Goal: Navigation & Orientation: Find specific page/section

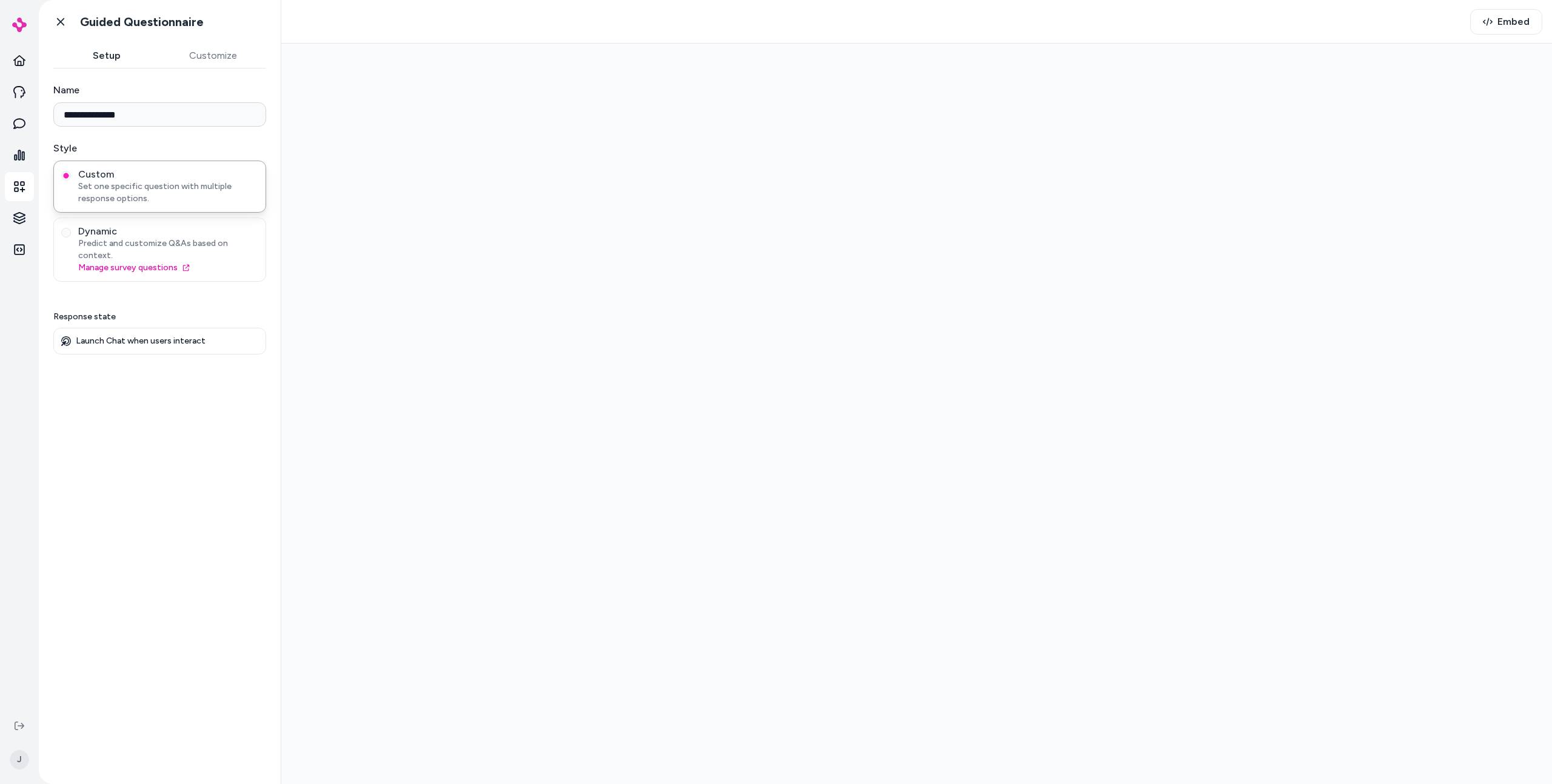
type input "**********"
type input "****"
type input "**********"
type input "*****"
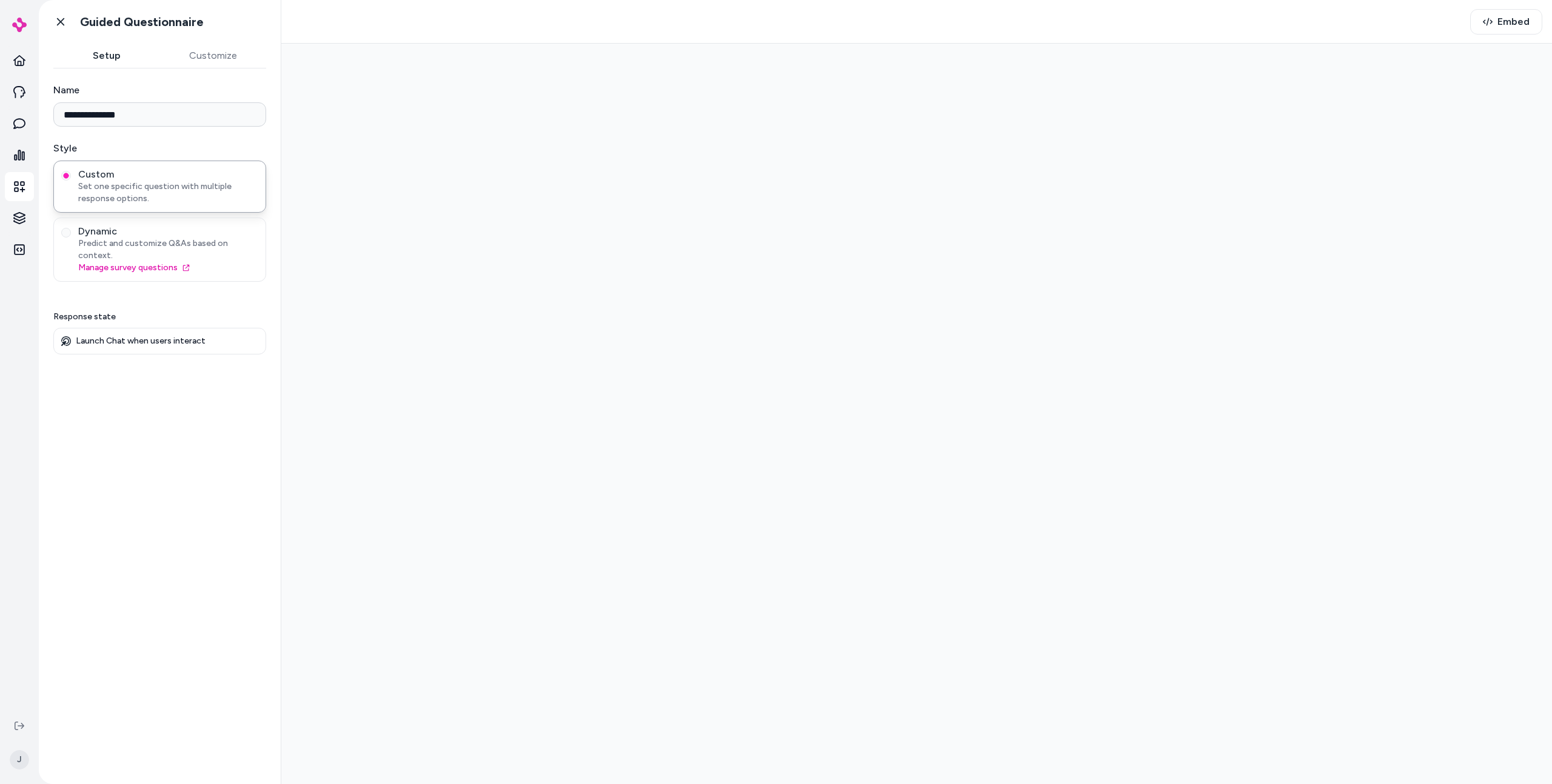
type input "**********"
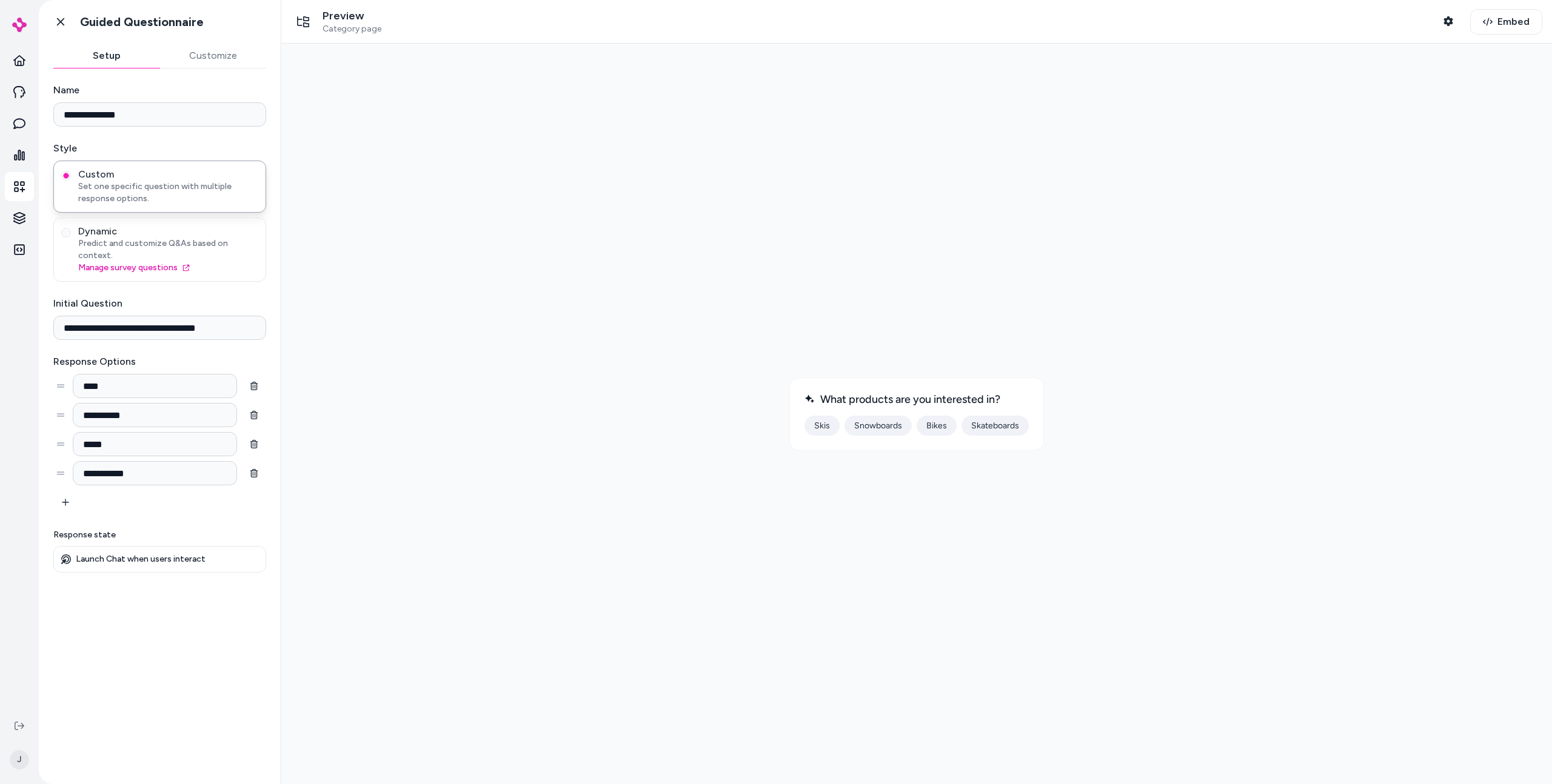
click at [1155, 285] on div at bounding box center [916, 414] width 1252 height 721
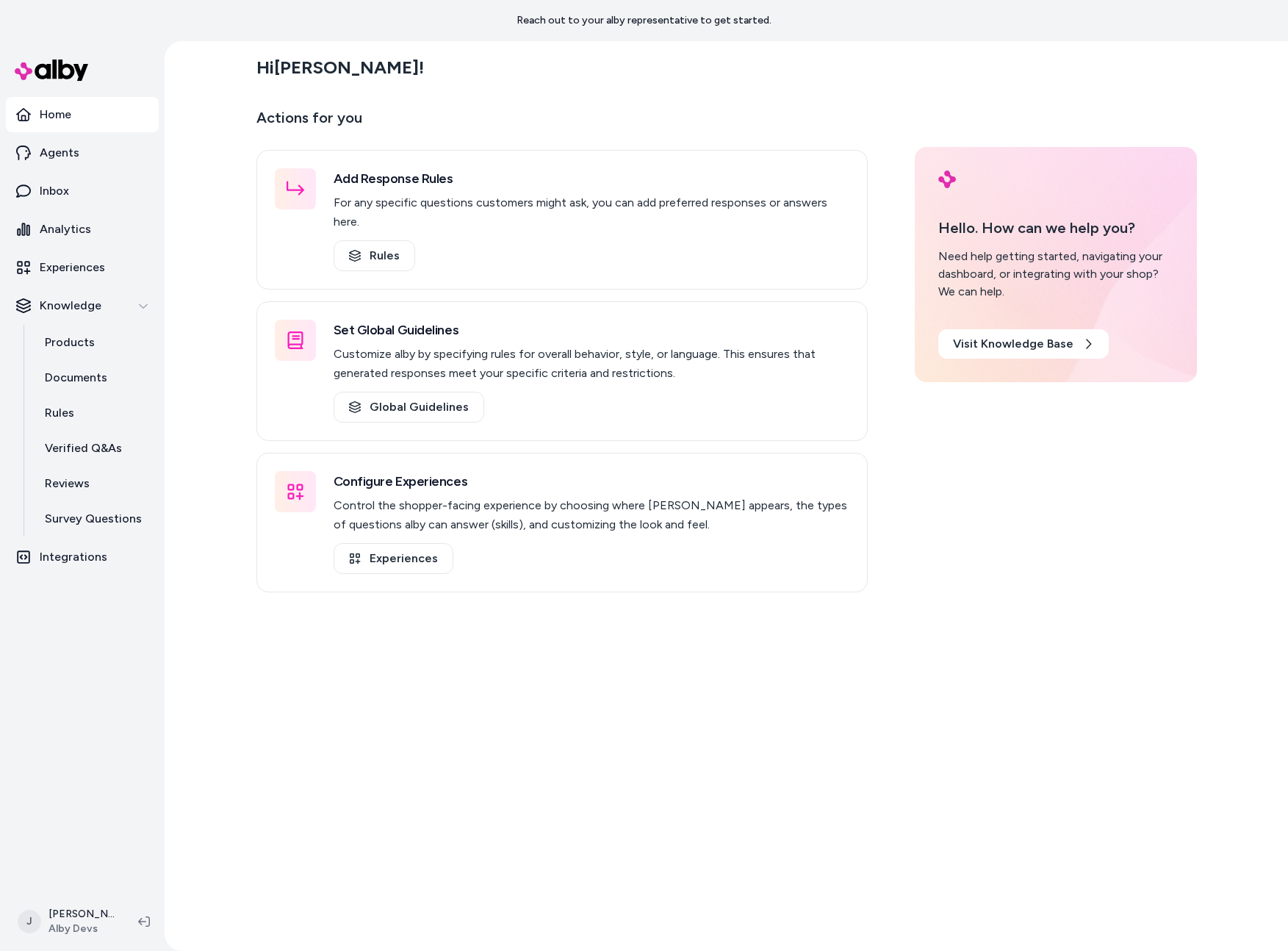
click at [280, 725] on main "Hi Jason ! Actions for you Add Response Rules For any specific questions custom…" at bounding box center [727, 517] width 941 height 951
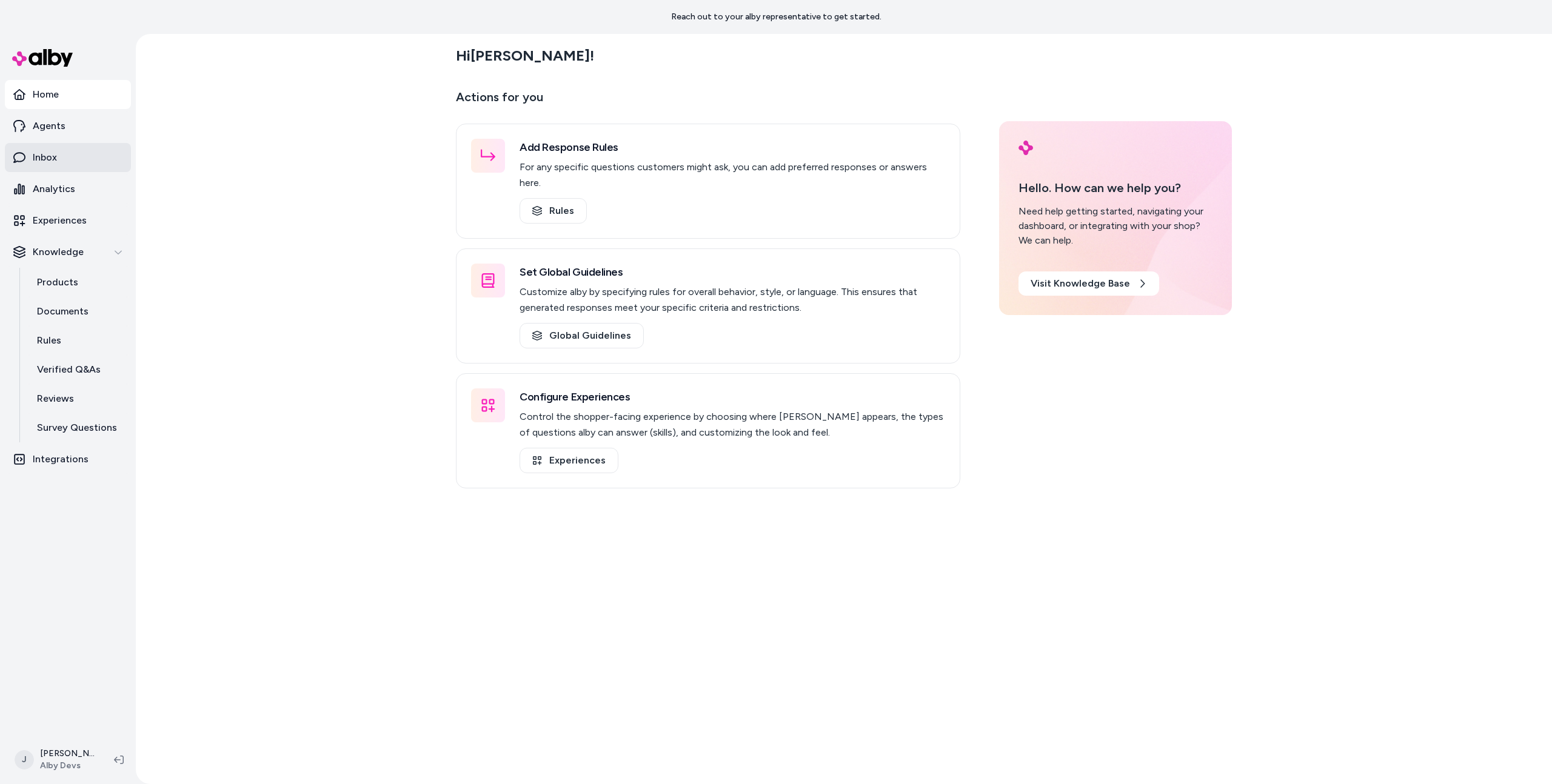
click at [90, 154] on link "Inbox" at bounding box center [68, 157] width 126 height 29
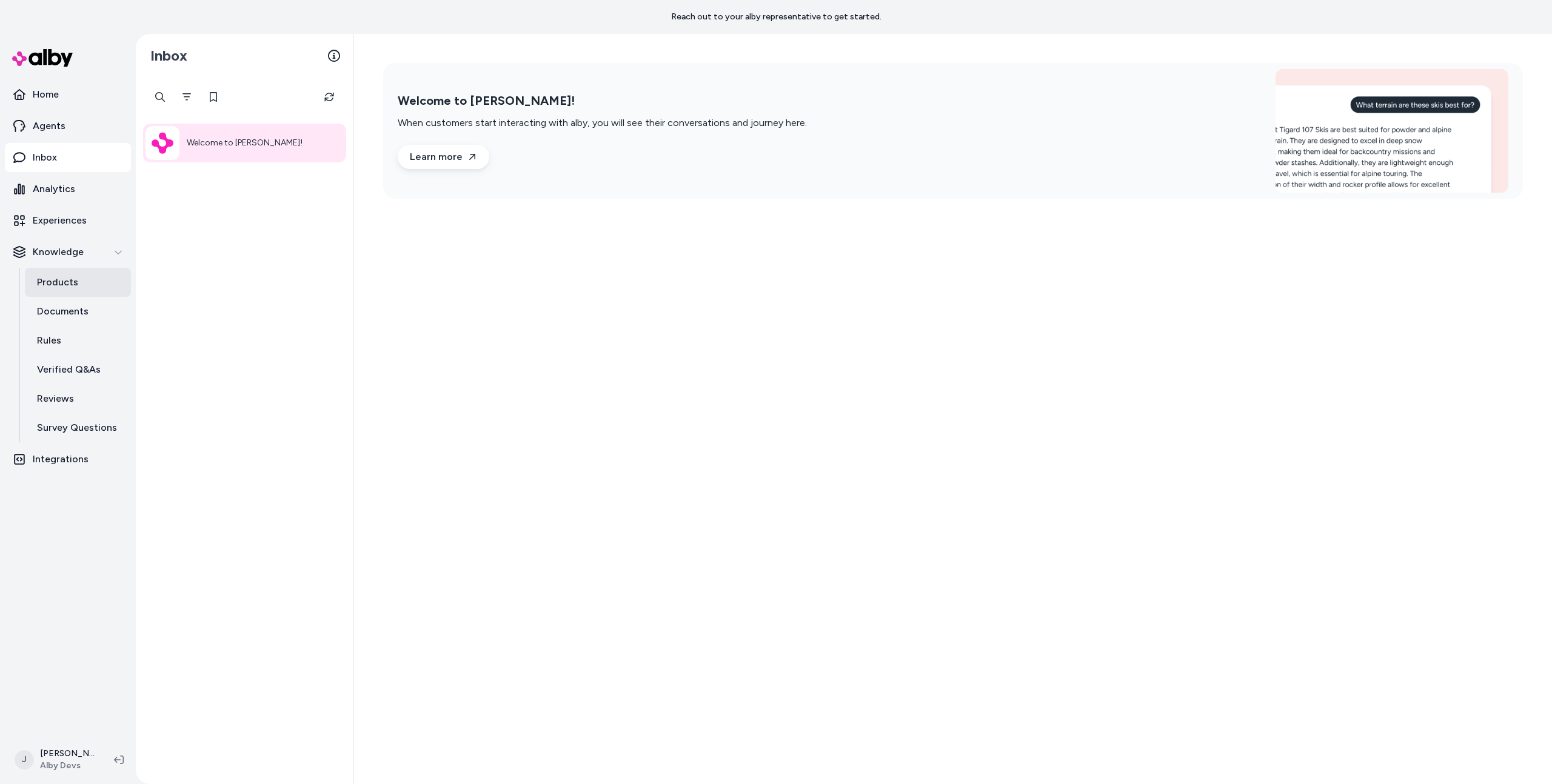
click at [70, 289] on p "Products" at bounding box center [58, 283] width 42 height 15
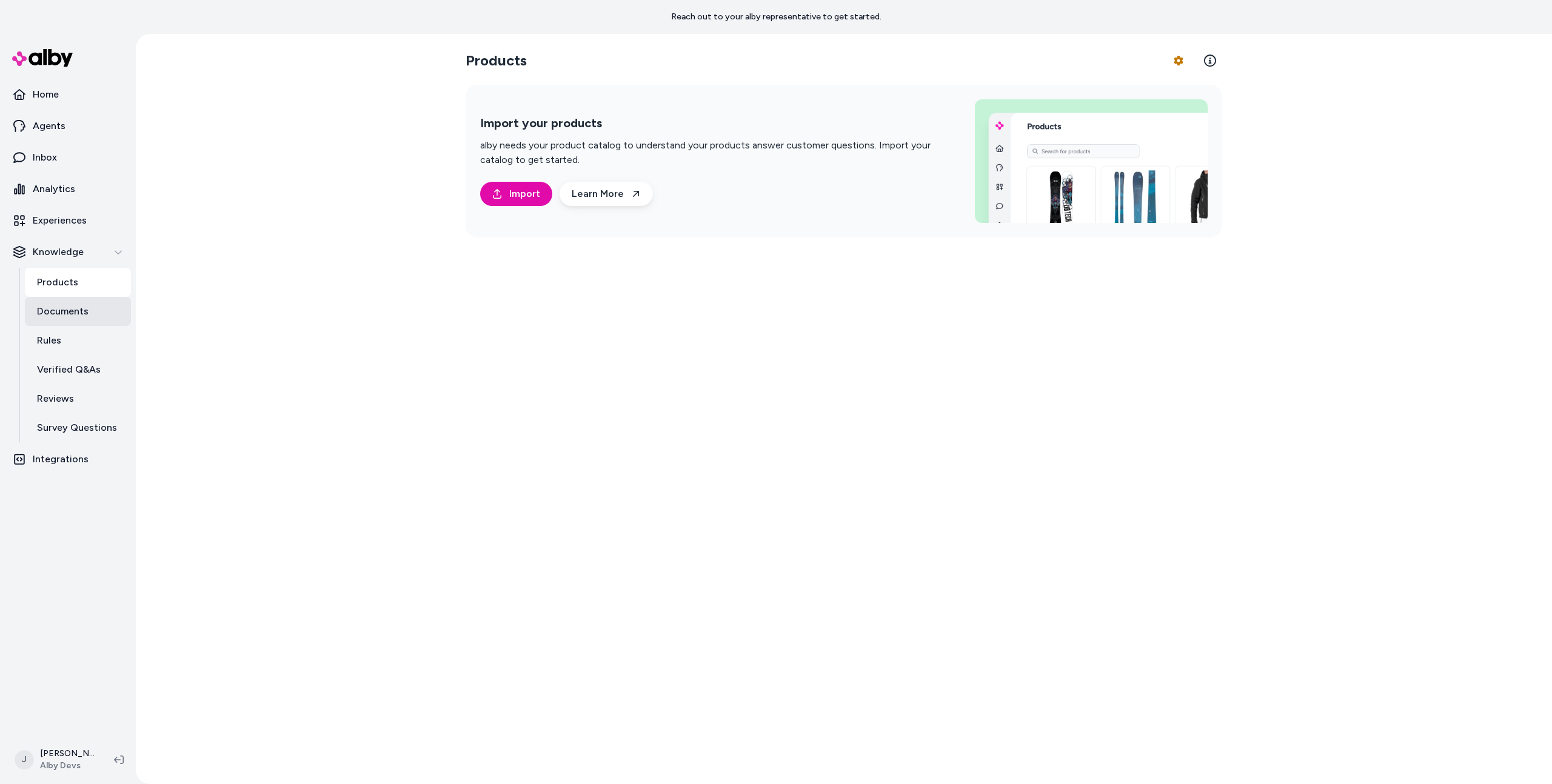
click at [74, 320] on link "Documents" at bounding box center [78, 311] width 106 height 29
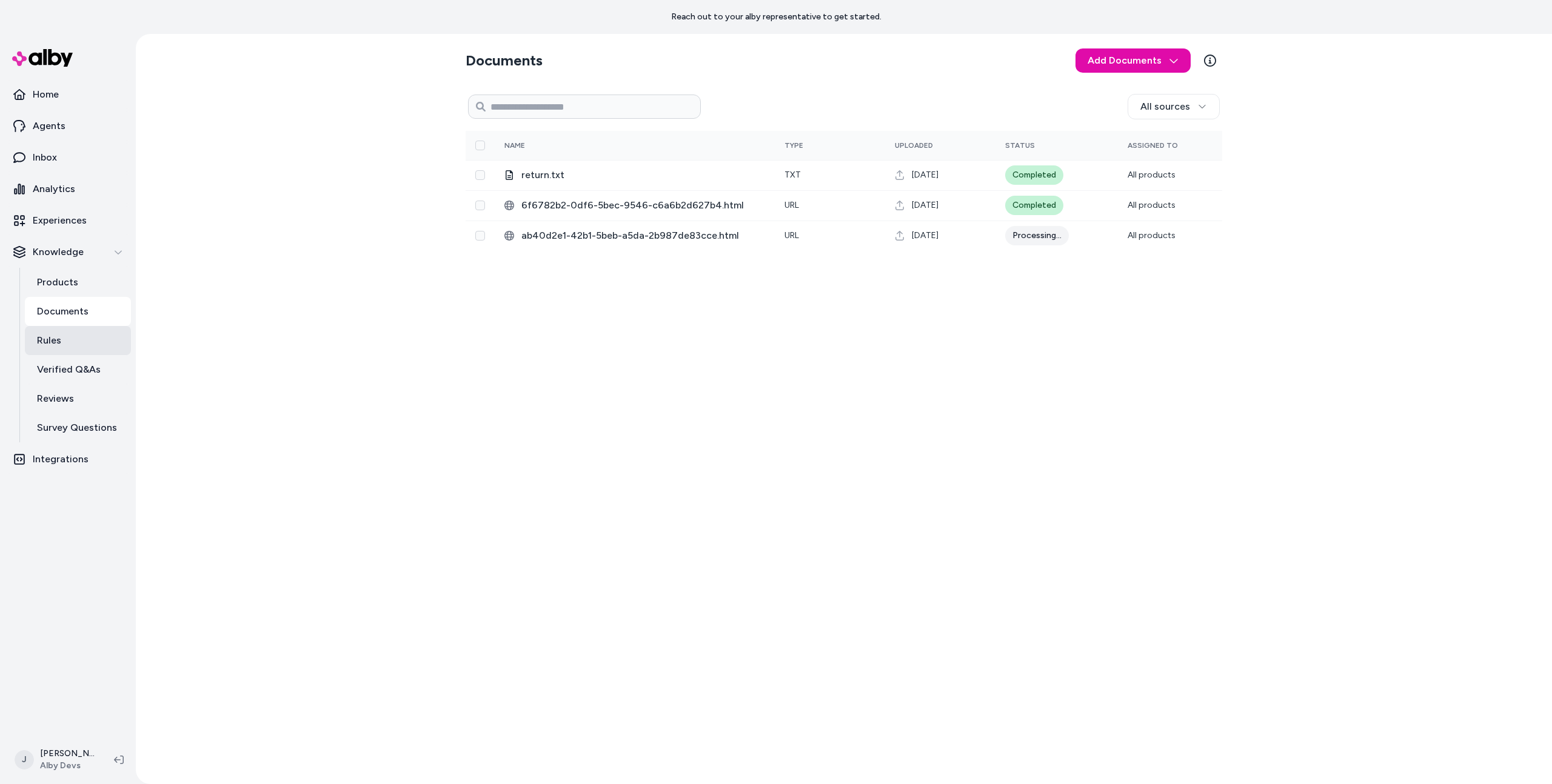
click at [112, 347] on link "Rules" at bounding box center [78, 340] width 106 height 29
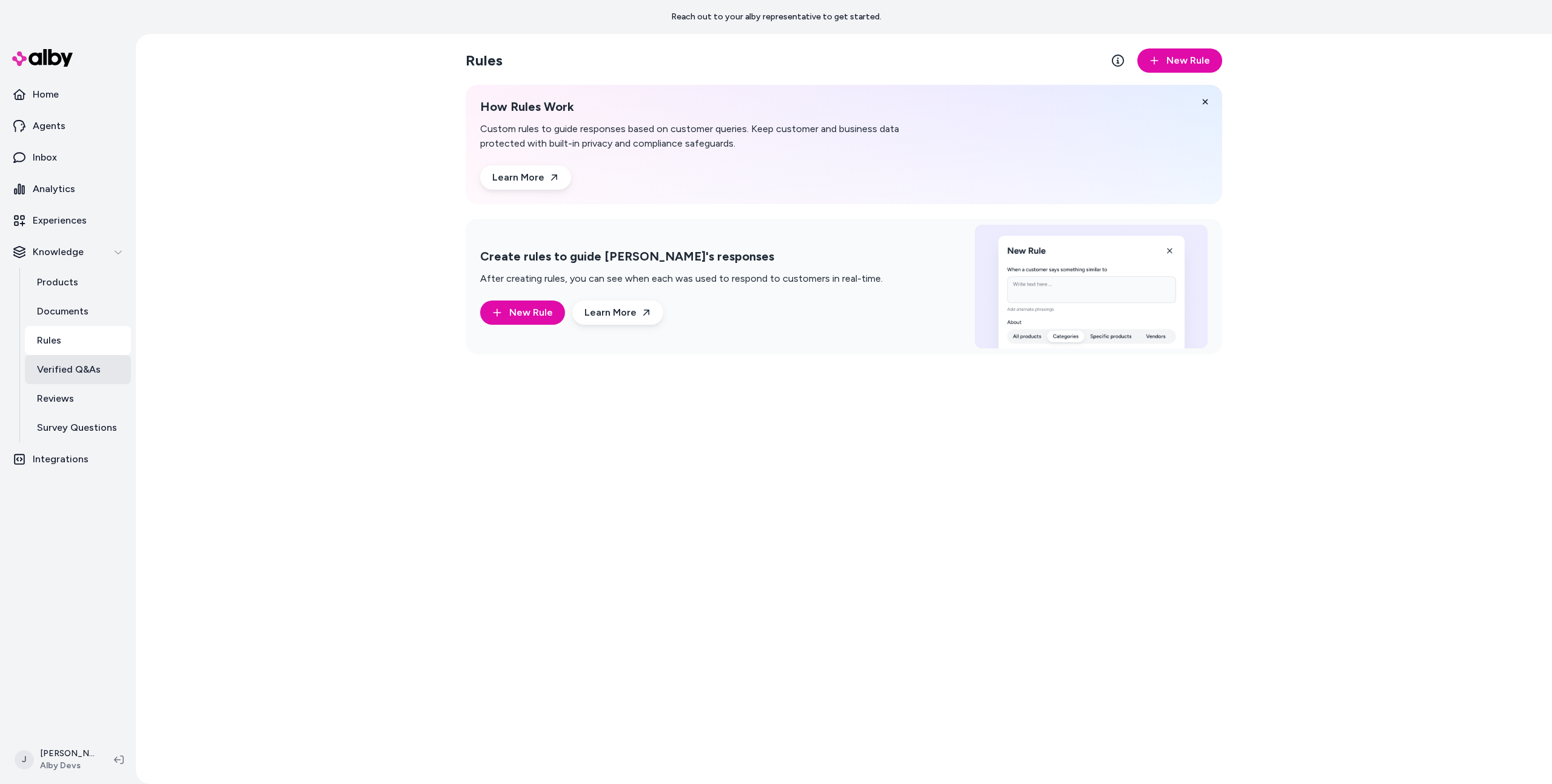
click at [68, 379] on link "Verified Q&As" at bounding box center [78, 369] width 106 height 29
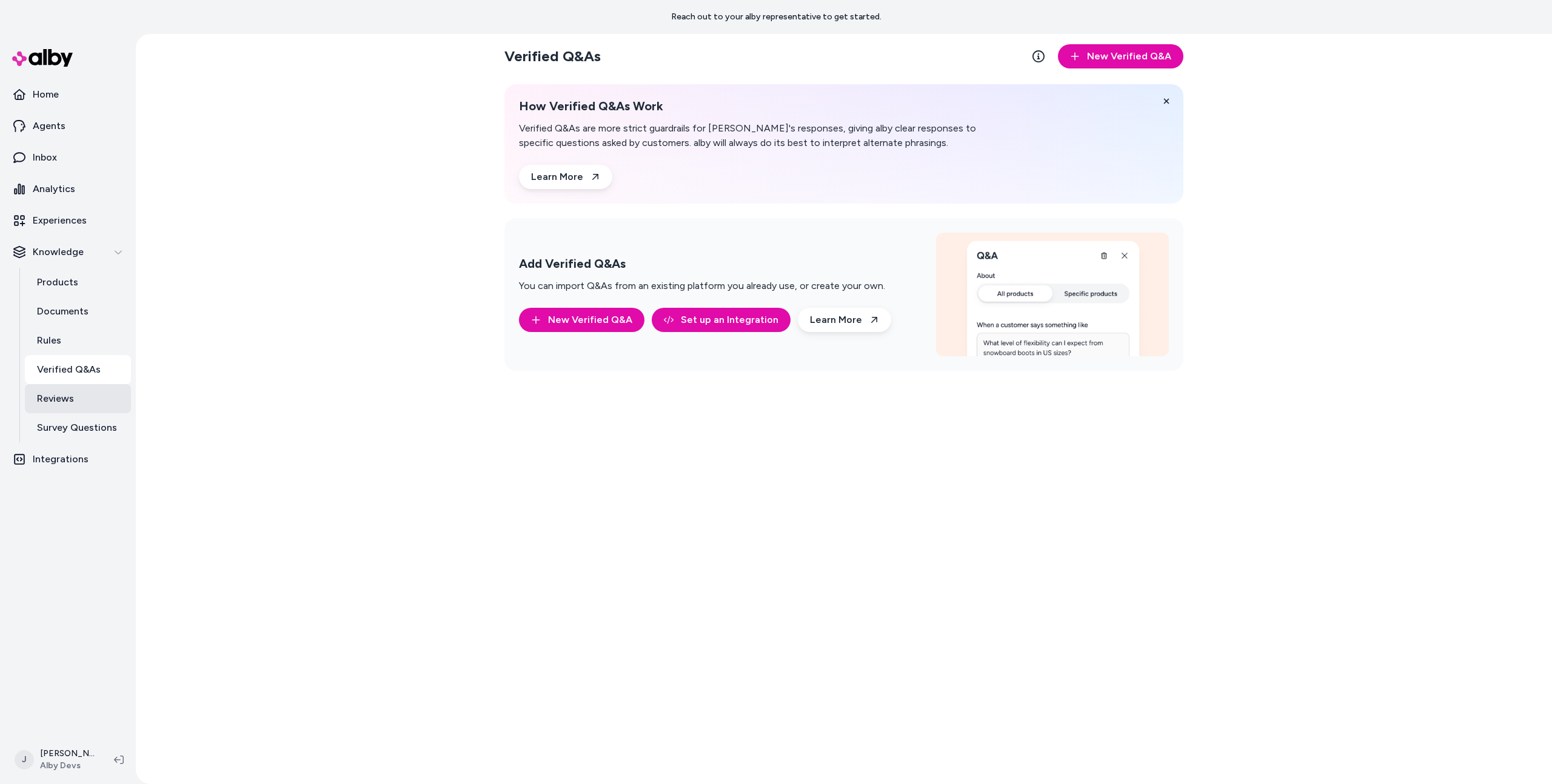
click at [48, 397] on p "Reviews" at bounding box center [55, 399] width 37 height 15
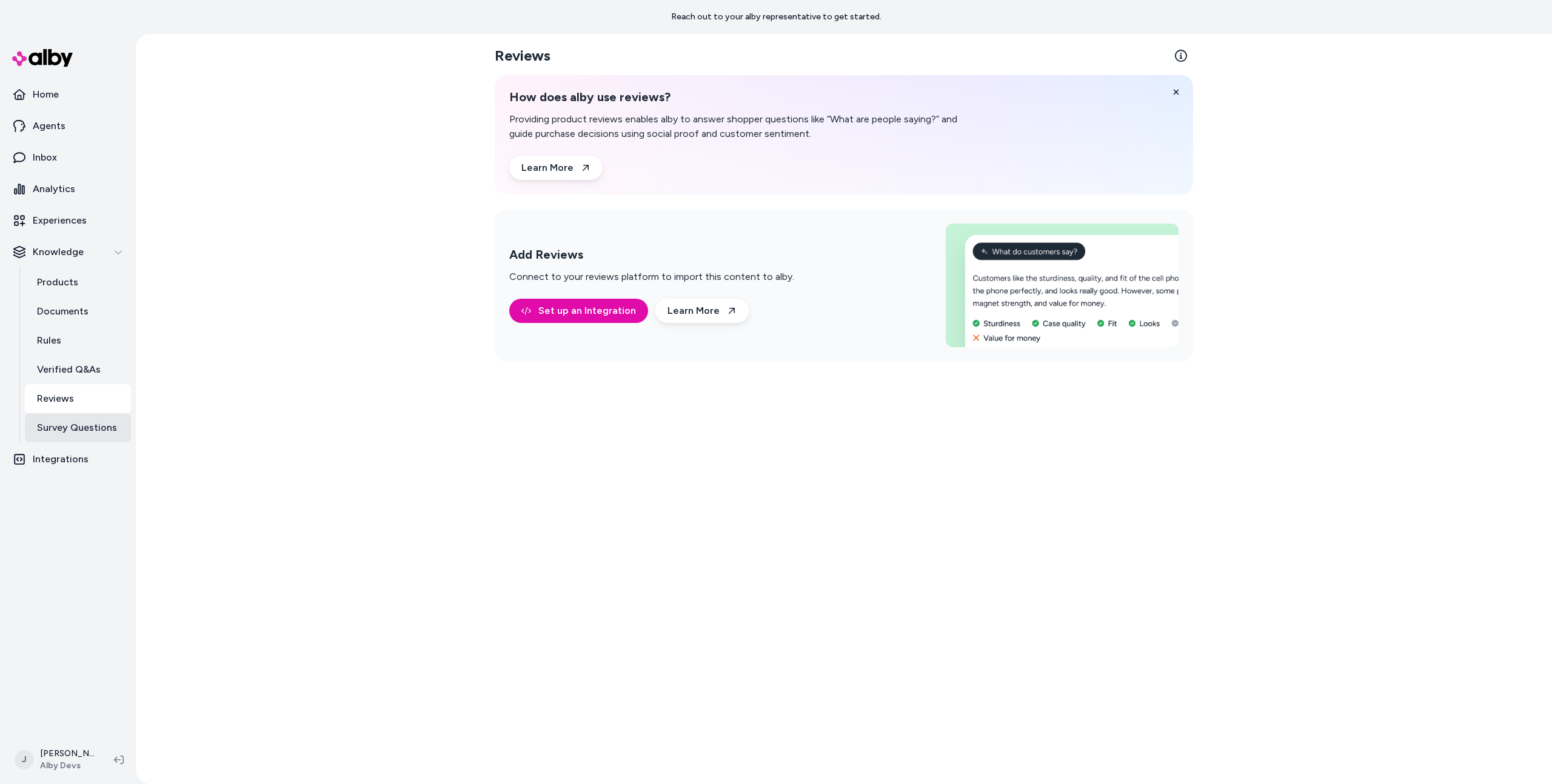
click at [42, 419] on link "Survey Questions" at bounding box center [78, 428] width 106 height 29
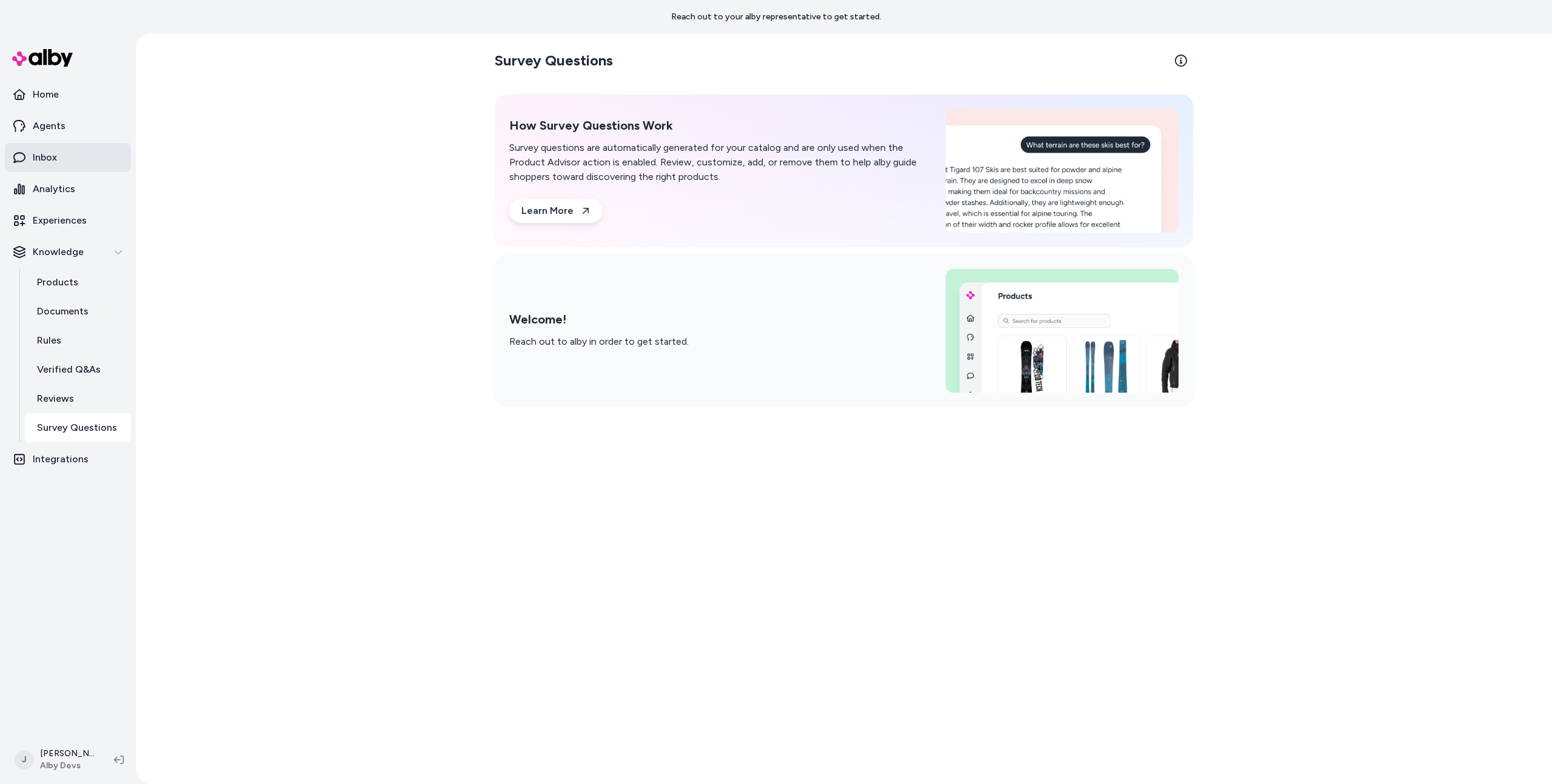
click at [91, 157] on link "Inbox" at bounding box center [68, 157] width 126 height 29
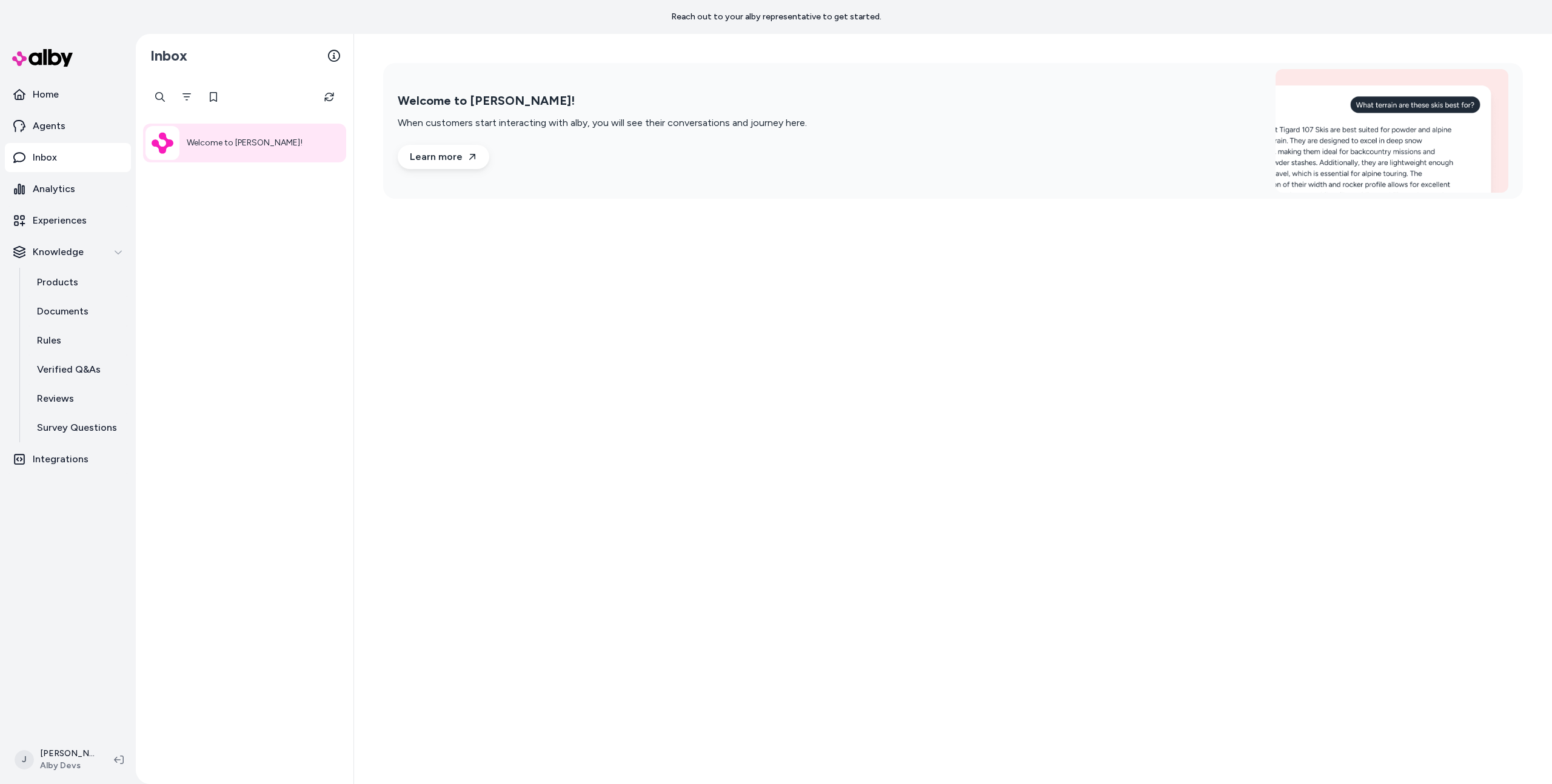
click at [239, 308] on div "Welcome to alby!" at bounding box center [245, 431] width 218 height 707
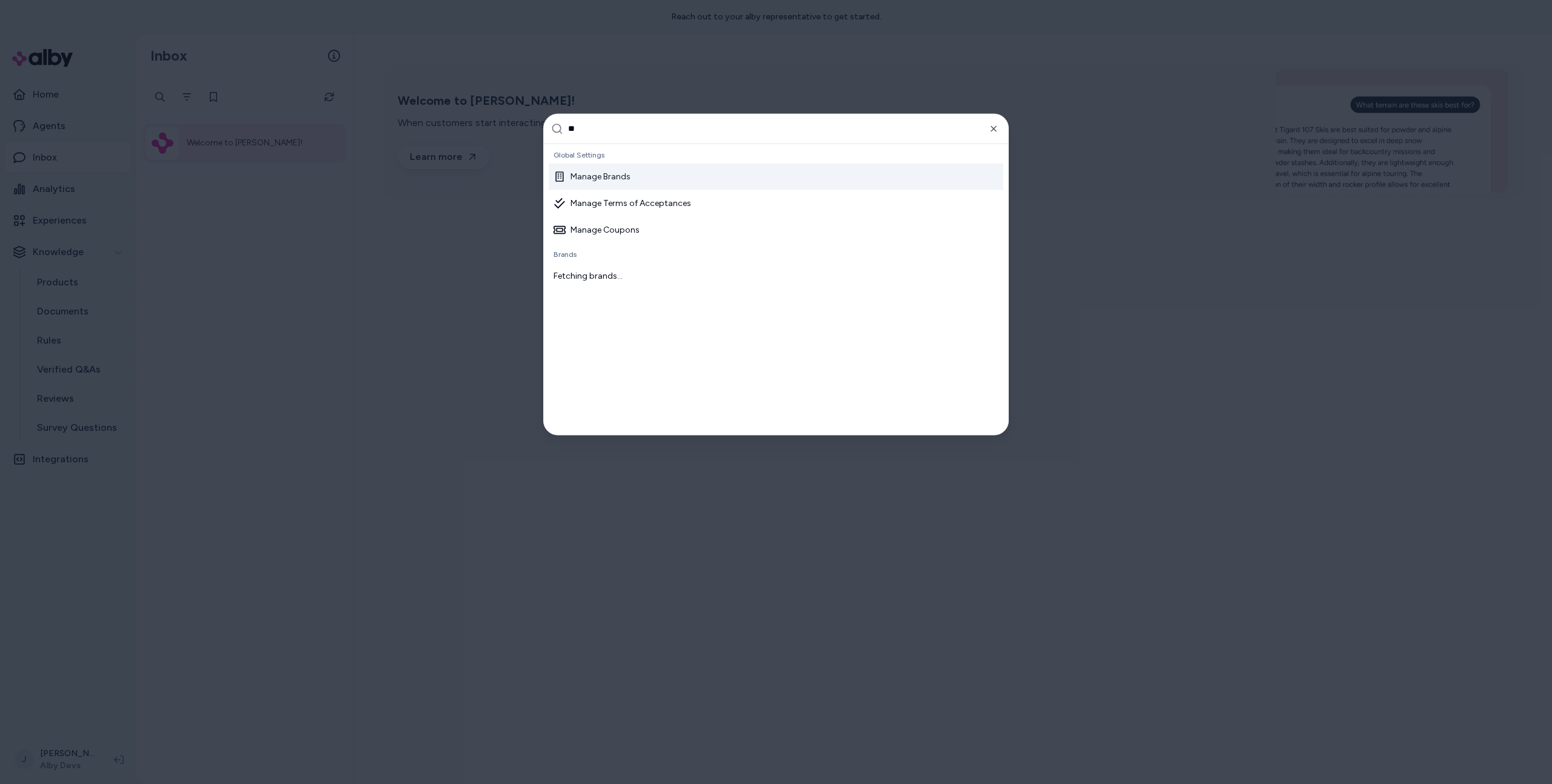
type input "***"
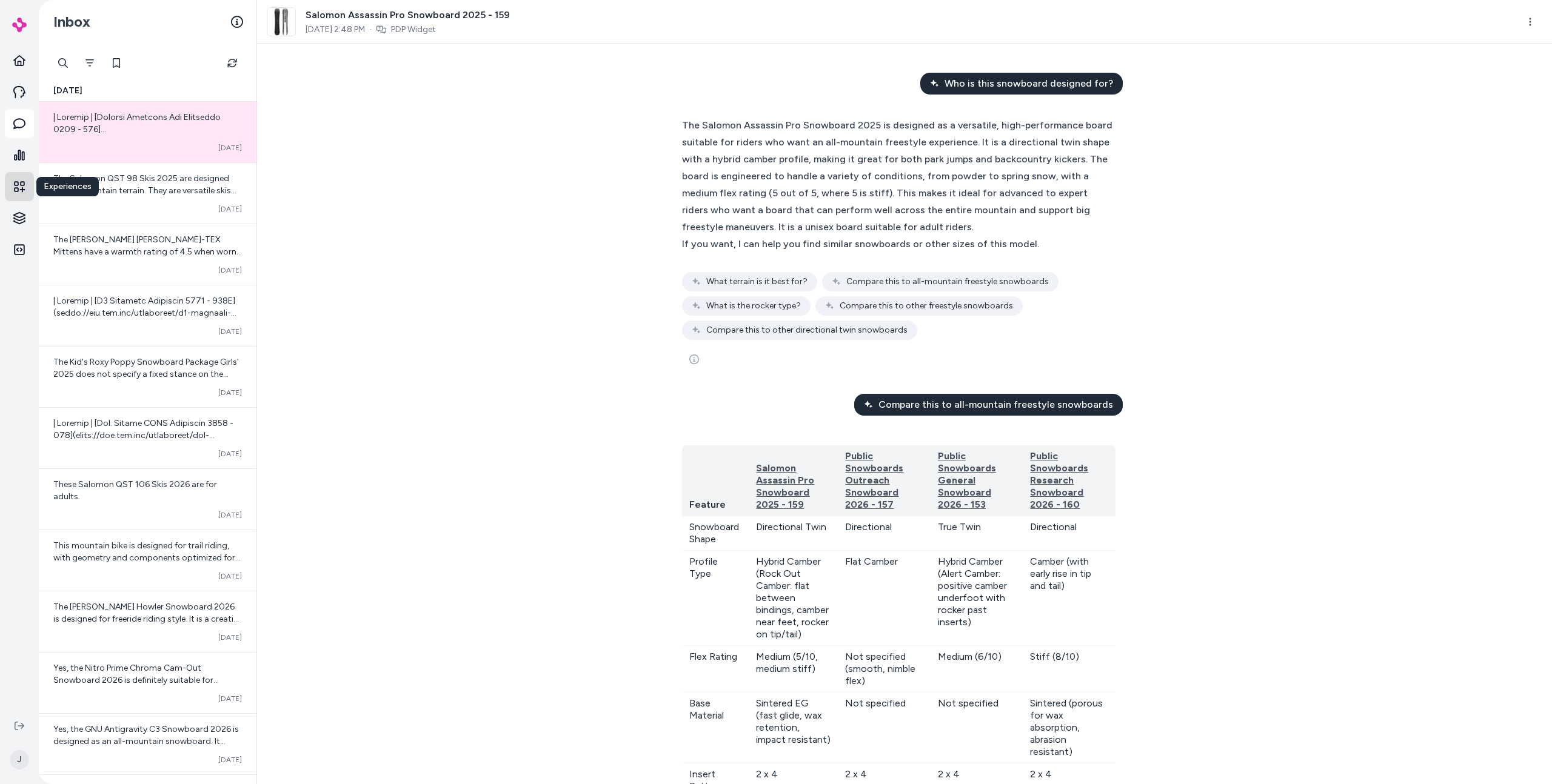
click at [19, 188] on icon at bounding box center [19, 187] width 12 height 12
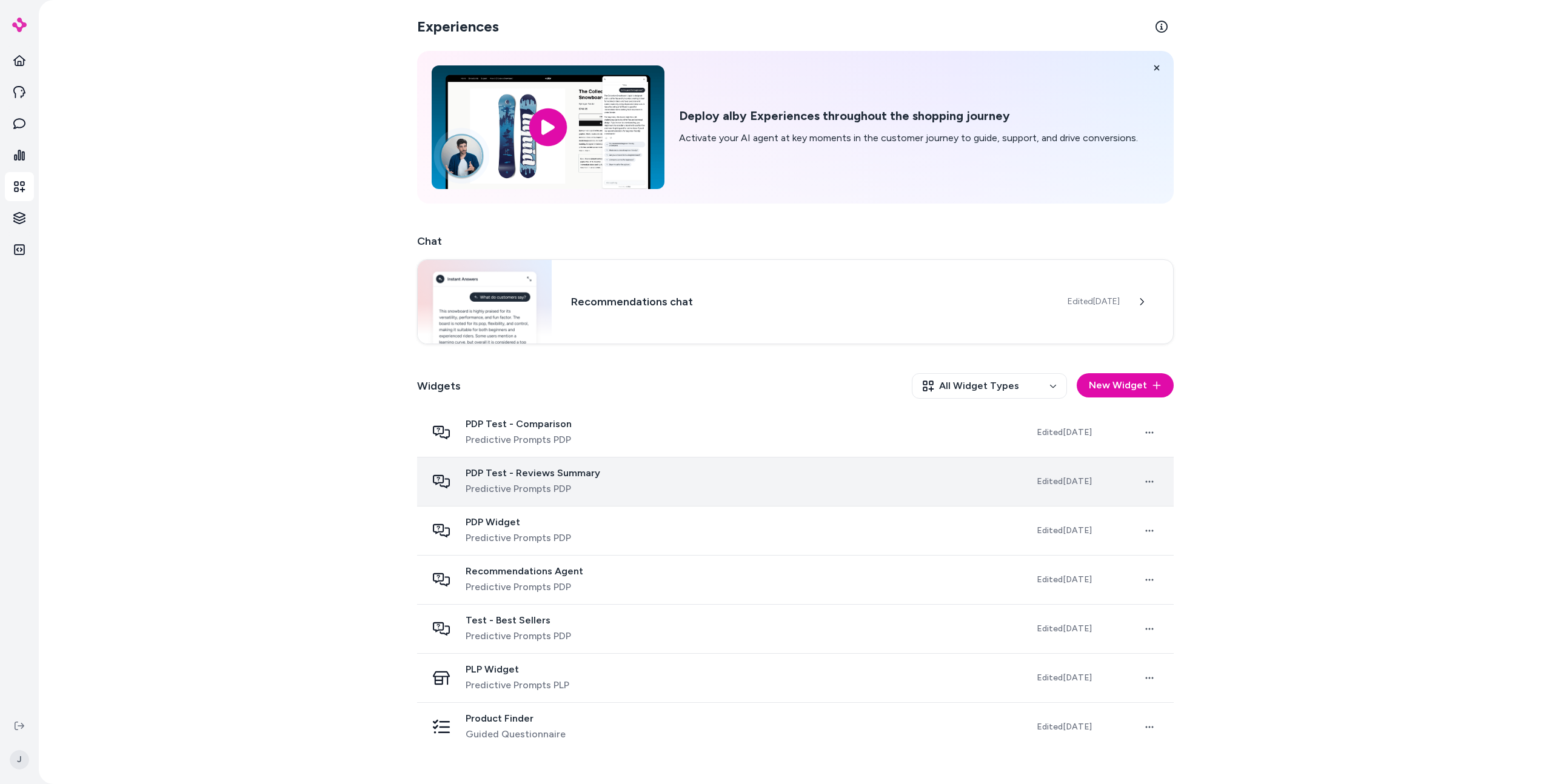
click at [680, 458] on td "PDP Test - Reviews Summary Predictive Prompts PDP" at bounding box center [722, 481] width 610 height 49
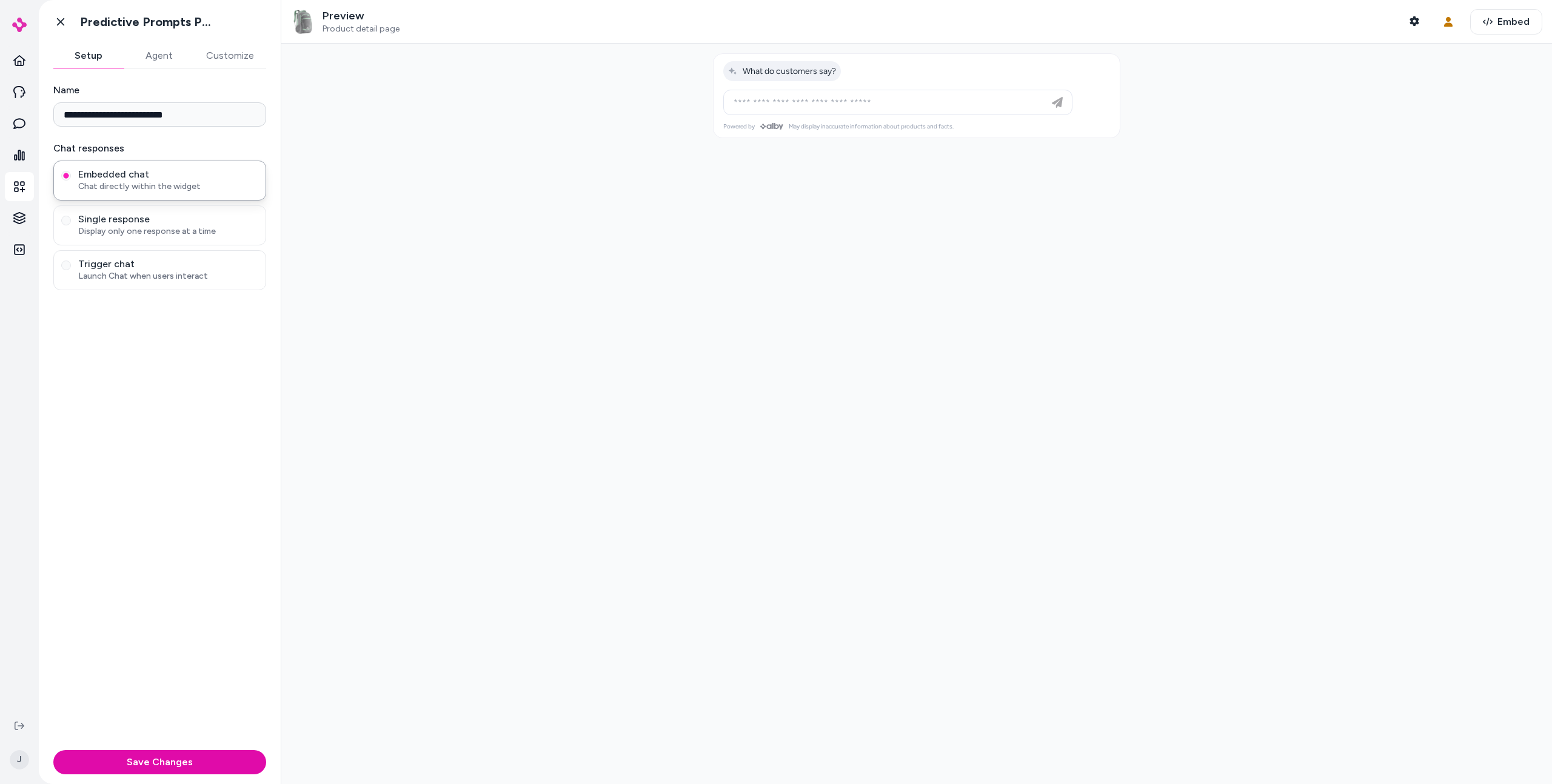
click at [148, 304] on div "**********" at bounding box center [160, 407] width 242 height 677
click at [58, 25] on icon at bounding box center [60, 22] width 12 height 12
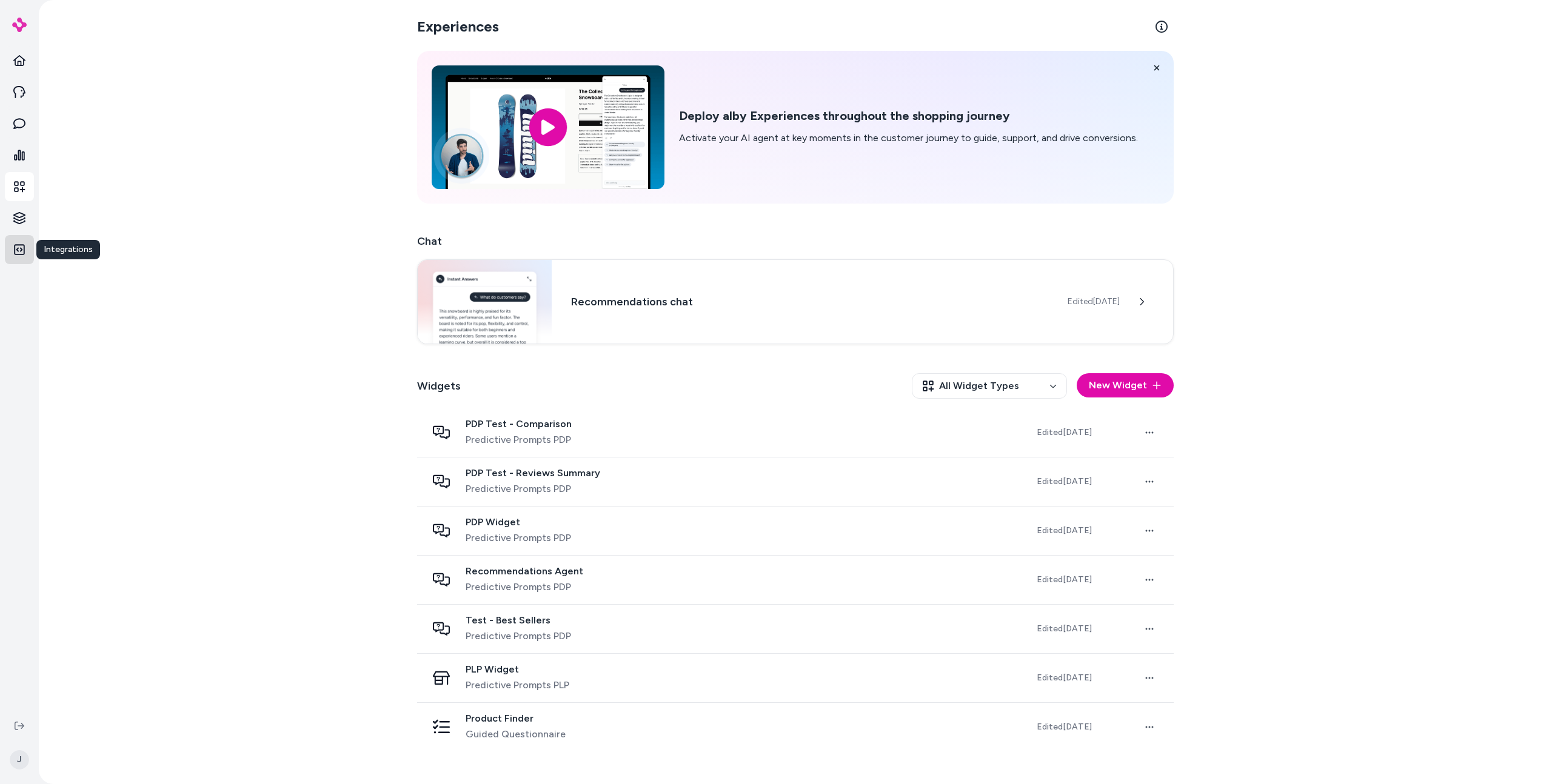
click at [9, 259] on link "Integrations" at bounding box center [19, 249] width 29 height 29
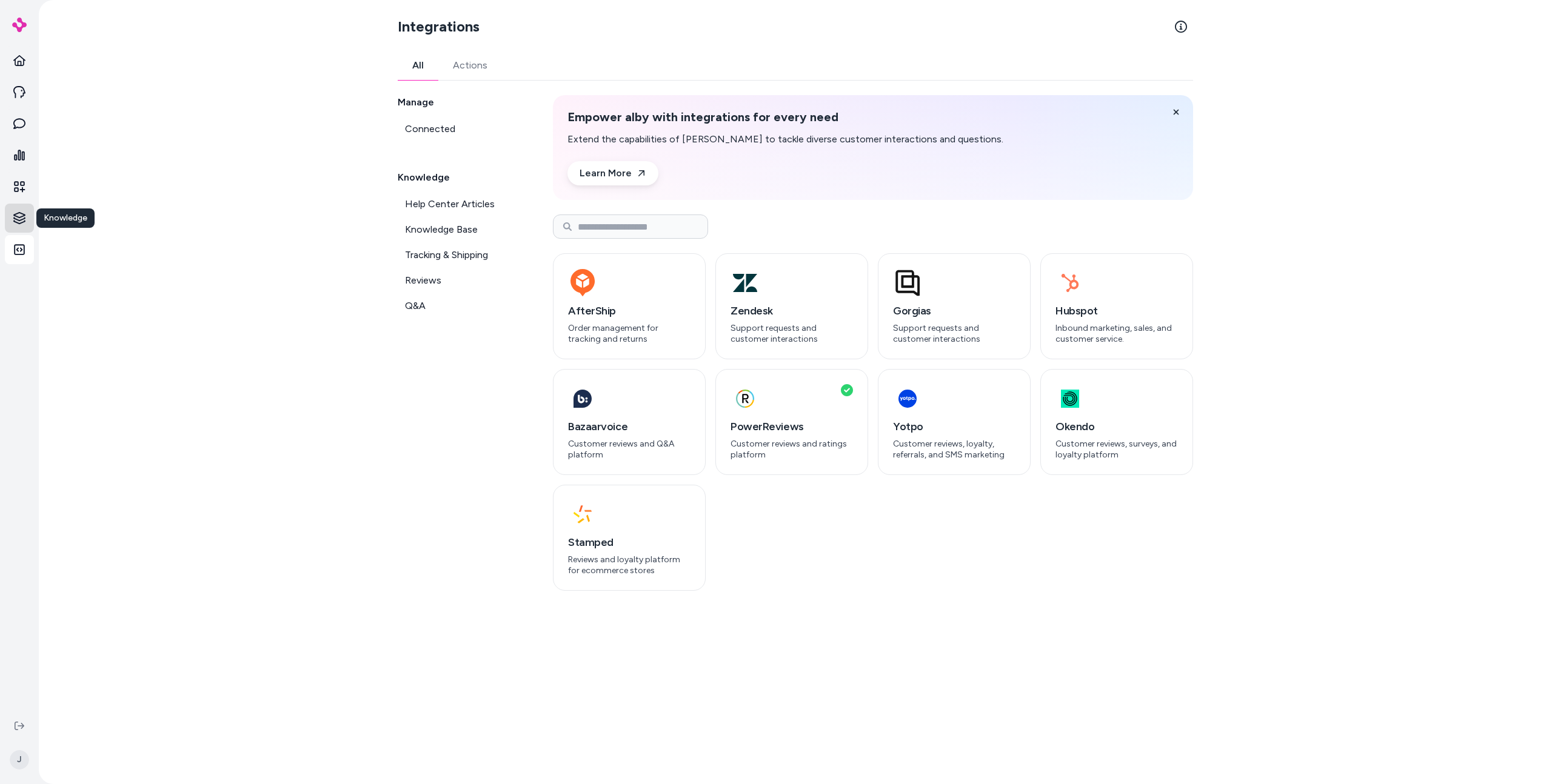
click at [25, 215] on html "Home Agents Inbox Analytics Experiences Knowledge Knowledge Knowledge Integrati…" at bounding box center [776, 392] width 1552 height 784
click at [88, 231] on link "Documents" at bounding box center [87, 239] width 89 height 22
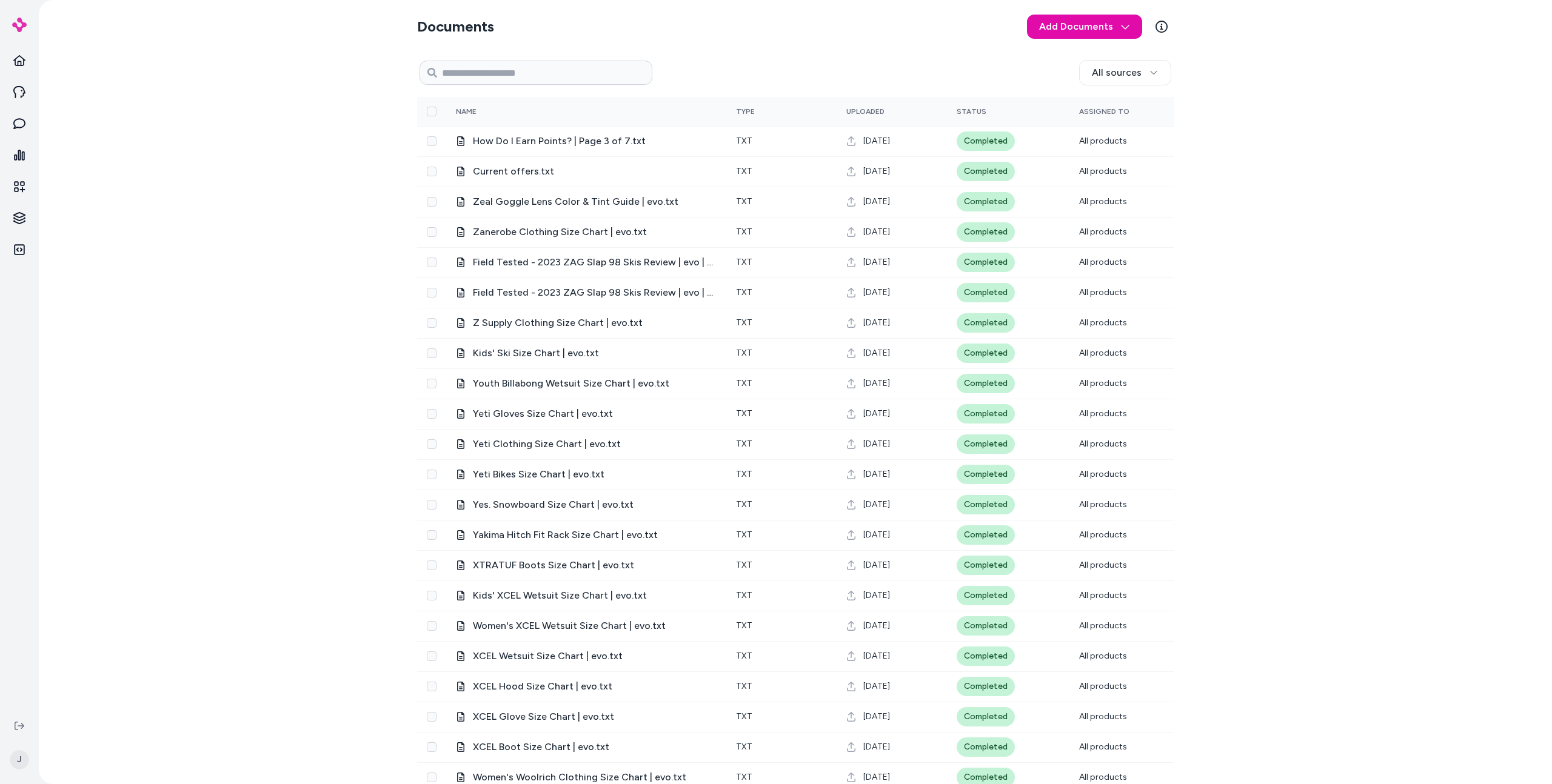
click at [242, 306] on div "Documents Add Documents All sources 0 Selected Edit Name Type Uploaded Status A…" at bounding box center [795, 392] width 1513 height 784
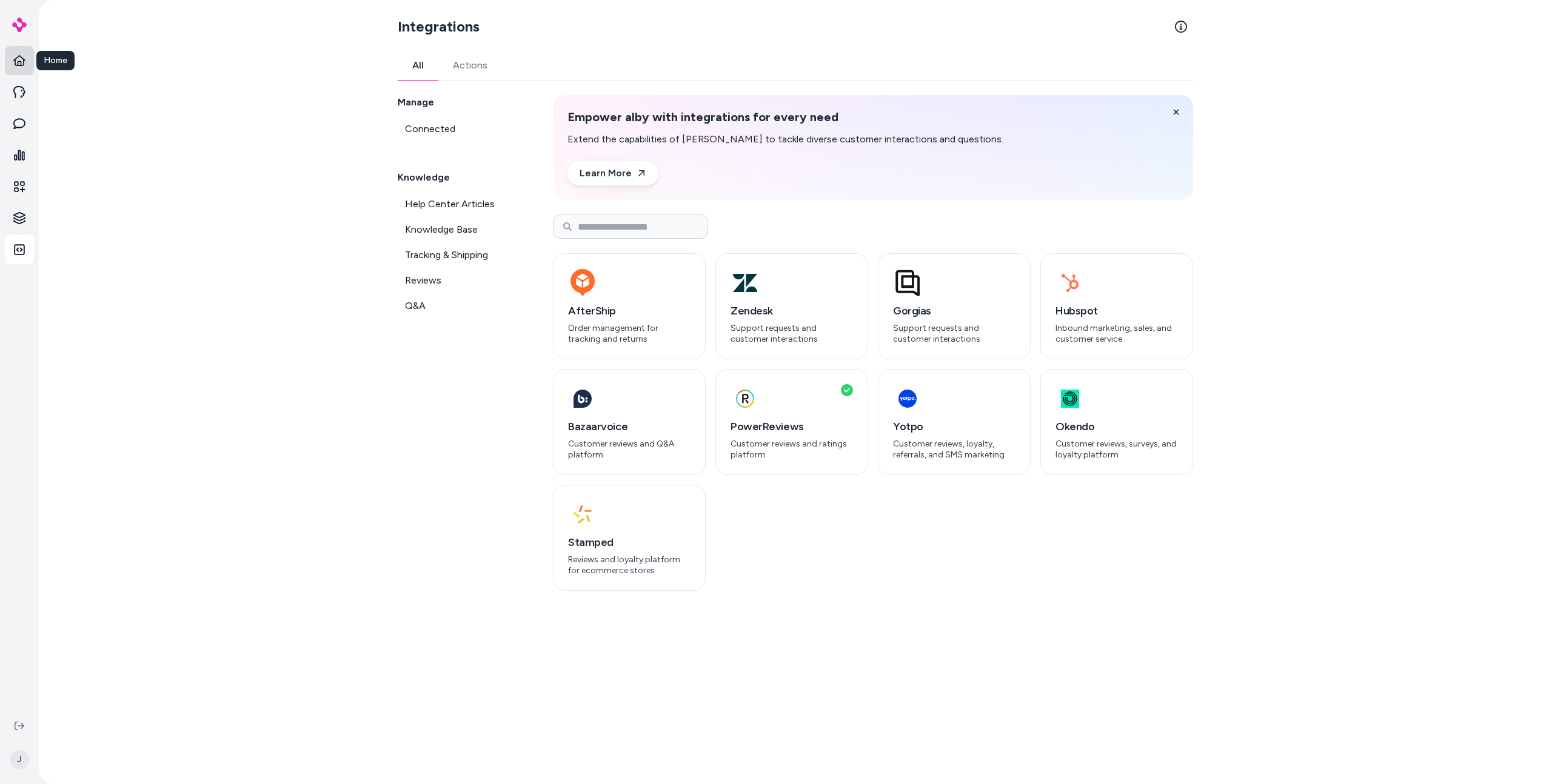
click at [18, 62] on icon at bounding box center [19, 60] width 12 height 11
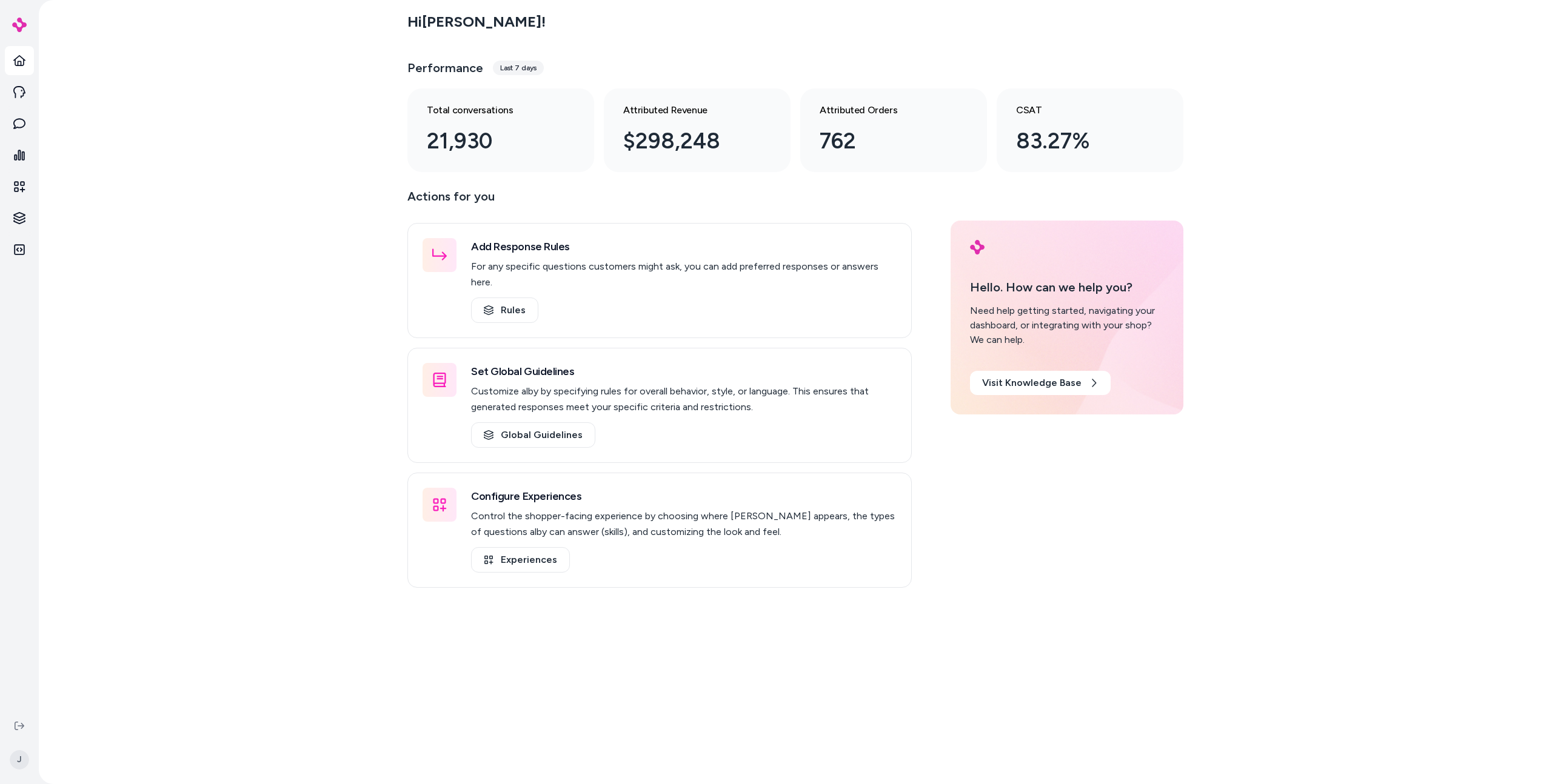
click at [217, 222] on div "Hi [PERSON_NAME] ! Performance Last 7 days Total conversations 21,930 Attribute…" at bounding box center [795, 392] width 1513 height 784
click at [36, 94] on div "Home Agents Inbox Analytics Experiences Knowledge Integrations" at bounding box center [19, 356] width 39 height 712
click at [23, 96] on icon at bounding box center [19, 92] width 12 height 12
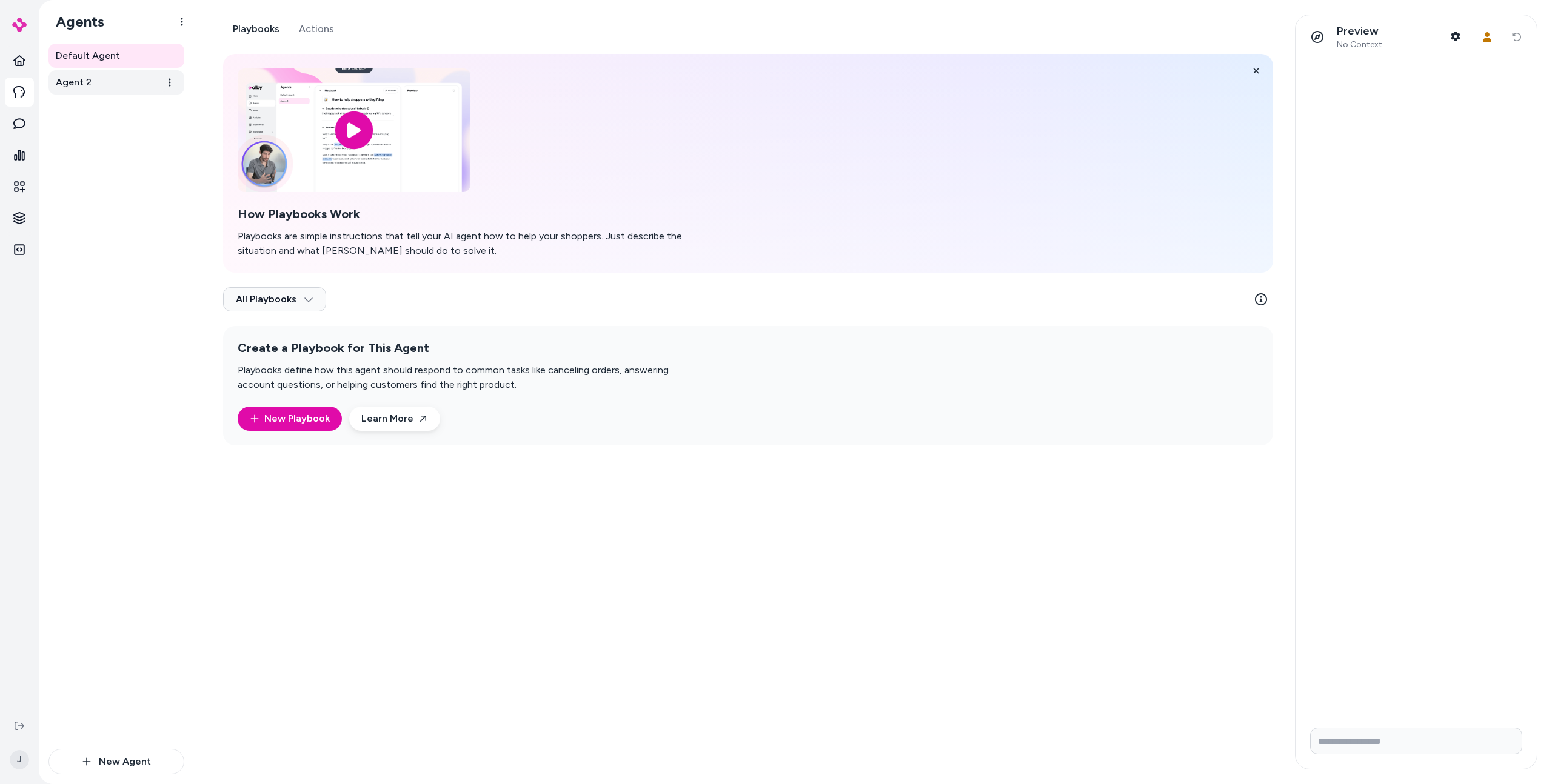
click at [85, 84] on span "Agent 2" at bounding box center [73, 82] width 36 height 15
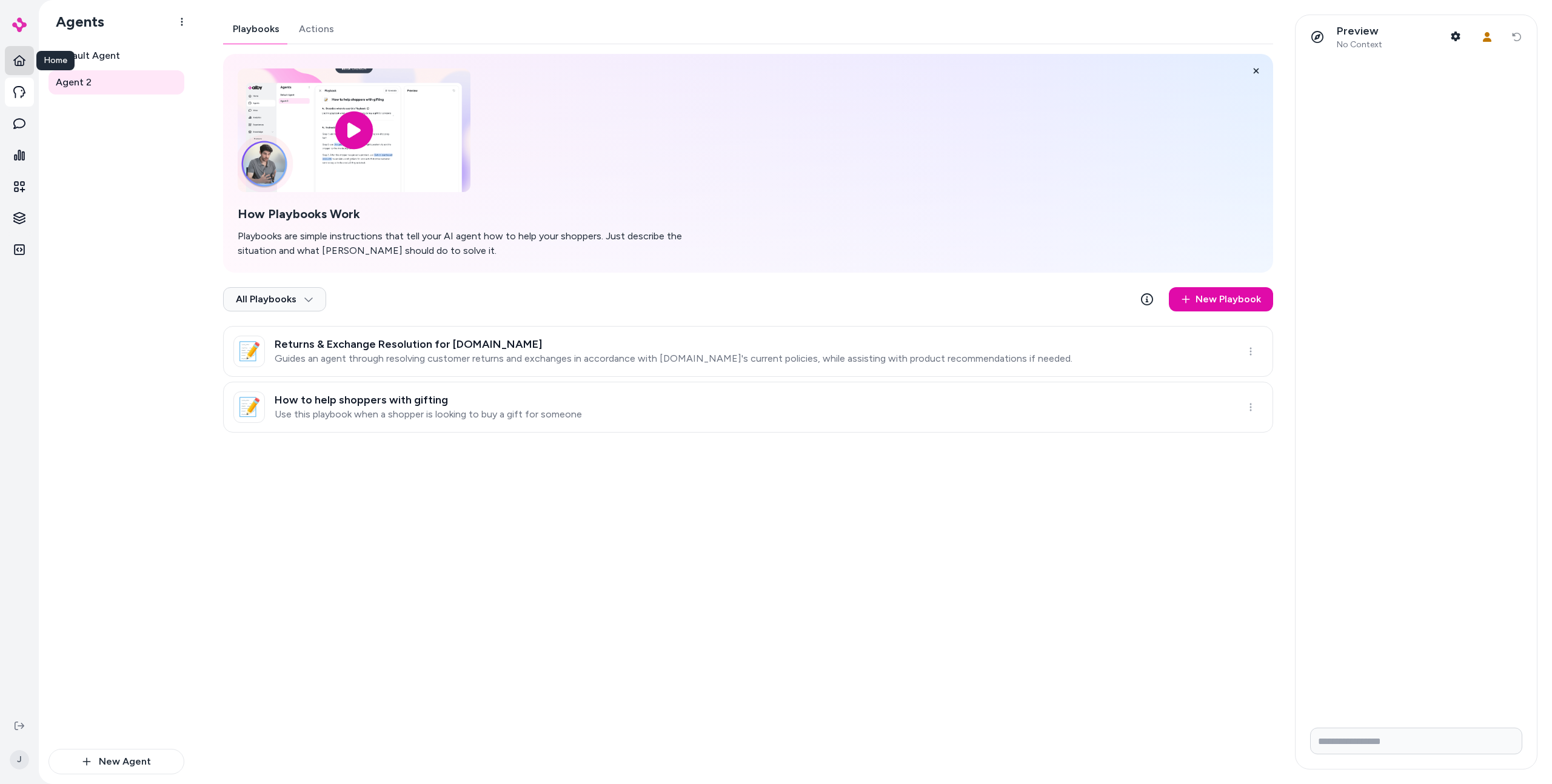
click at [16, 54] on icon at bounding box center [19, 60] width 12 height 12
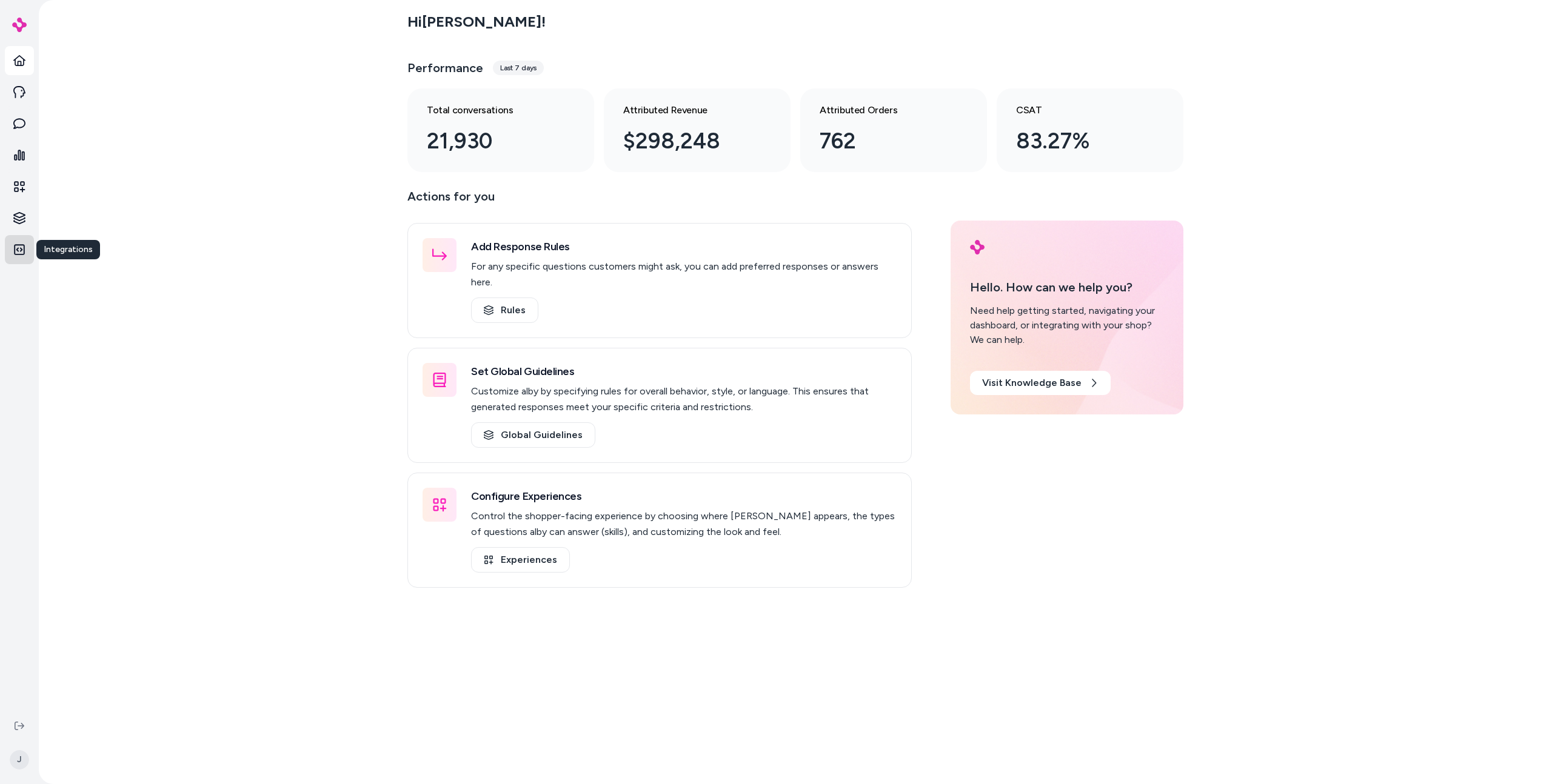
click at [16, 259] on link "Integrations" at bounding box center [19, 249] width 29 height 29
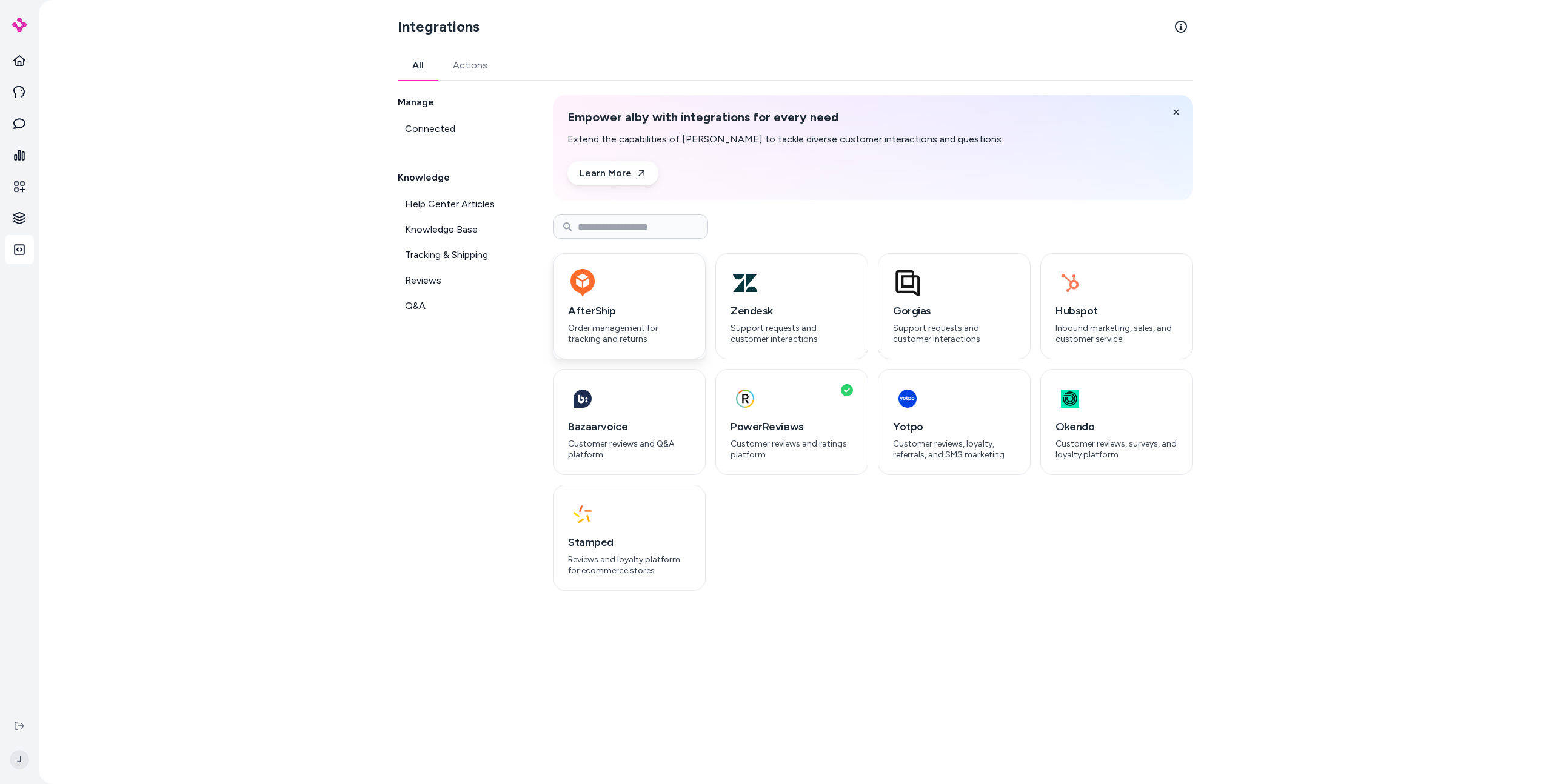
click at [670, 316] on h3 "AfterShip" at bounding box center [629, 310] width 123 height 17
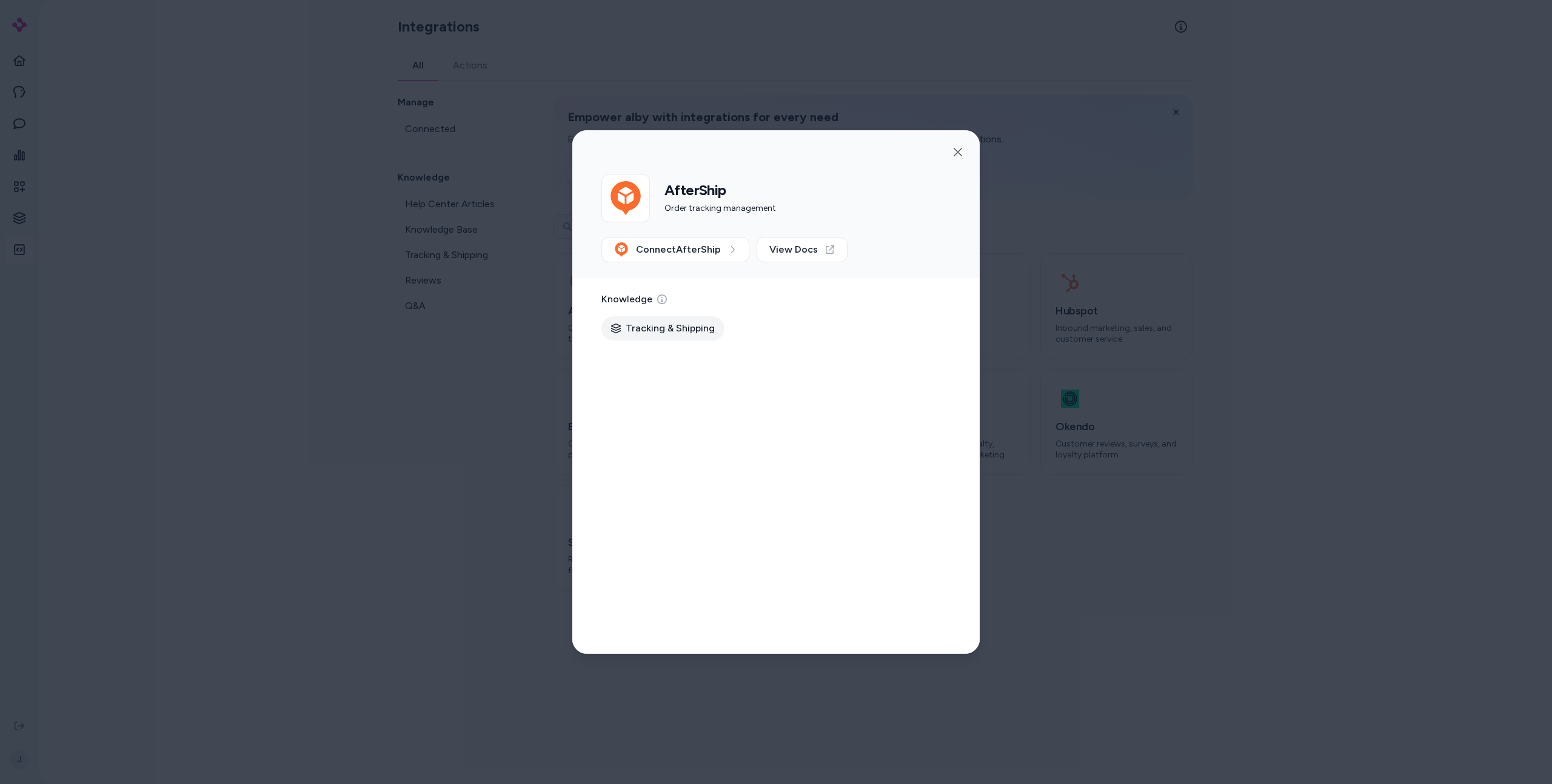
click at [227, 297] on div at bounding box center [776, 392] width 1552 height 784
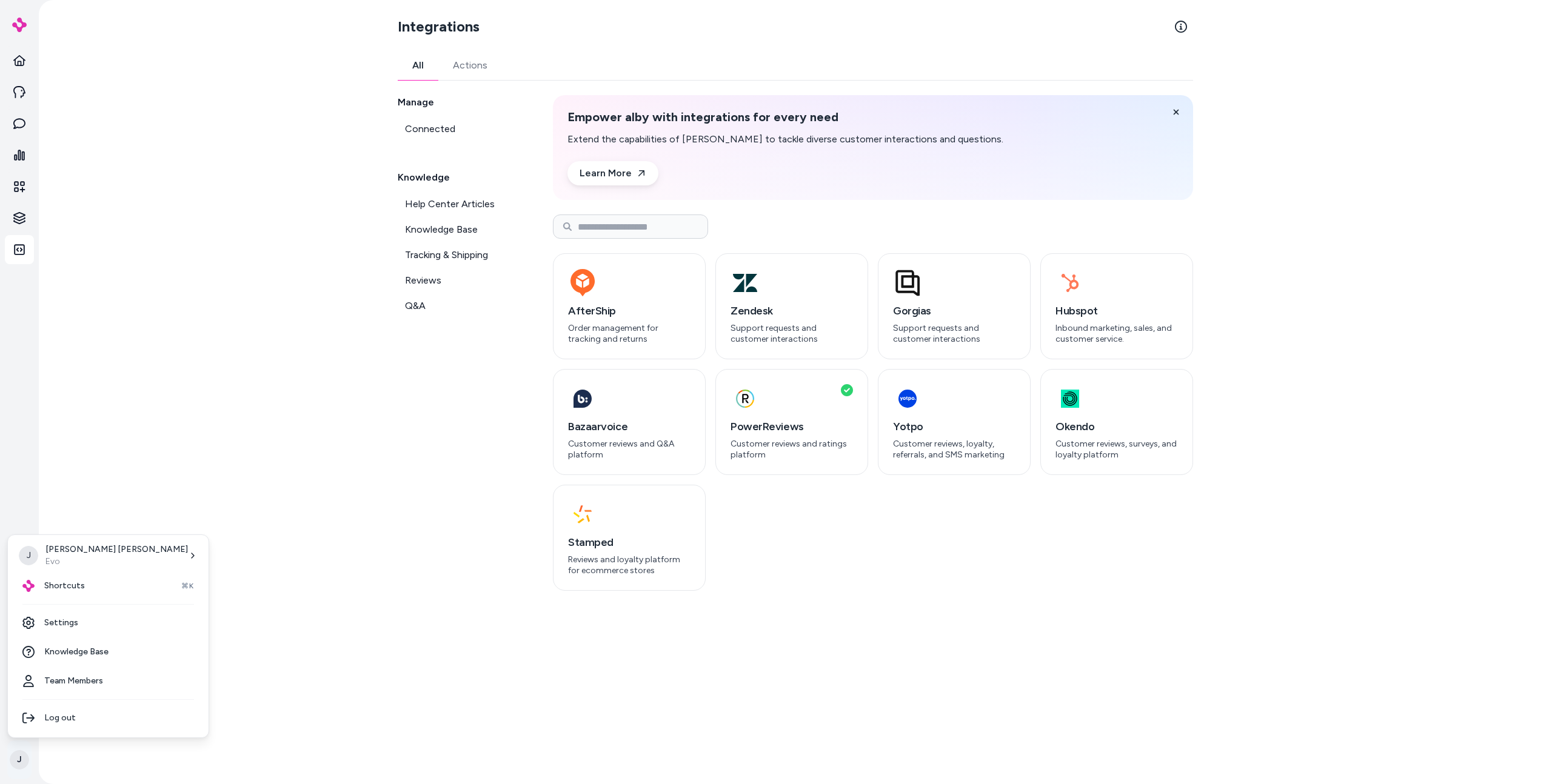
click at [17, 757] on html "Home Agents Inbox Analytics Experiences Knowledge Integrations J Integrations A…" at bounding box center [776, 392] width 1552 height 784
click at [92, 631] on link "Settings" at bounding box center [108, 623] width 191 height 29
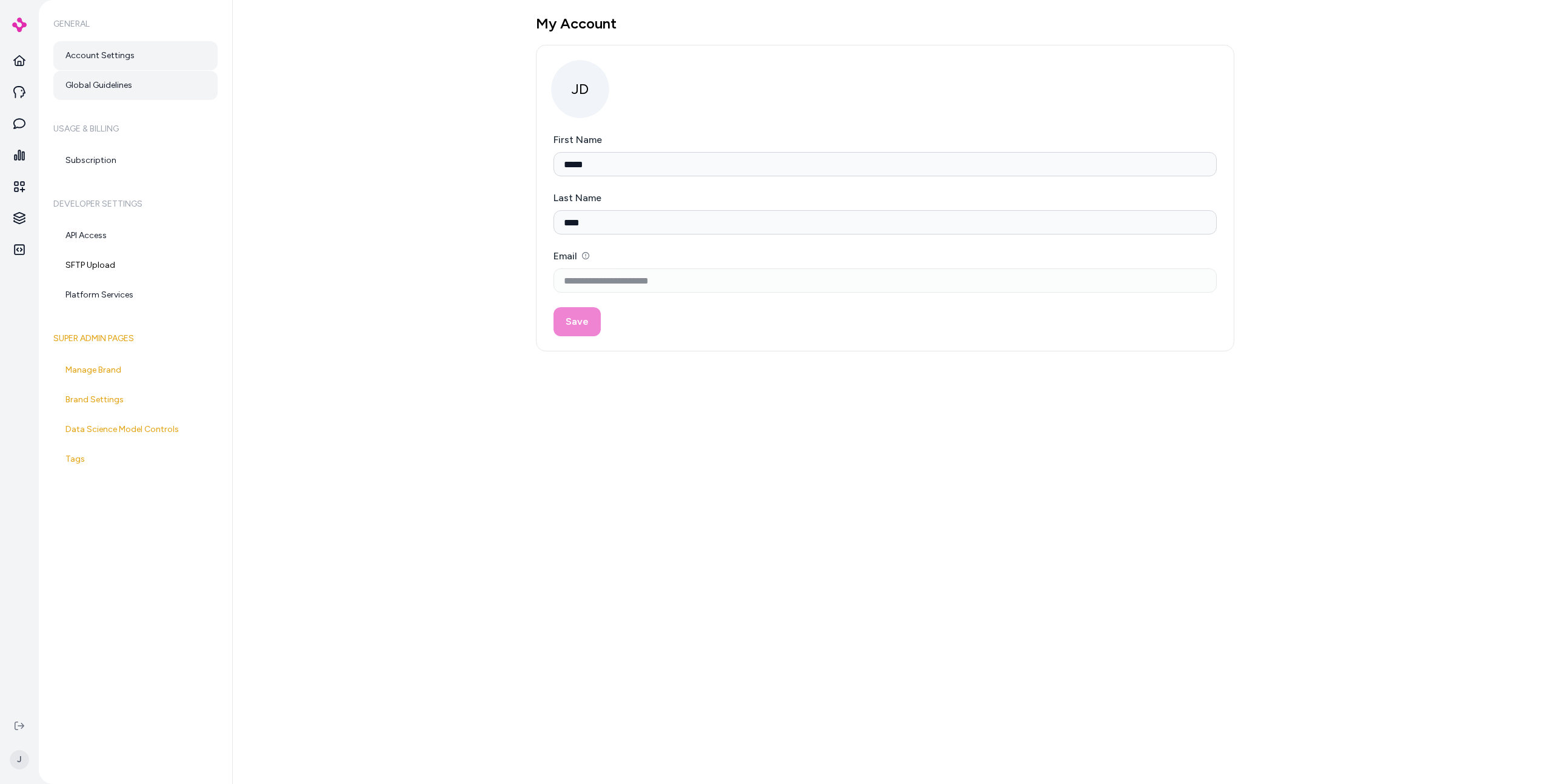
click at [136, 91] on link "Global Guidelines" at bounding box center [135, 85] width 164 height 29
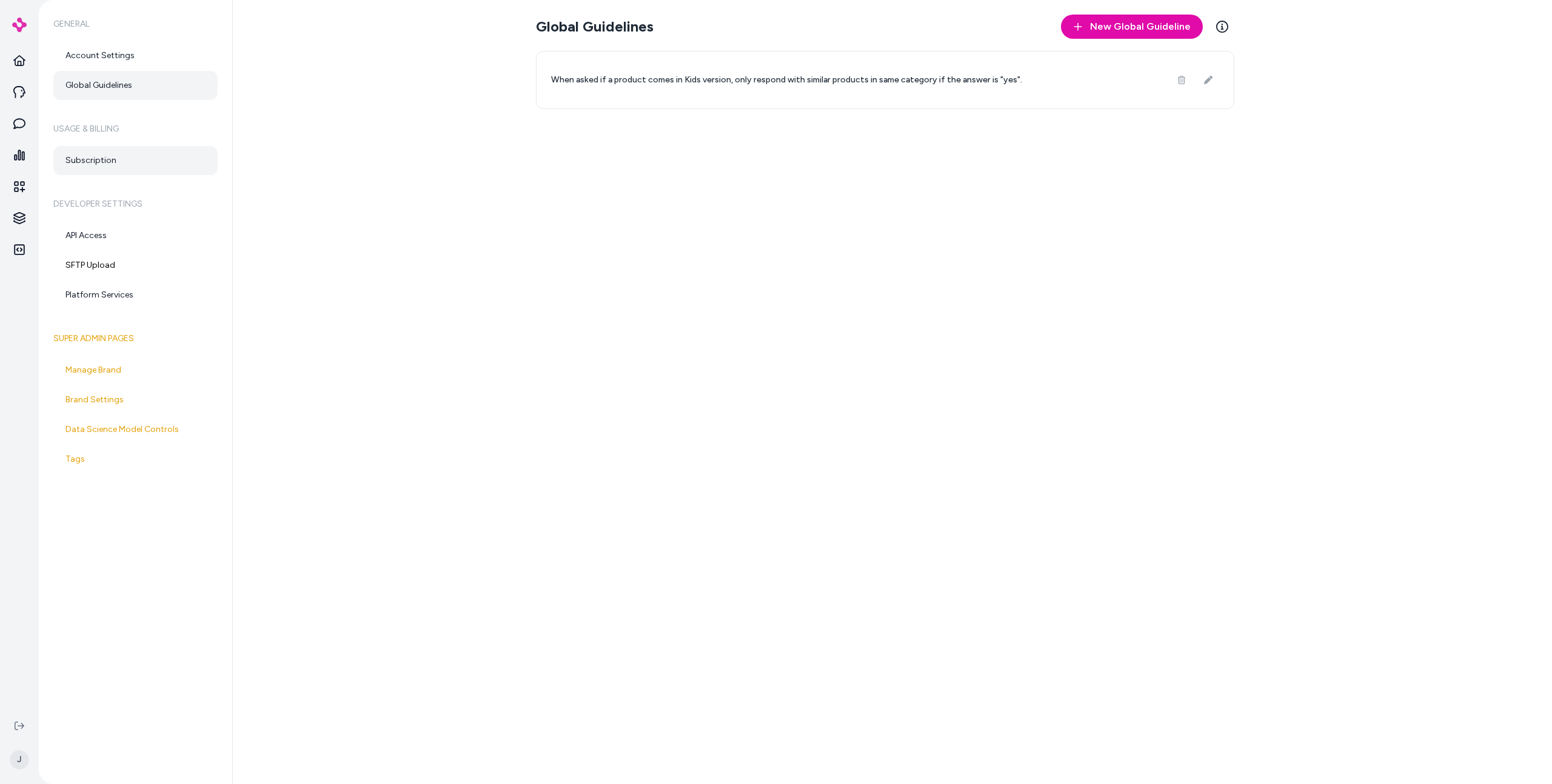
click at [112, 161] on link "Subscription" at bounding box center [135, 160] width 164 height 29
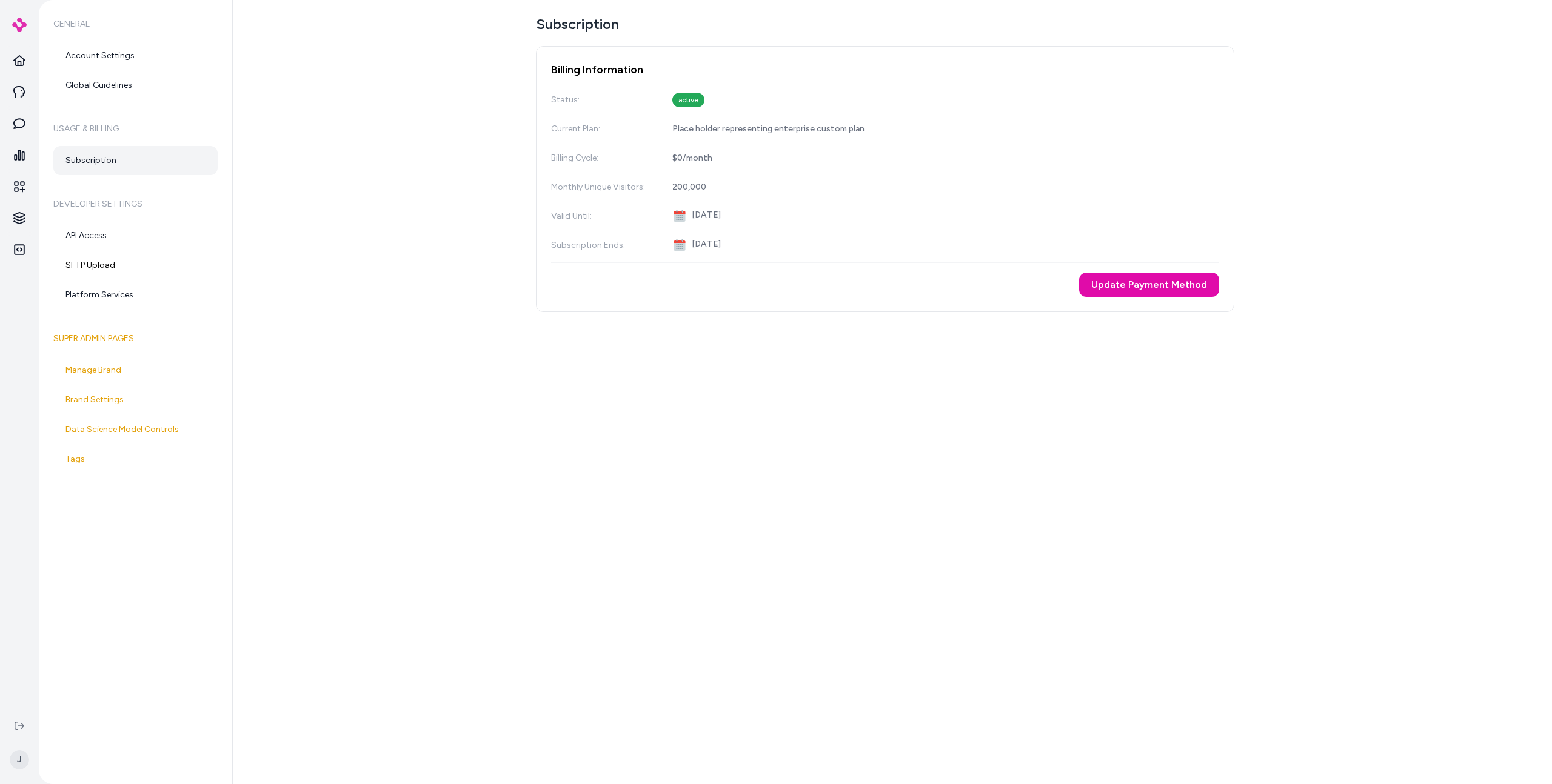
click at [109, 218] on h6 "Developer Settings" at bounding box center [135, 204] width 164 height 34
click at [106, 231] on link "API Access" at bounding box center [135, 235] width 164 height 29
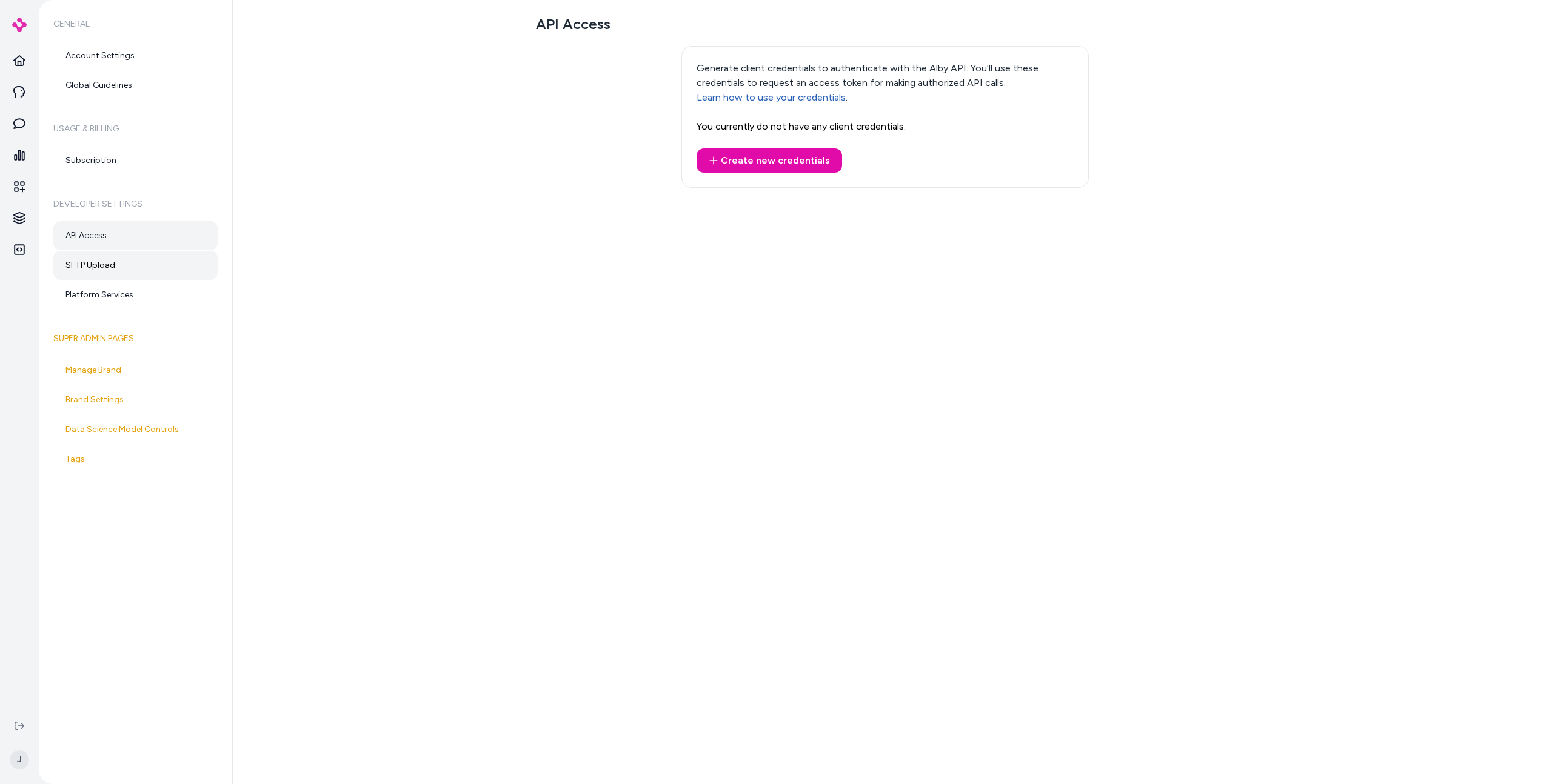
click at [105, 265] on link "SFTP Upload" at bounding box center [135, 265] width 164 height 29
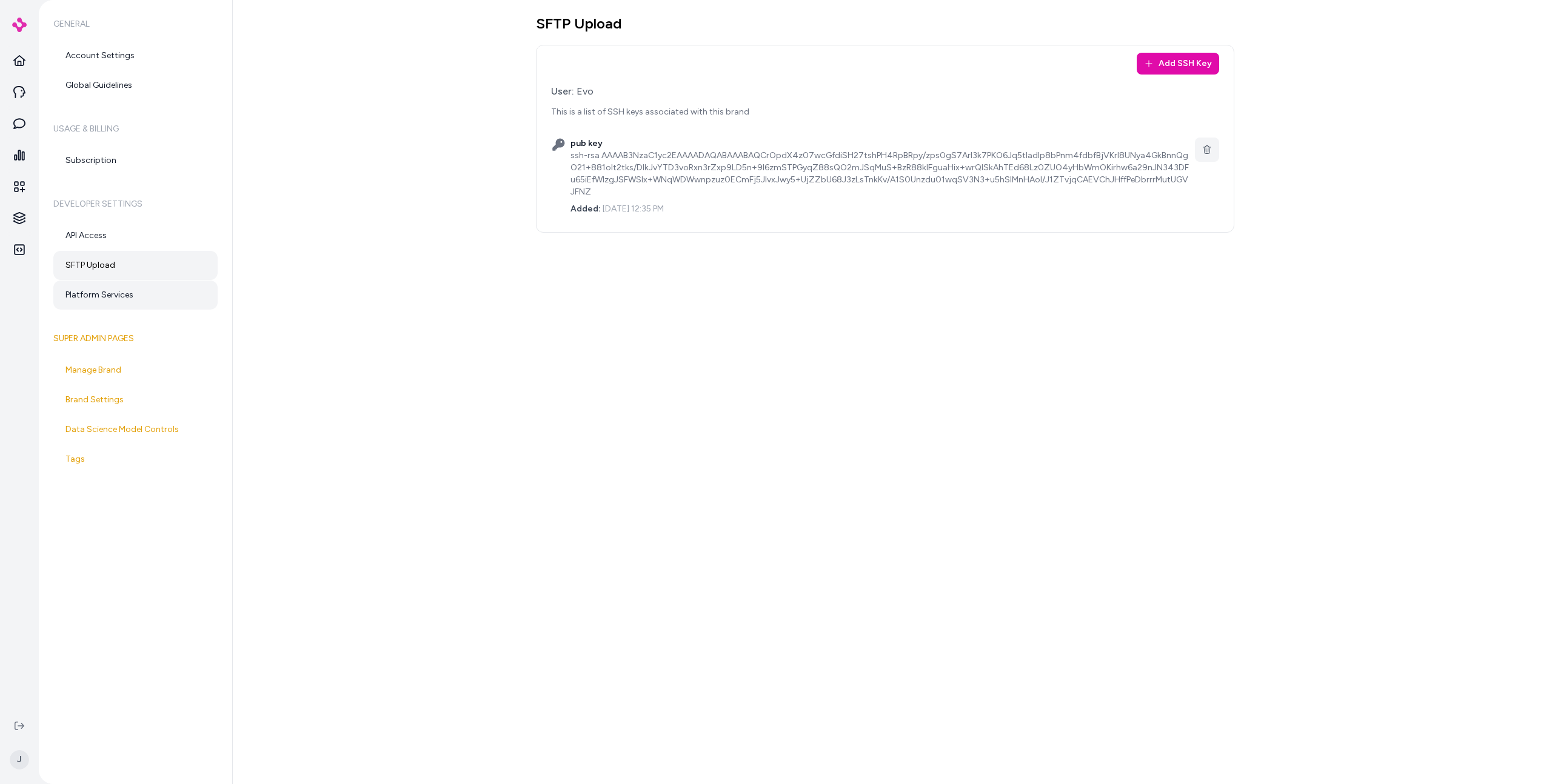
click at [102, 293] on link "Platform Services" at bounding box center [135, 295] width 164 height 29
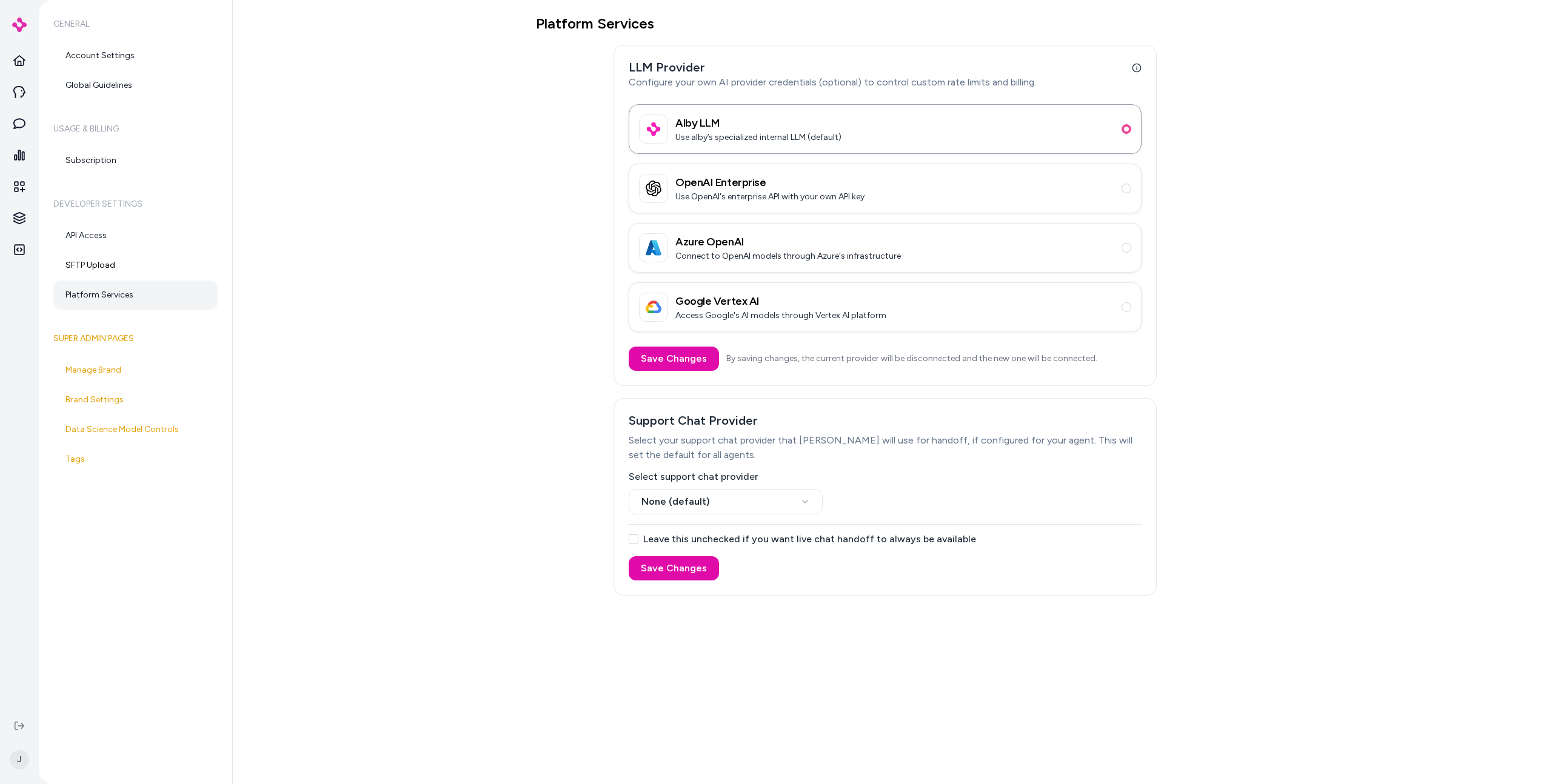
click at [17, 34] on div at bounding box center [19, 24] width 29 height 44
click at [21, 58] on icon at bounding box center [19, 60] width 12 height 12
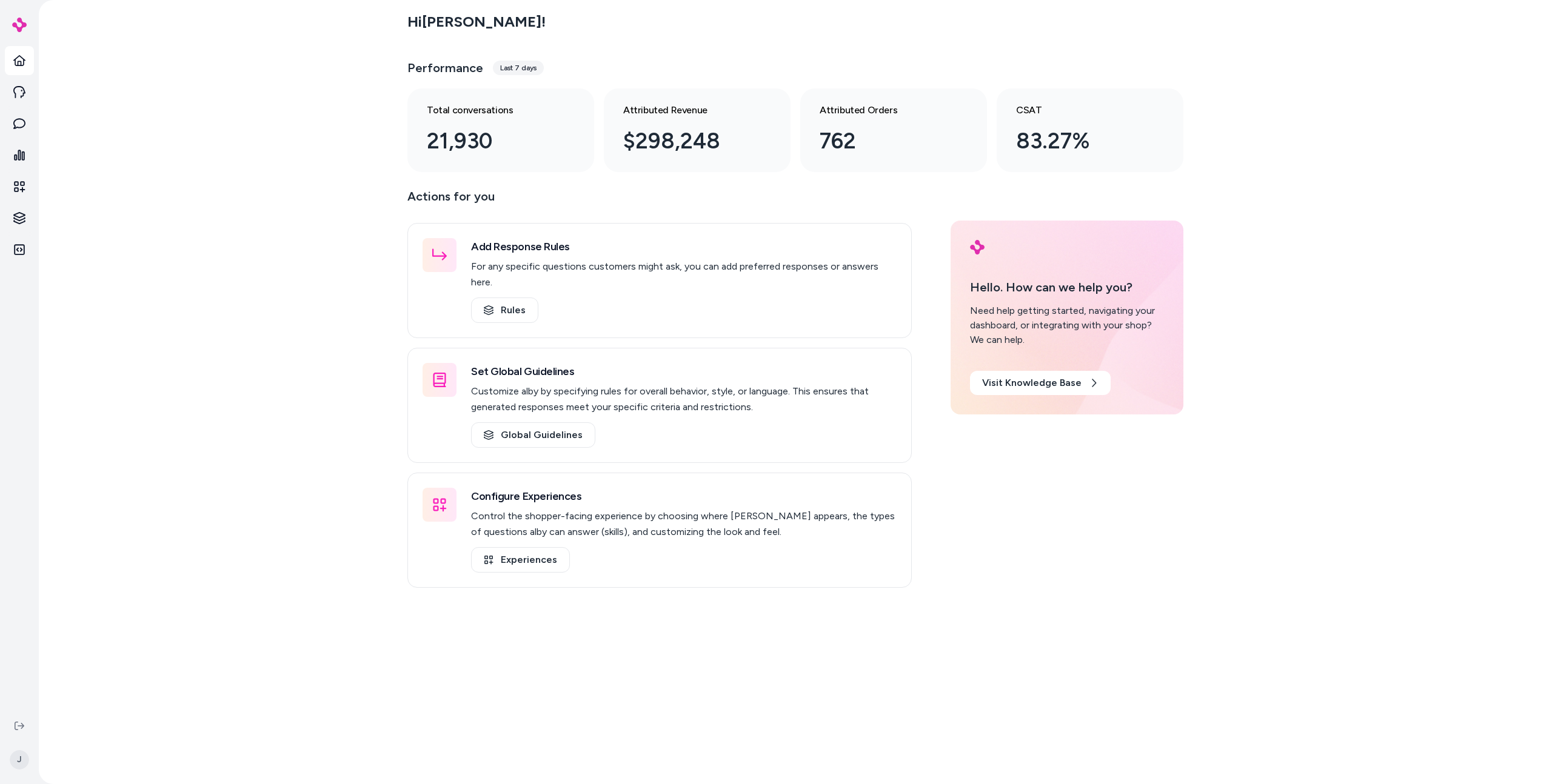
click at [170, 215] on div "Hi Jason ! Performance Last 7 days Total conversations 21,930 Attributed Revenu…" at bounding box center [795, 392] width 1513 height 784
click at [17, 256] on link "Integrations" at bounding box center [19, 249] width 29 height 29
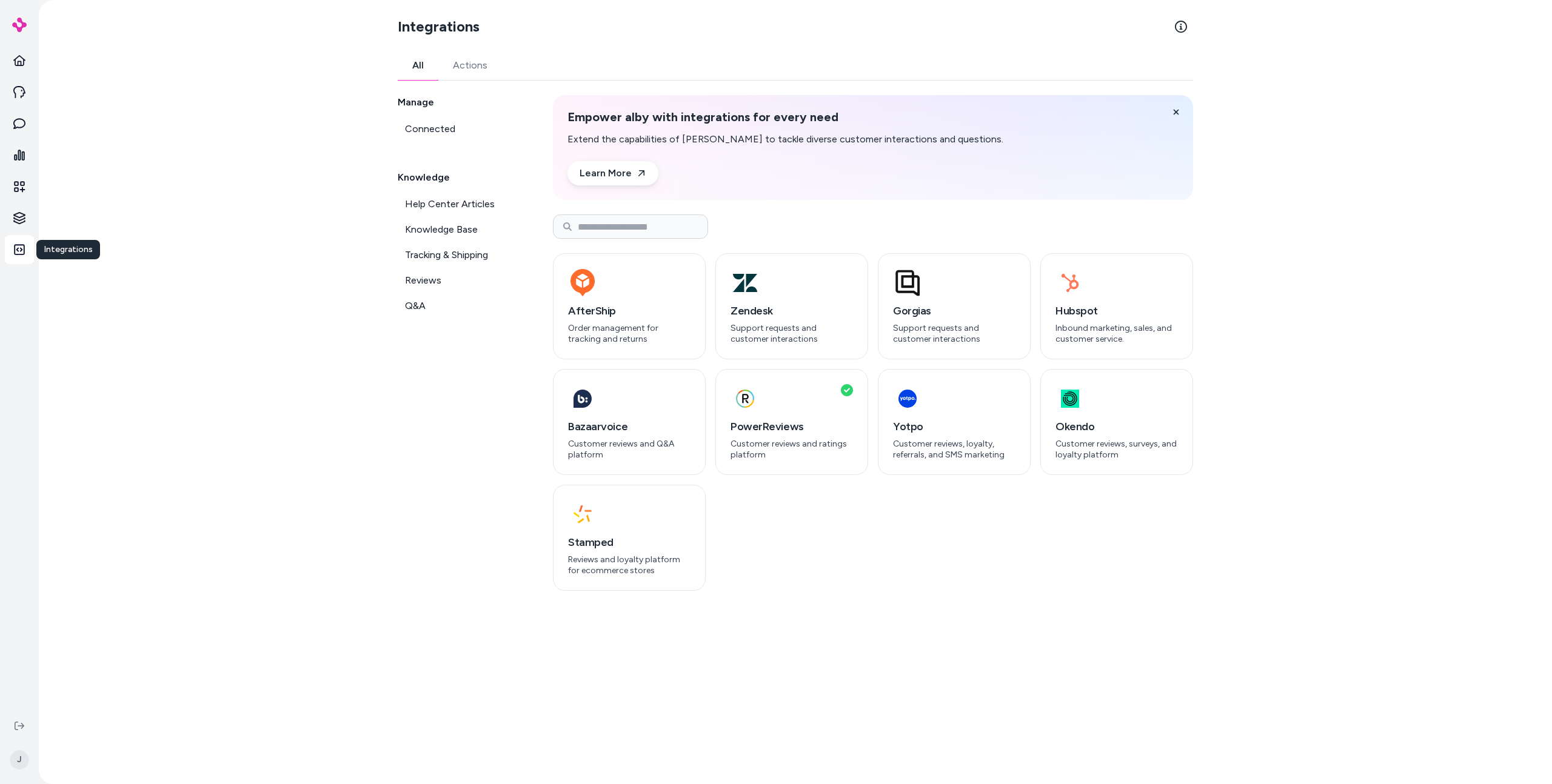
click at [706, 330] on div "AfterShip Order management for tracking and returns Zendesk Support requests an…" at bounding box center [873, 422] width 640 height 338
click at [665, 358] on div "AfterShip Order management for tracking and returns" at bounding box center [630, 306] width 153 height 106
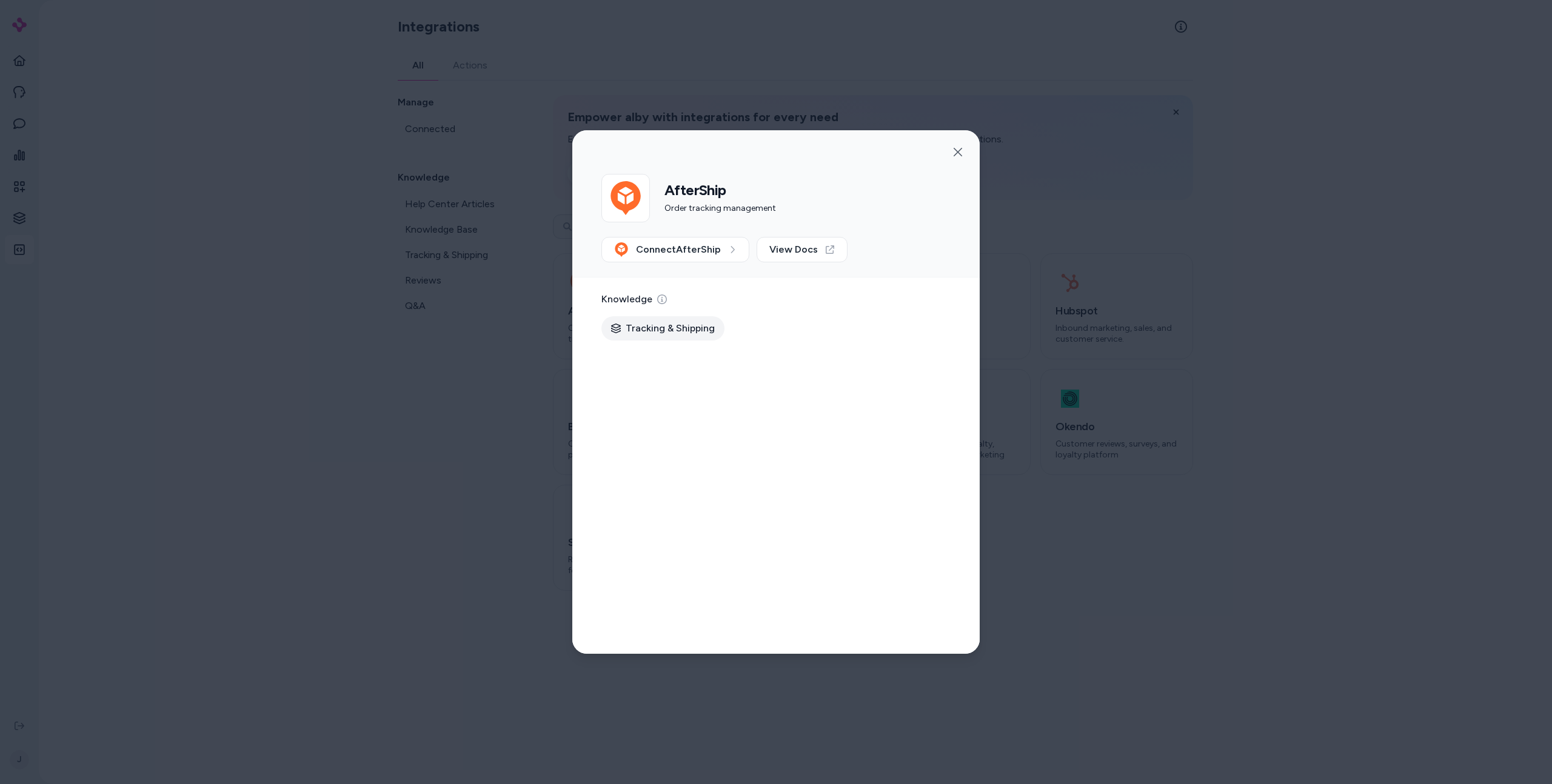
click at [389, 426] on div at bounding box center [776, 392] width 1552 height 784
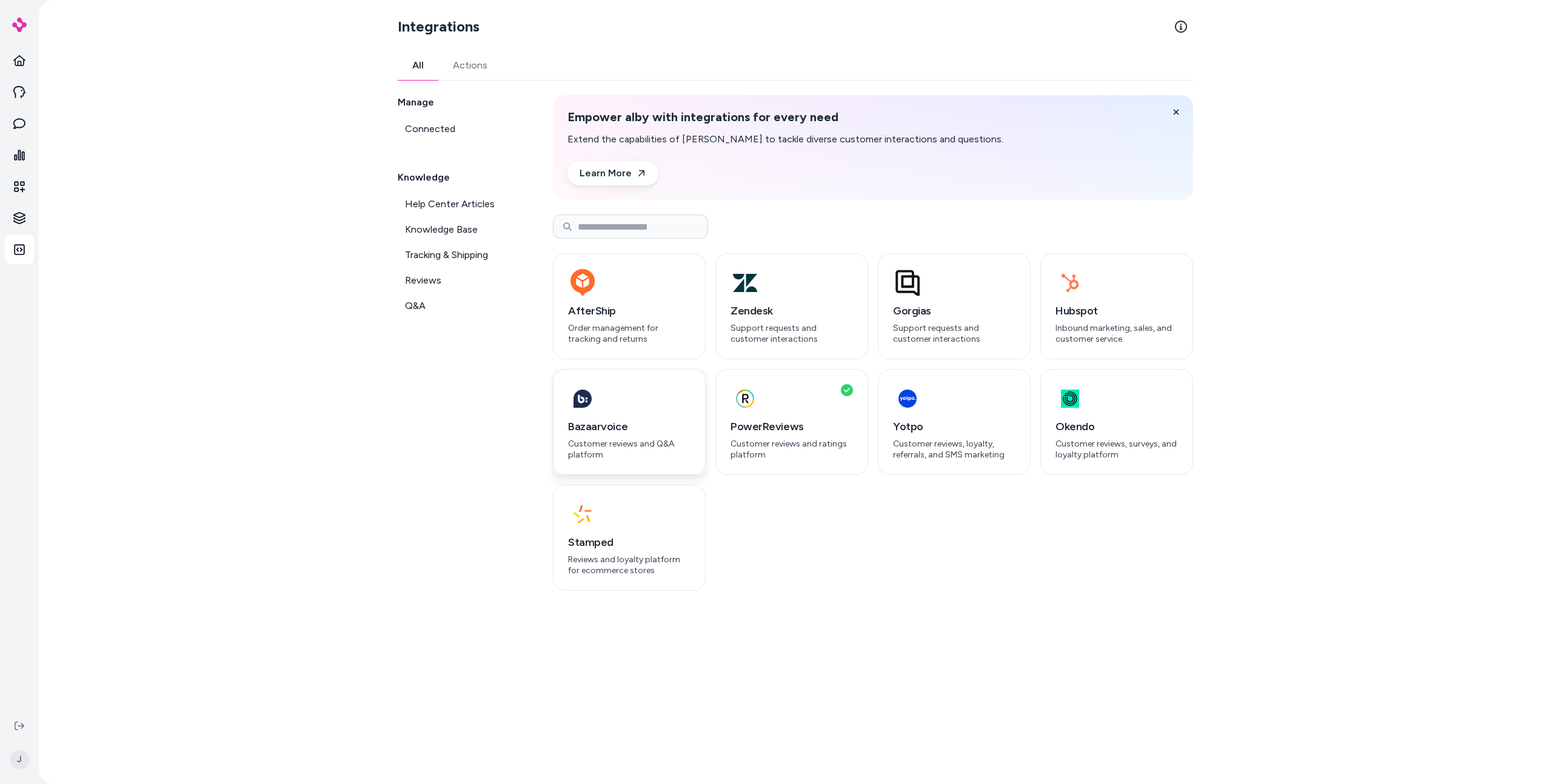
click at [628, 415] on div "Bazaarvoice Customer reviews and Q&A platform" at bounding box center [630, 422] width 153 height 106
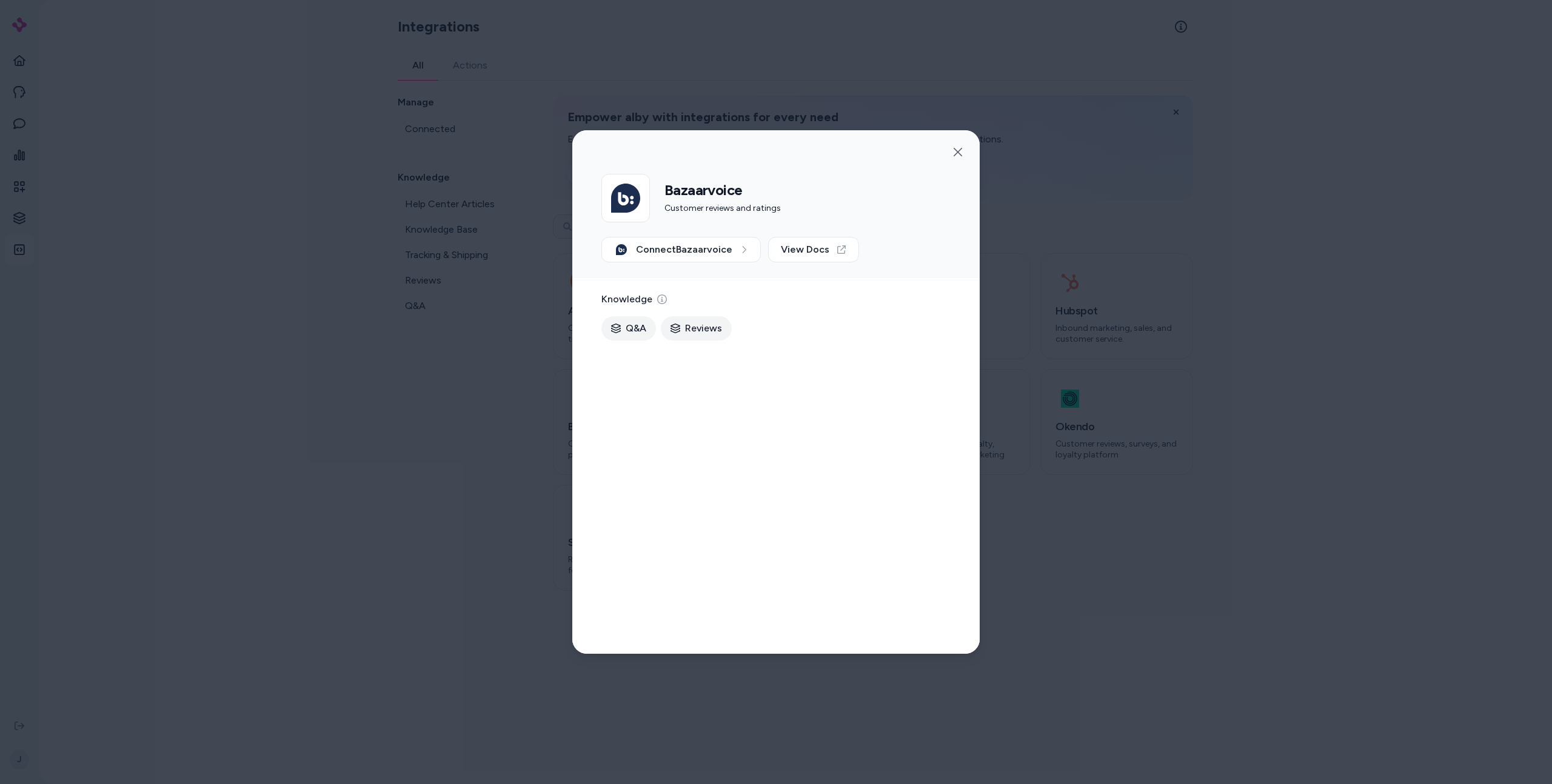
click at [369, 426] on div at bounding box center [776, 392] width 1552 height 784
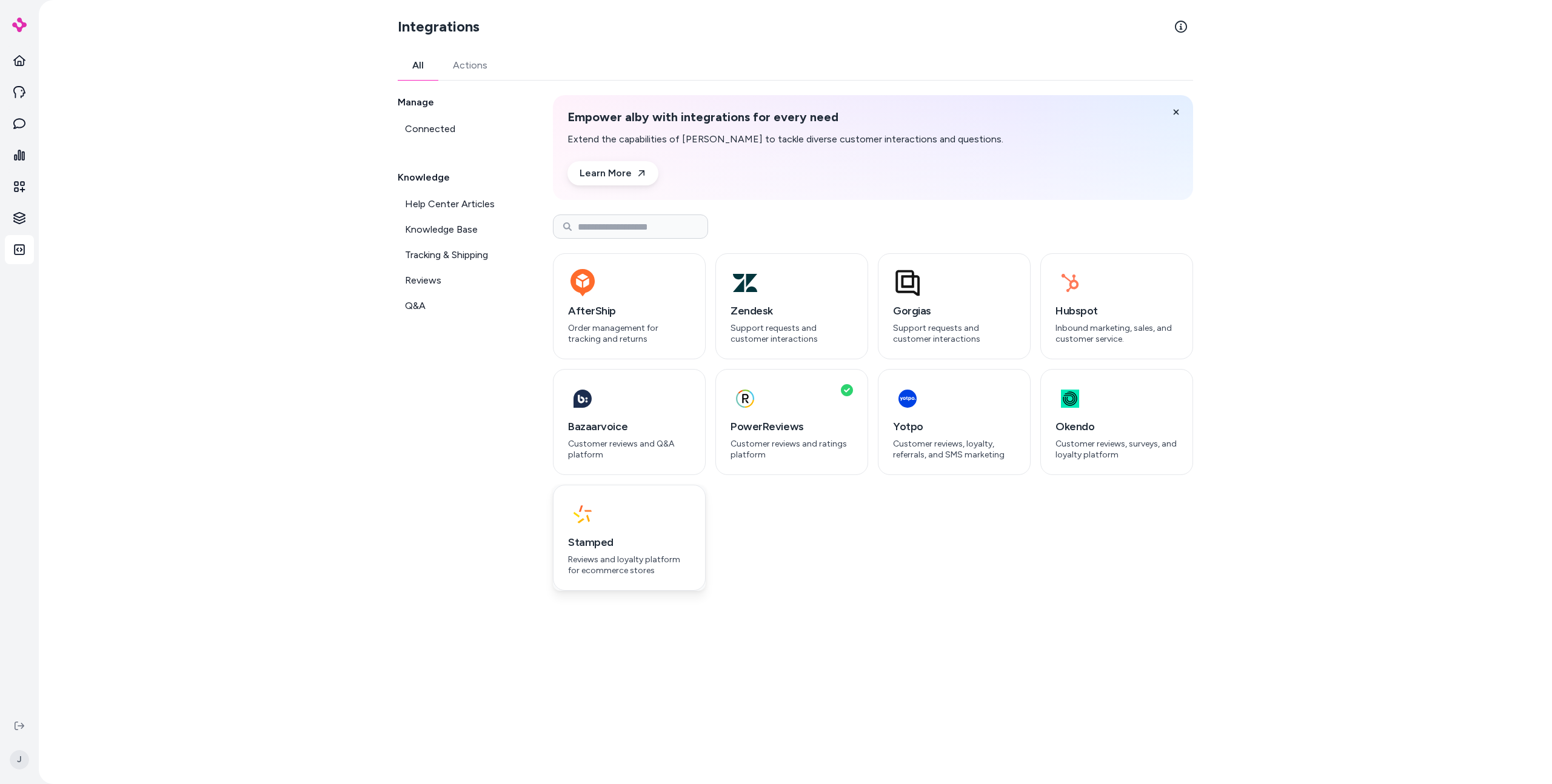
click at [693, 570] on div "Stamped Reviews and loyalty platform for ecommerce stores" at bounding box center [630, 538] width 153 height 106
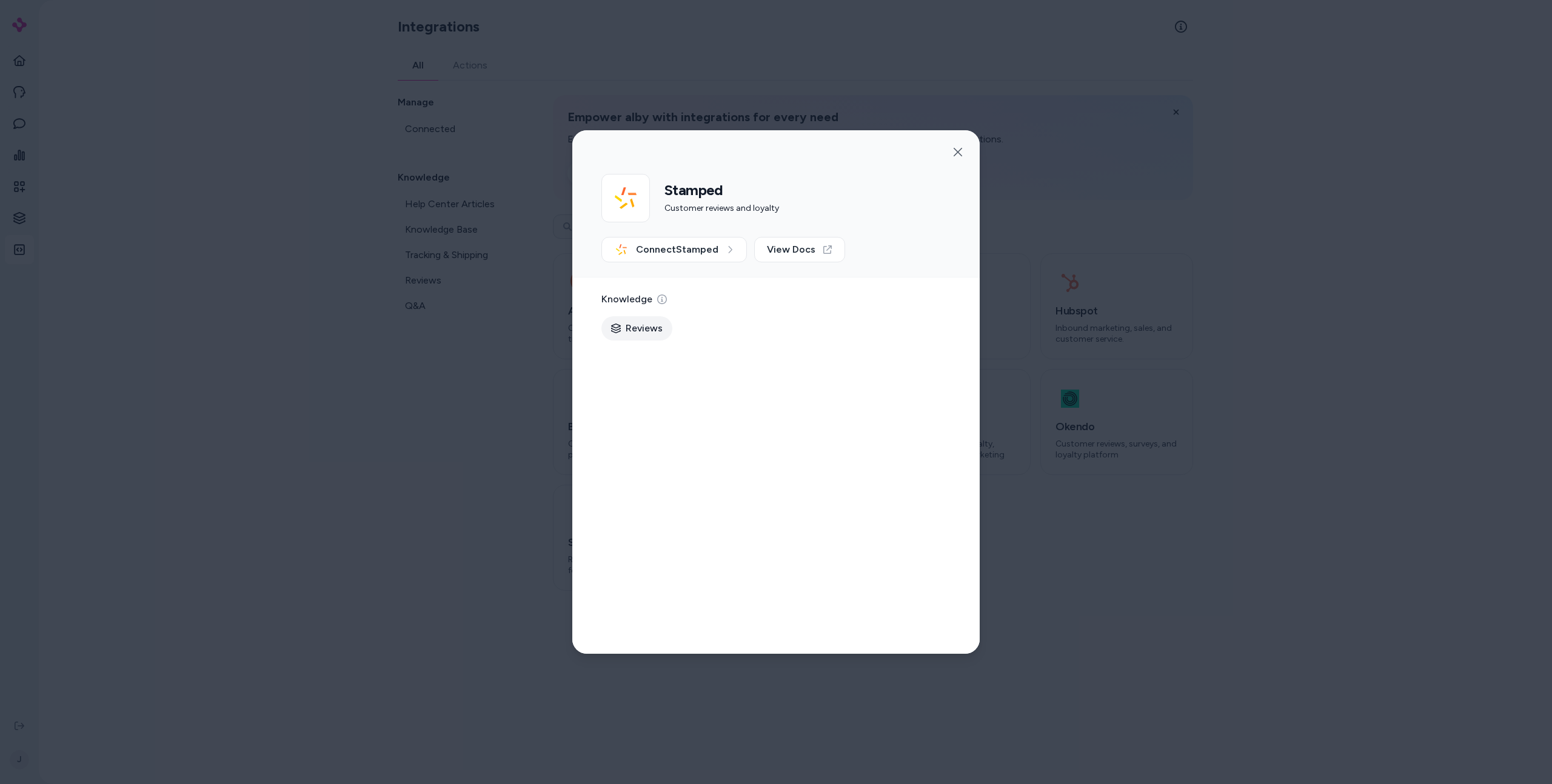
drag, startPoint x: 322, startPoint y: 517, endPoint x: 434, endPoint y: 476, distance: 119.3
click at [322, 517] on div at bounding box center [776, 392] width 1552 height 784
click at [802, 444] on p "Customer reviews and ratings platform" at bounding box center [792, 450] width 123 height 21
click at [1214, 381] on div at bounding box center [776, 392] width 1552 height 784
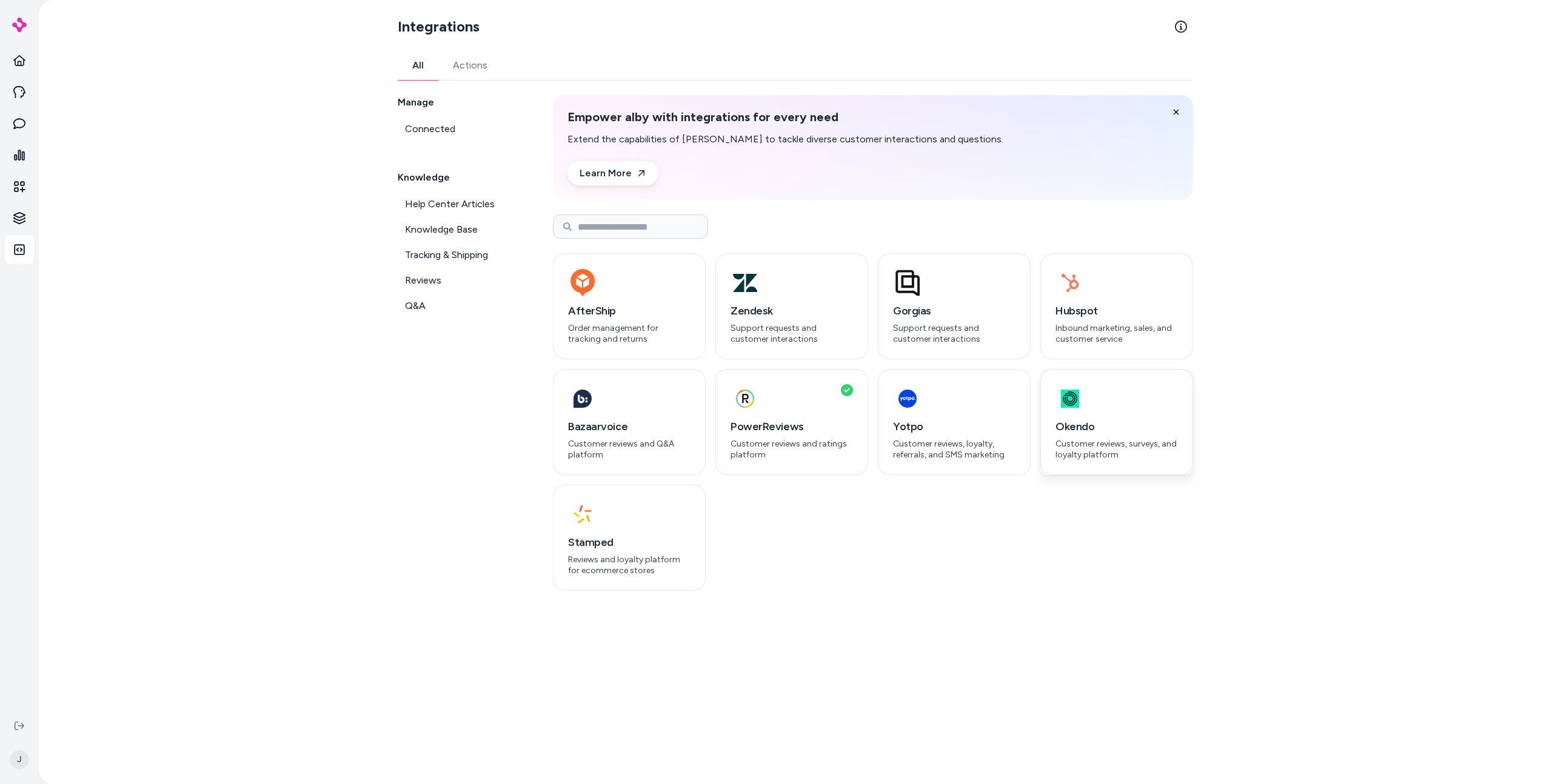
click at [1156, 412] on div "button" at bounding box center [1117, 398] width 123 height 29
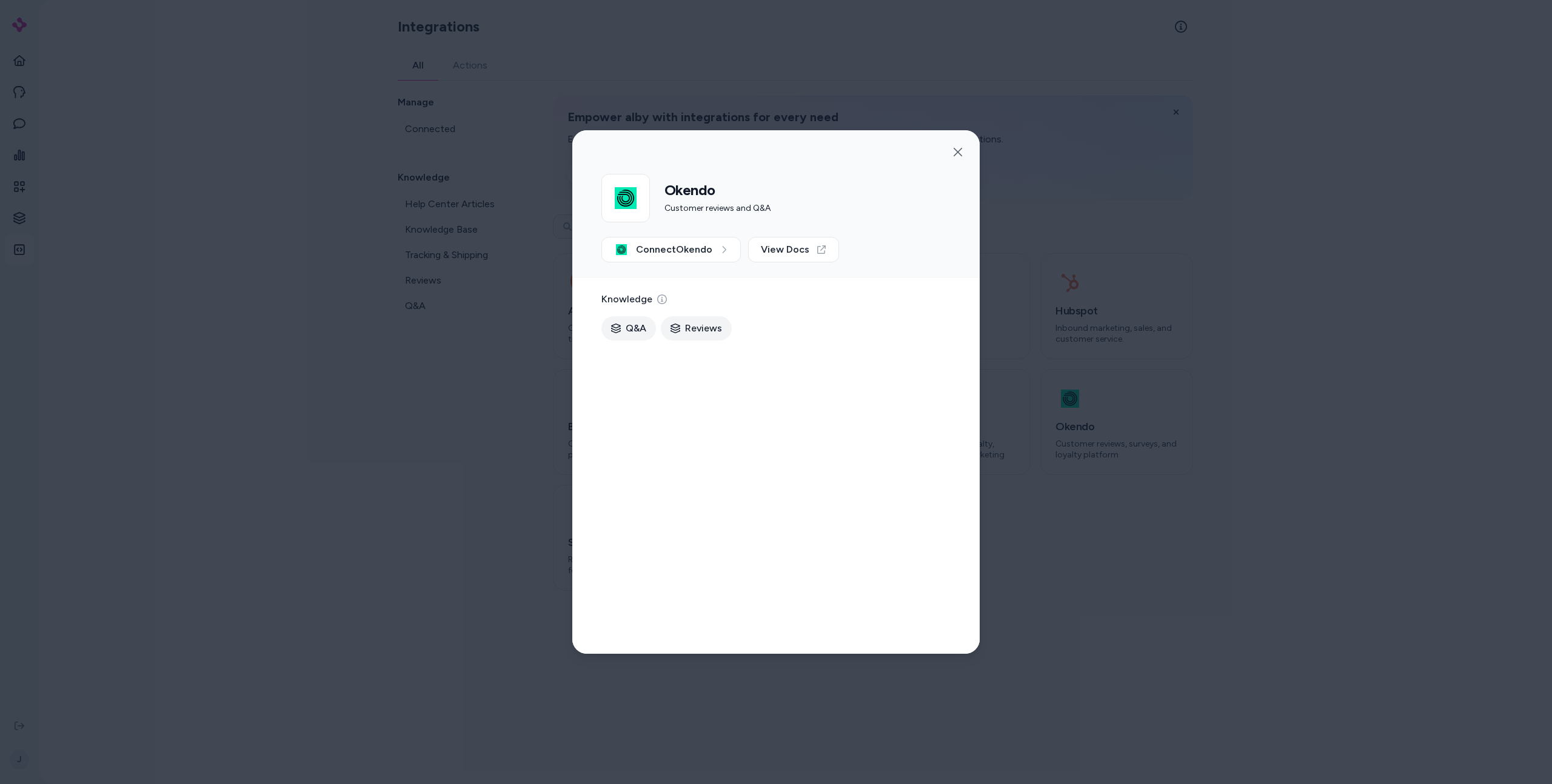
drag, startPoint x: 1274, startPoint y: 339, endPoint x: 1232, endPoint y: 325, distance: 44.3
click at [1274, 340] on div at bounding box center [776, 392] width 1552 height 784
click at [1156, 296] on div "button" at bounding box center [1117, 283] width 123 height 29
click at [1271, 283] on div at bounding box center [776, 392] width 1552 height 784
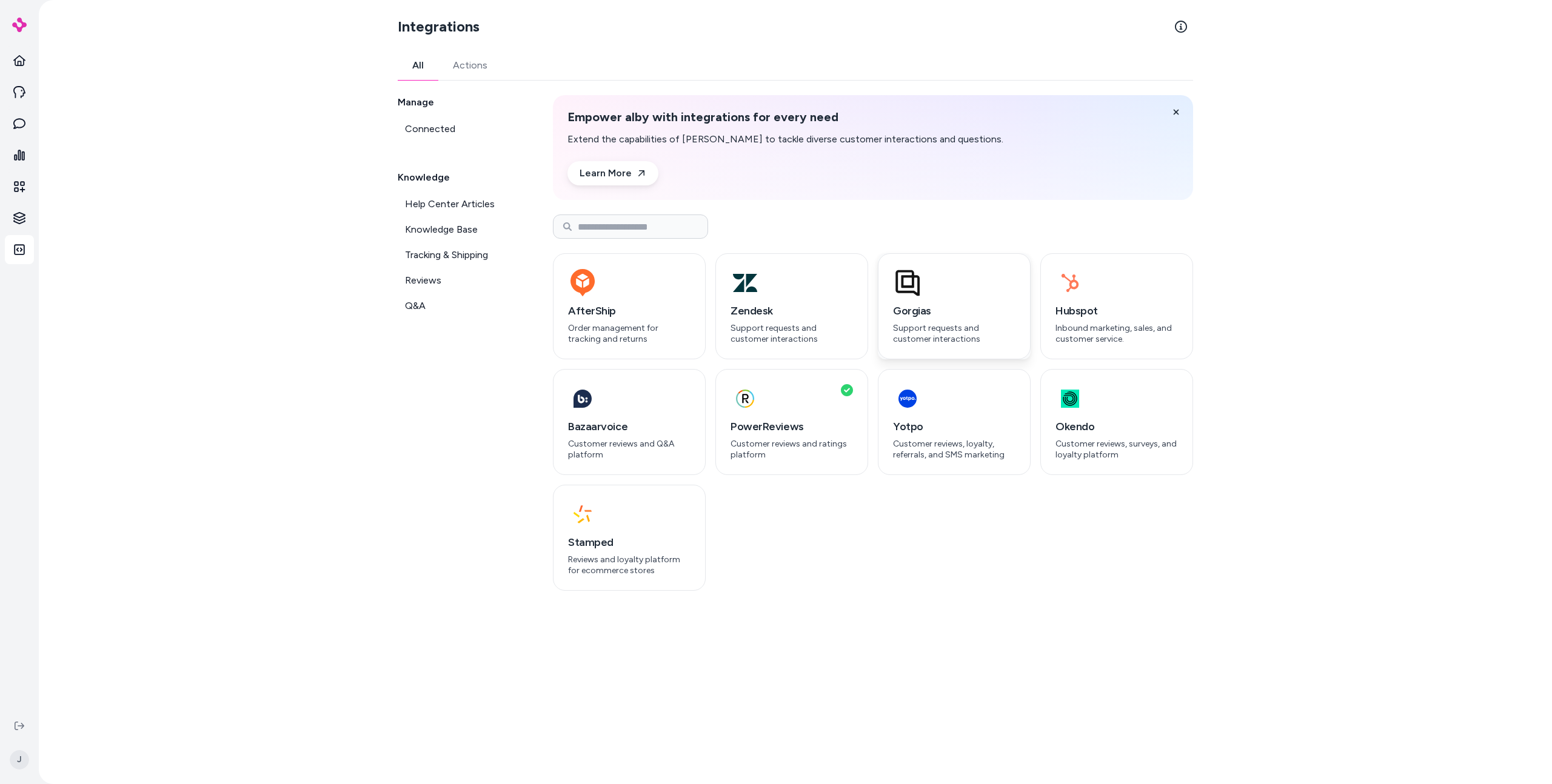
click at [991, 319] on h3 "Gorgias" at bounding box center [954, 310] width 123 height 17
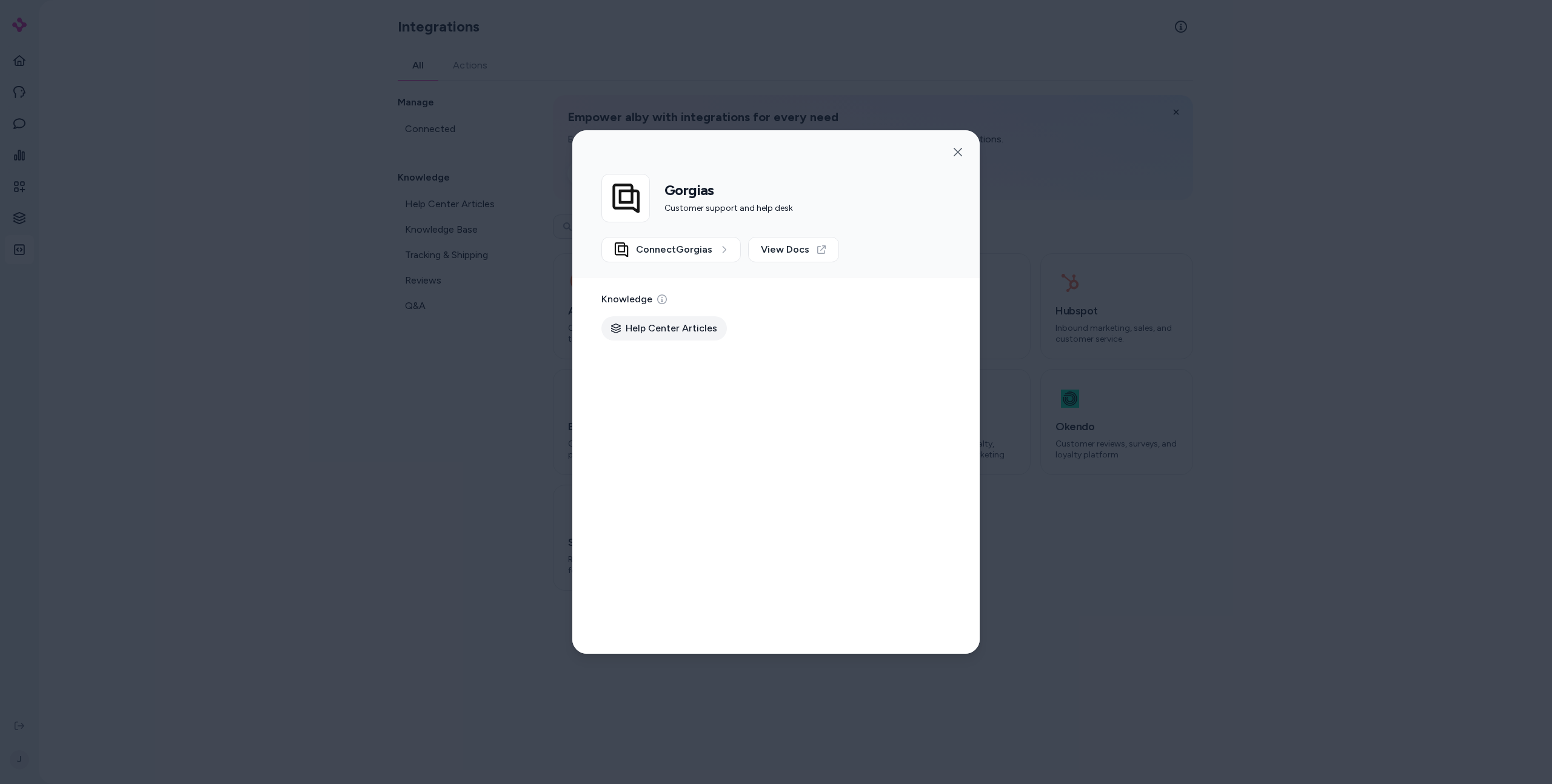
click at [961, 428] on div "Knowledge Help Center Articles" at bounding box center [776, 466] width 408 height 377
click at [1226, 426] on div at bounding box center [776, 392] width 1552 height 784
click at [902, 435] on div "Yotpo Customer reviews, loyalty, referrals, and SMS marketing" at bounding box center [954, 439] width 123 height 42
click at [1093, 388] on div at bounding box center [776, 392] width 1552 height 784
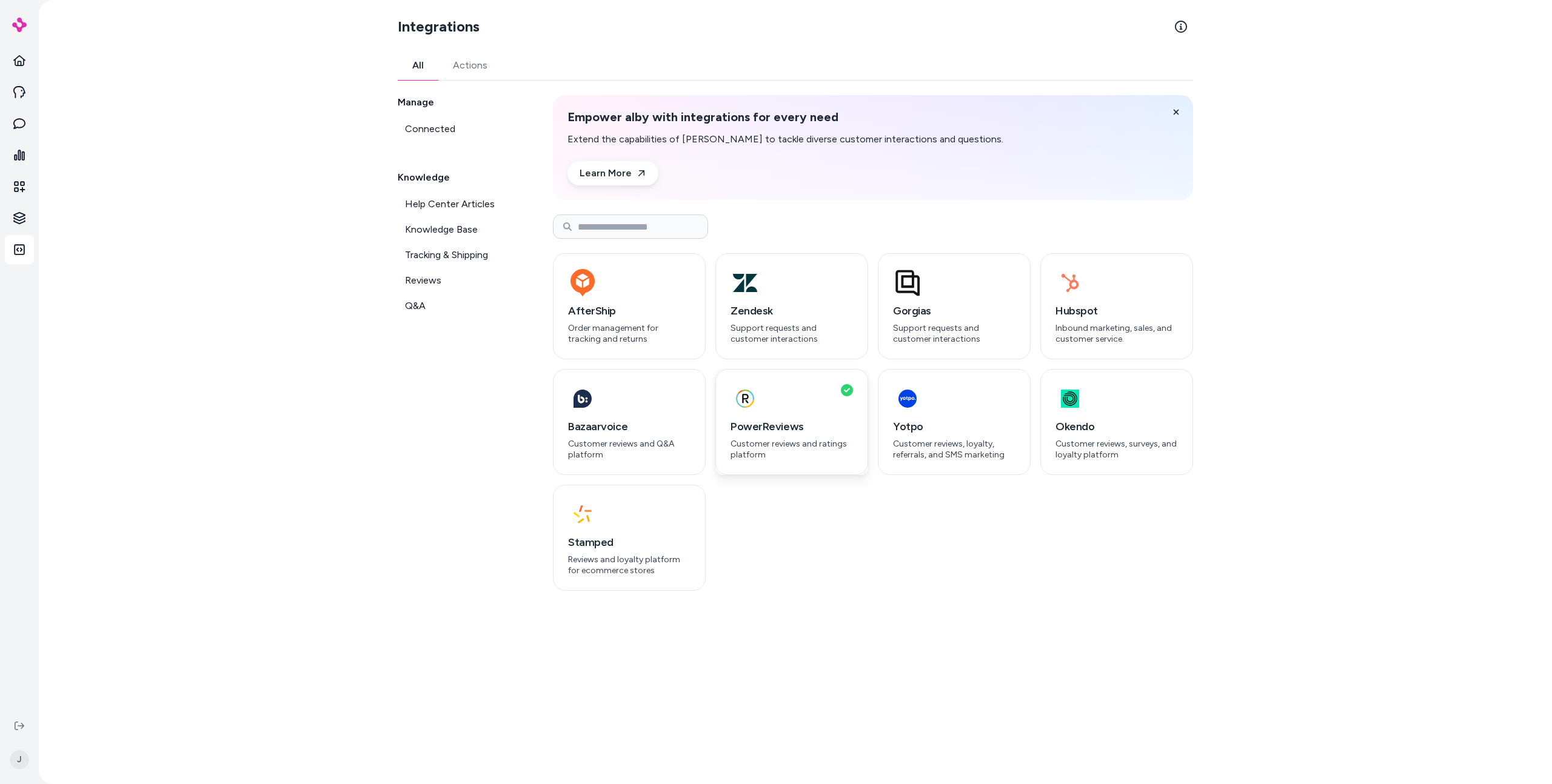
click at [834, 421] on h3 "PowerReviews" at bounding box center [792, 426] width 123 height 17
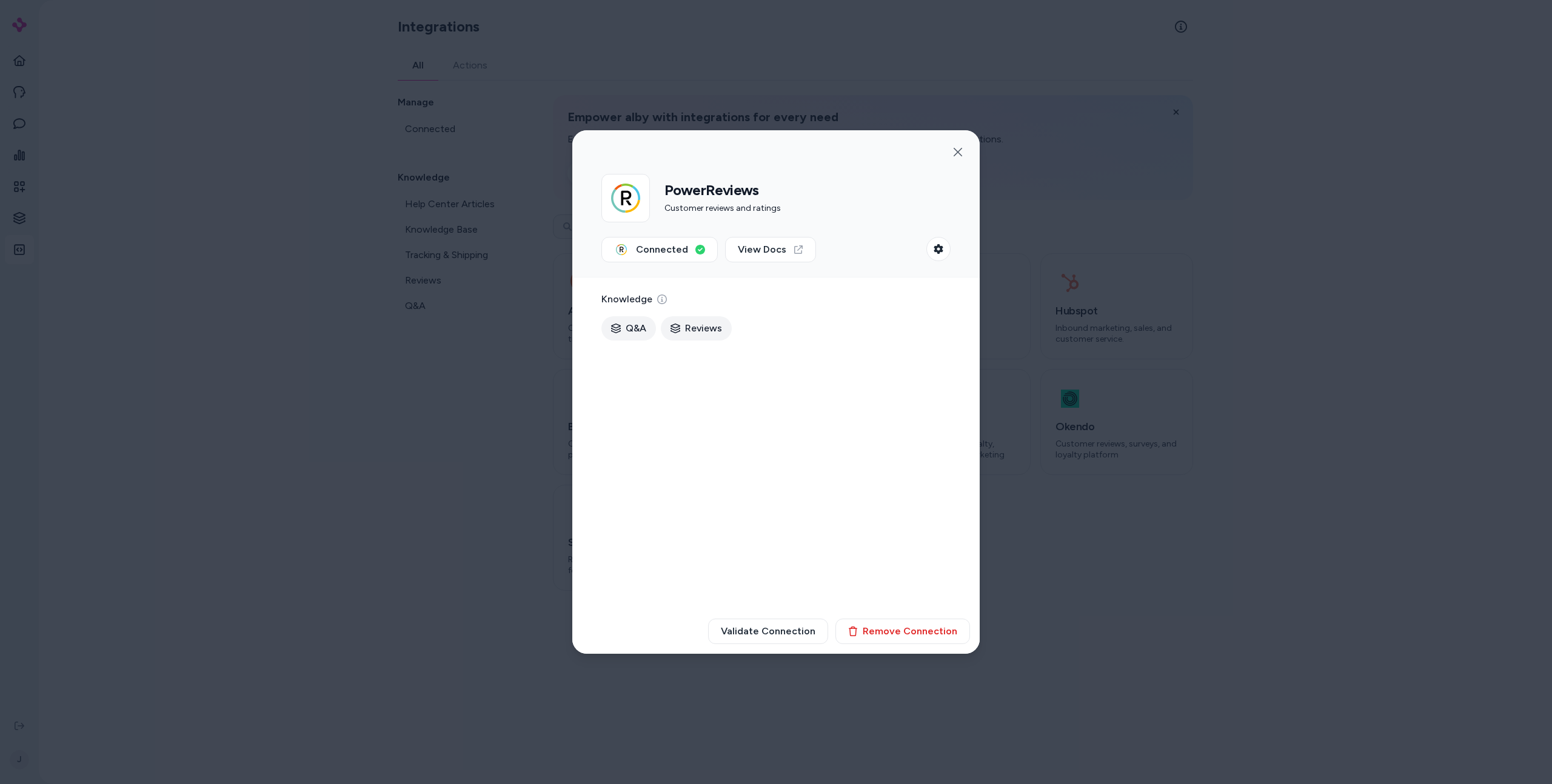
click at [727, 616] on div "Validate Connection Remove Connection" at bounding box center [776, 631] width 408 height 45
click at [740, 637] on button "Validate Connection" at bounding box center [768, 631] width 120 height 25
click at [648, 249] on span "Connected" at bounding box center [662, 250] width 52 height 15
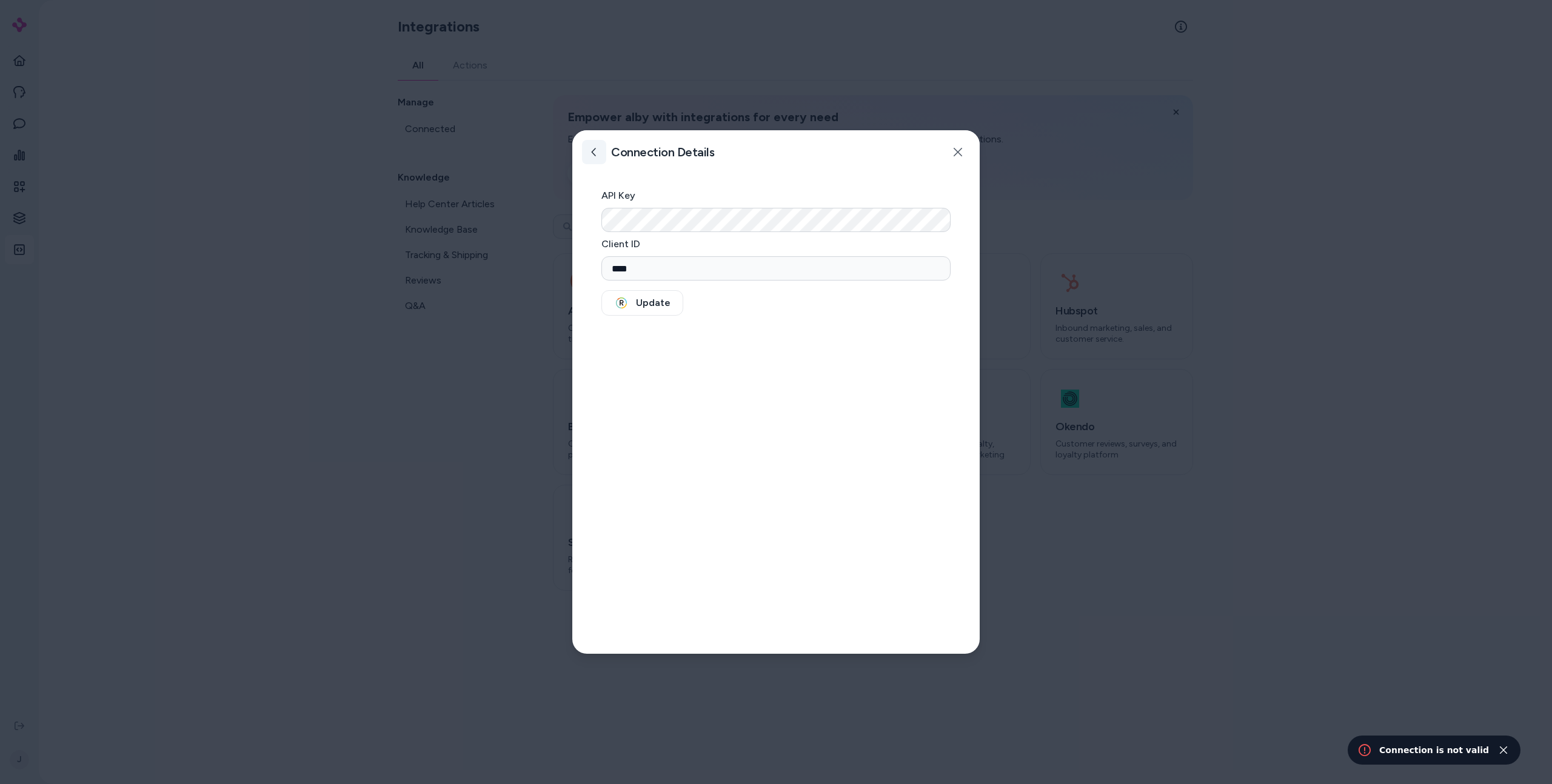
click at [593, 158] on button at bounding box center [594, 152] width 24 height 24
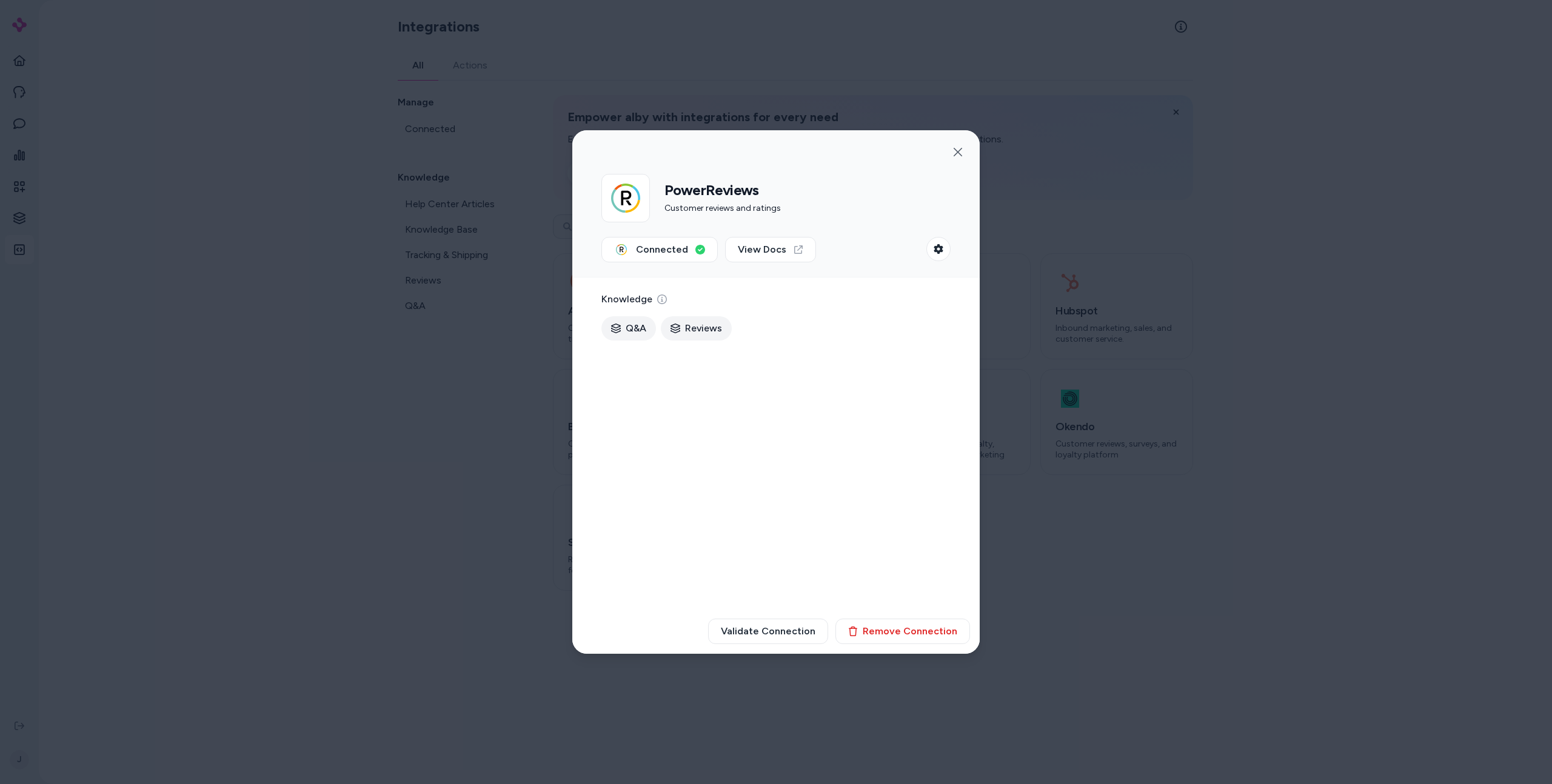
click at [1175, 359] on div at bounding box center [776, 392] width 1552 height 784
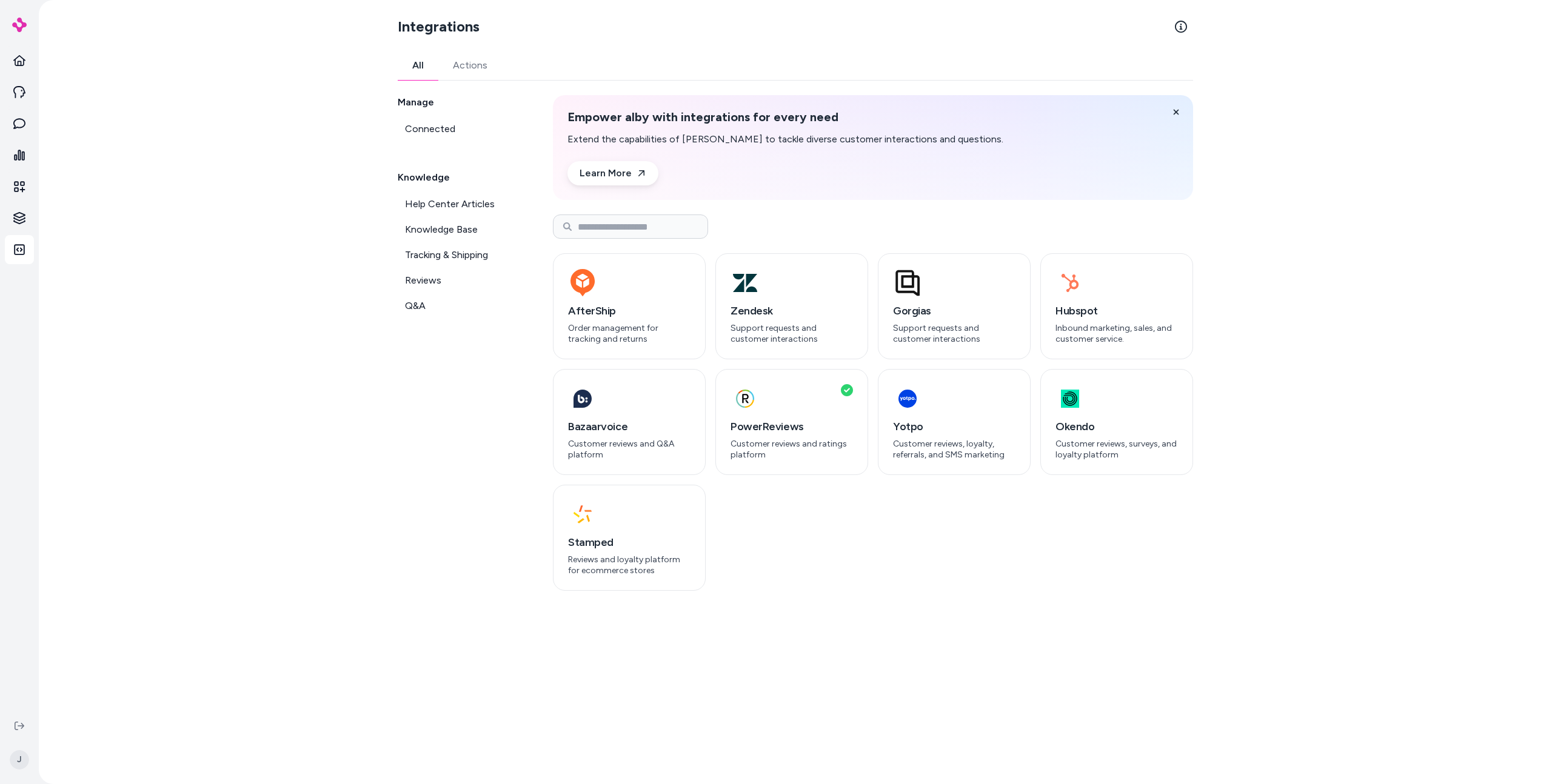
click at [270, 356] on div "Integrations All Actions Manage Connected Knowledge Help Center Articles Knowle…" at bounding box center [795, 392] width 1513 height 784
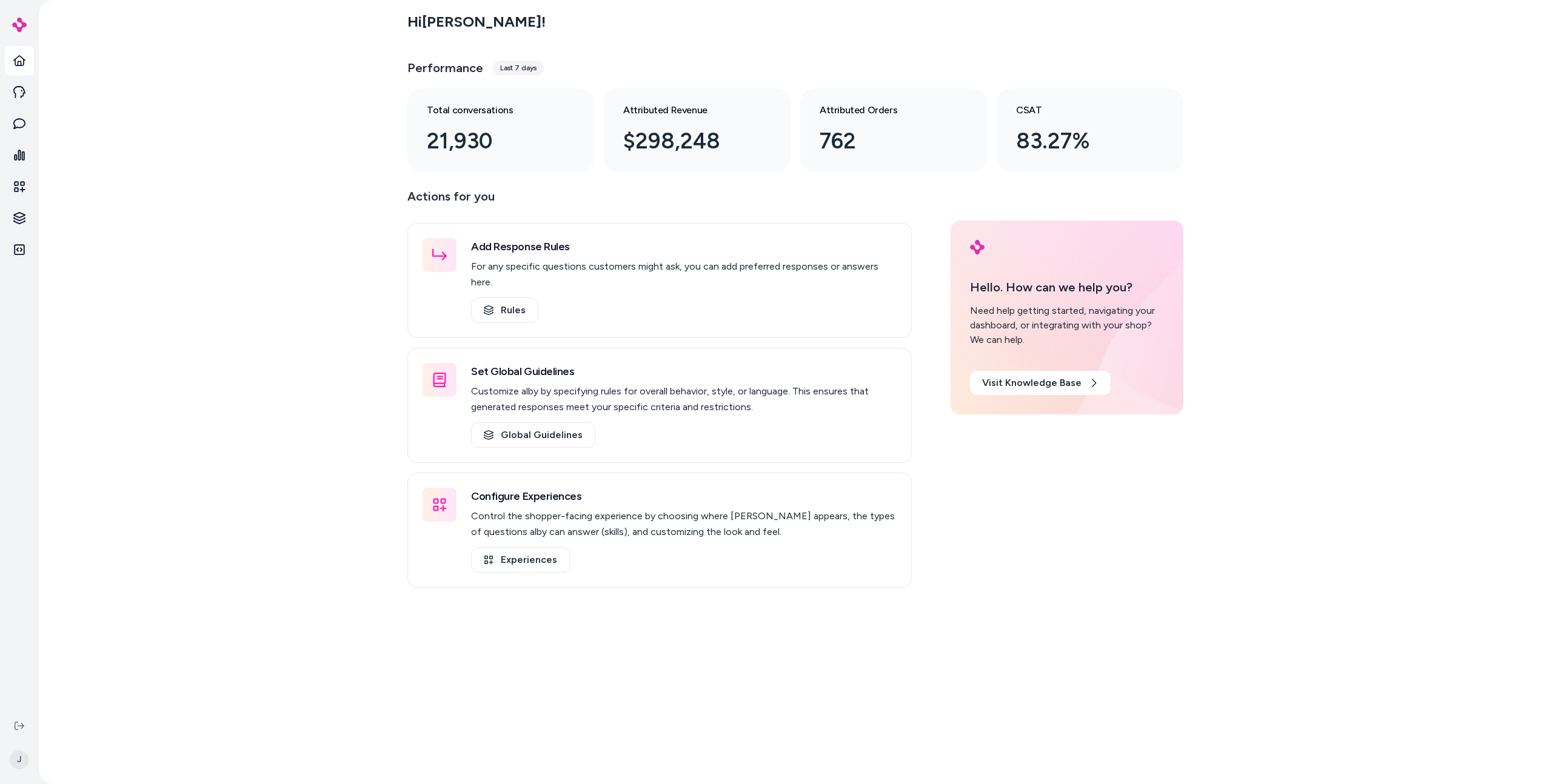
drag, startPoint x: 225, startPoint y: 442, endPoint x: 224, endPoint y: 450, distance: 8.1
click at [6, 52] on link "Home" at bounding box center [19, 60] width 29 height 29
click at [10, 54] on link "Home" at bounding box center [19, 60] width 29 height 29
click at [8, 88] on link "Agents" at bounding box center [19, 92] width 29 height 29
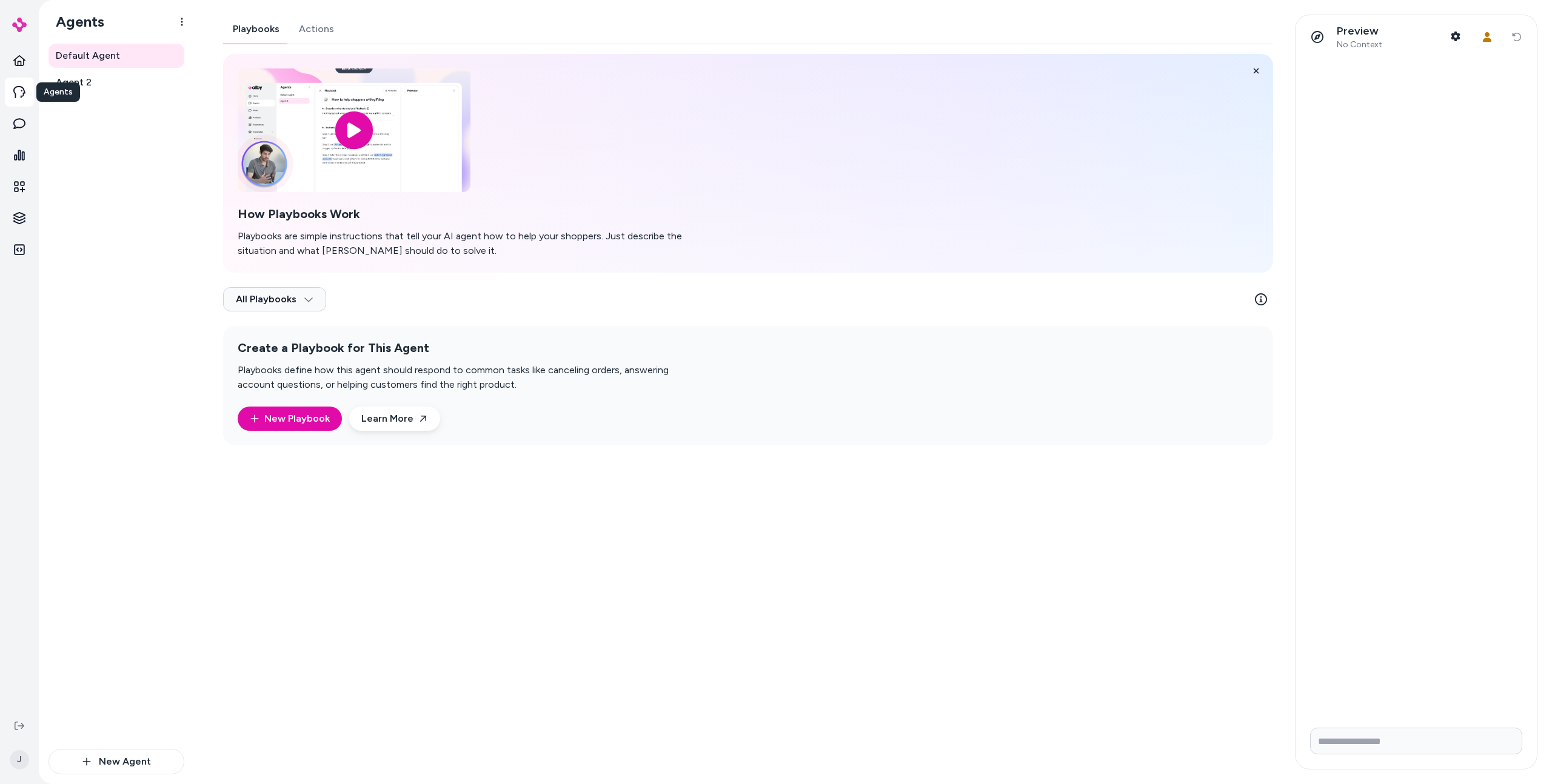
drag, startPoint x: 29, startPoint y: 114, endPoint x: 101, endPoint y: 181, distance: 98.4
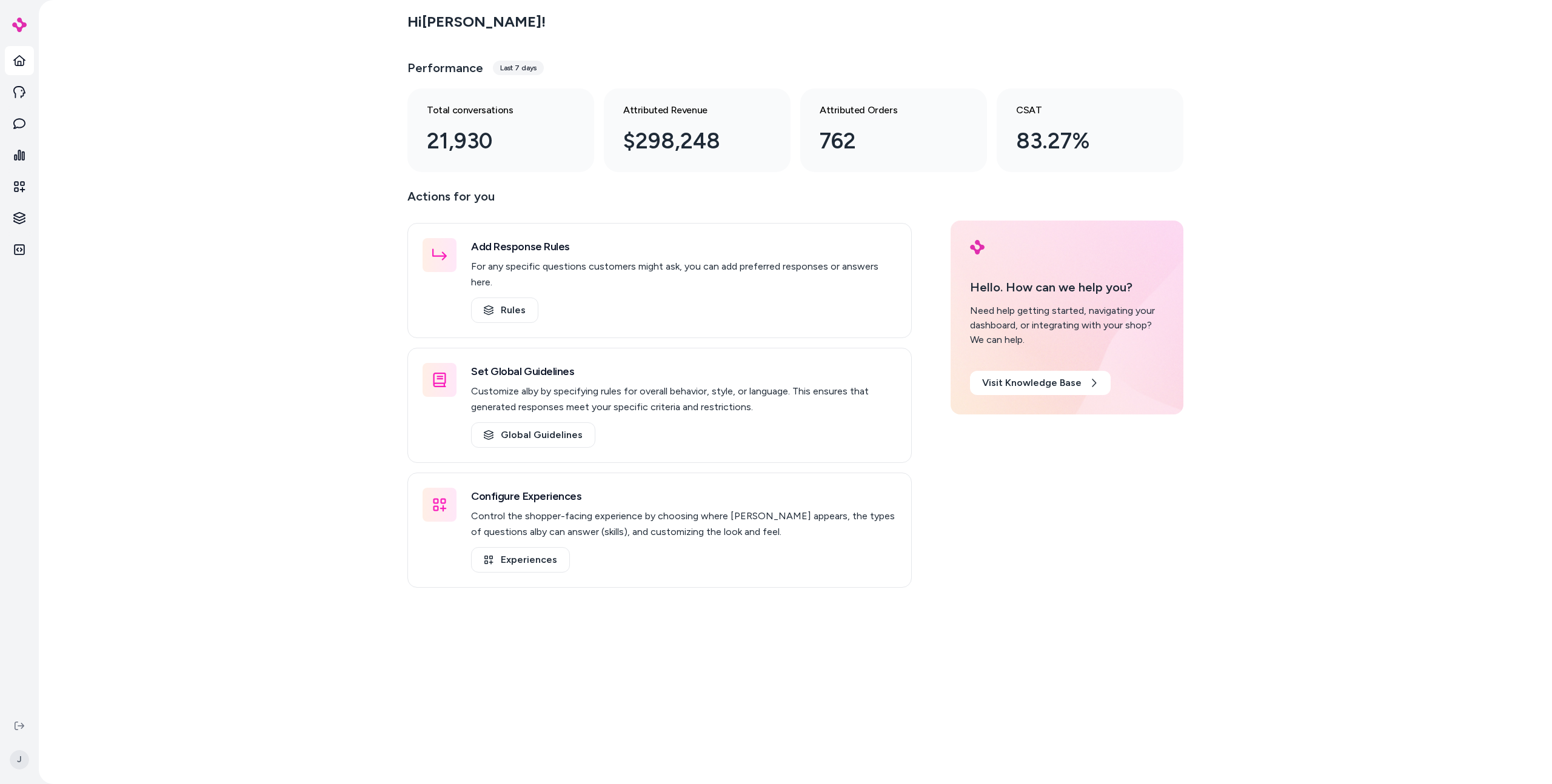
drag, startPoint x: 622, startPoint y: 657, endPoint x: 1021, endPoint y: 578, distance: 406.7
click at [623, 657] on main "Hi [PERSON_NAME] ! Performance Last 7 days Total conversations 21,930 Attribute…" at bounding box center [796, 392] width 776 height 784
click at [505, 308] on div "Add Response Rules For any specific questions customers might ask, you can add …" at bounding box center [660, 281] width 504 height 115
click at [505, 298] on link "Rules" at bounding box center [505, 310] width 67 height 25
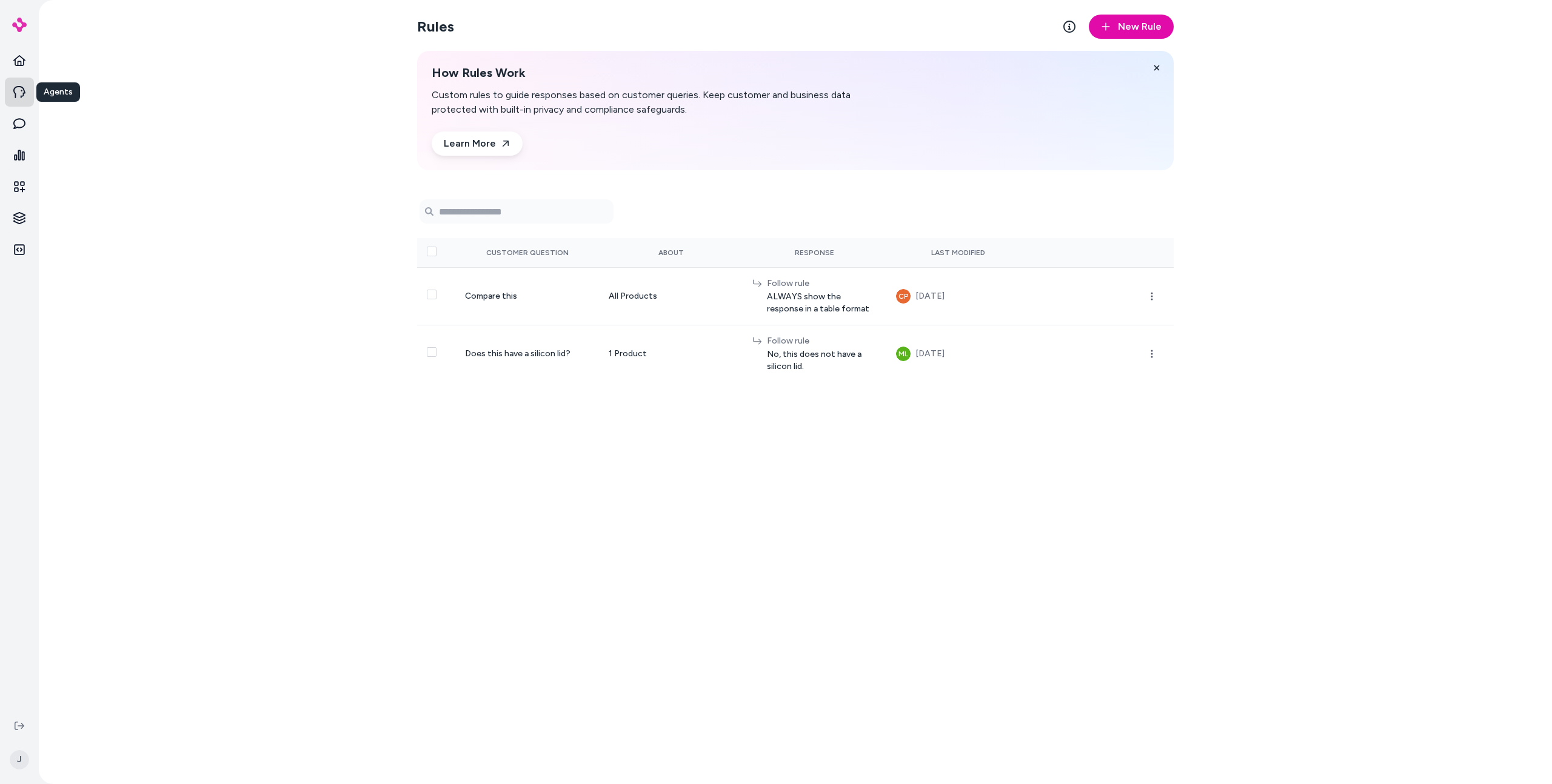
click at [25, 94] on link "Agents" at bounding box center [19, 92] width 29 height 29
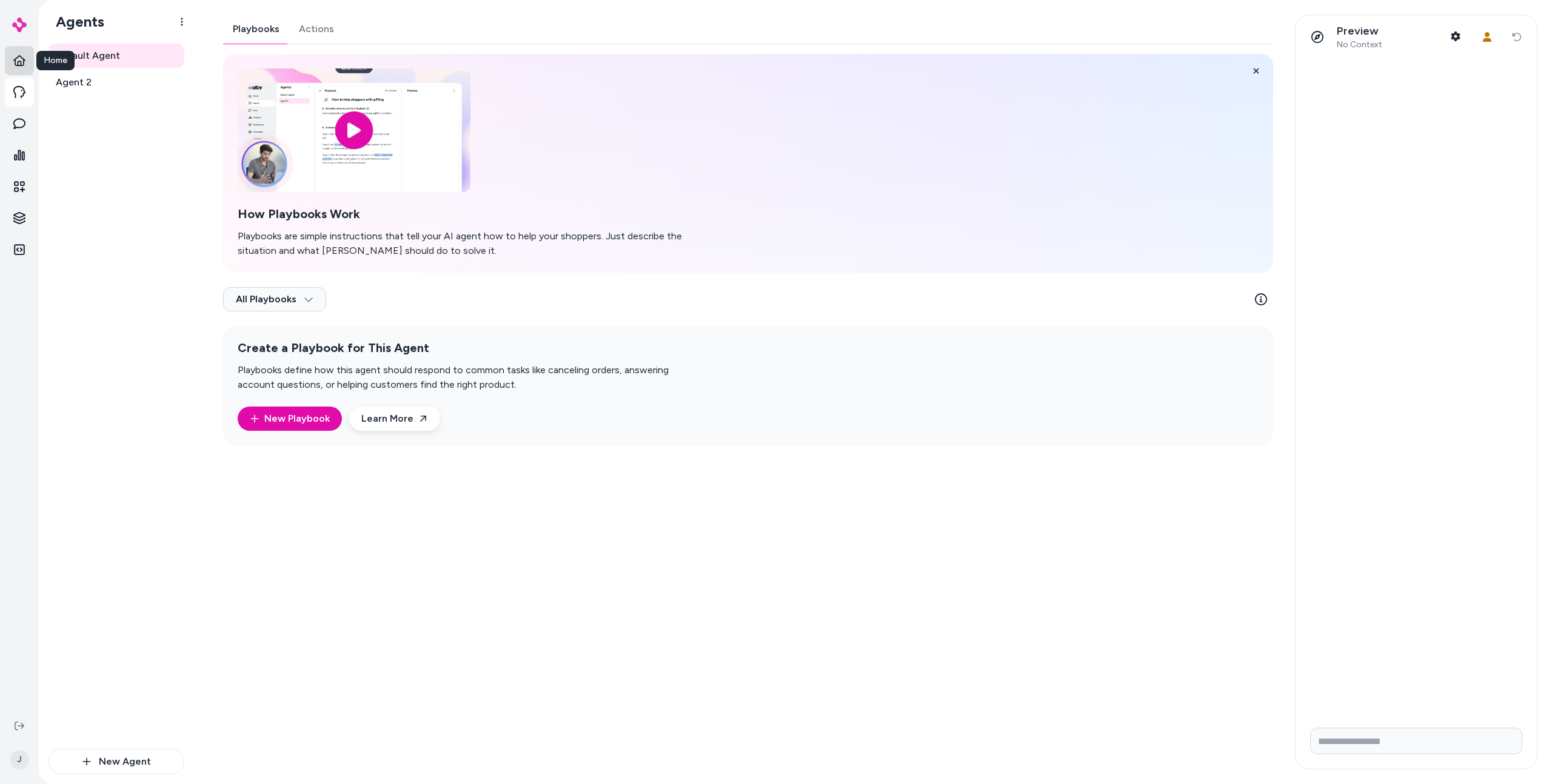
click at [20, 60] on icon at bounding box center [19, 60] width 12 height 12
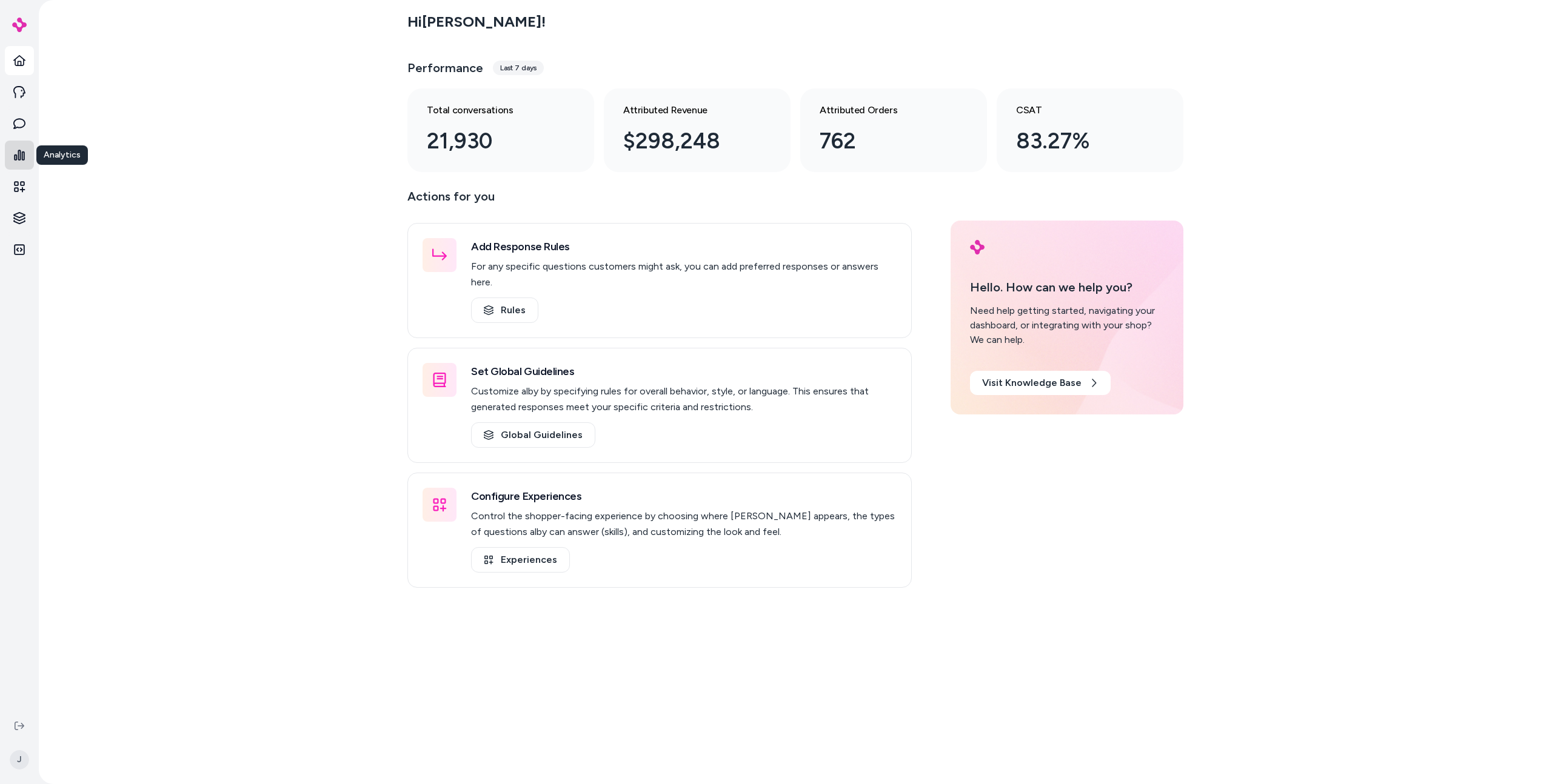
click at [20, 151] on icon at bounding box center [19, 155] width 11 height 11
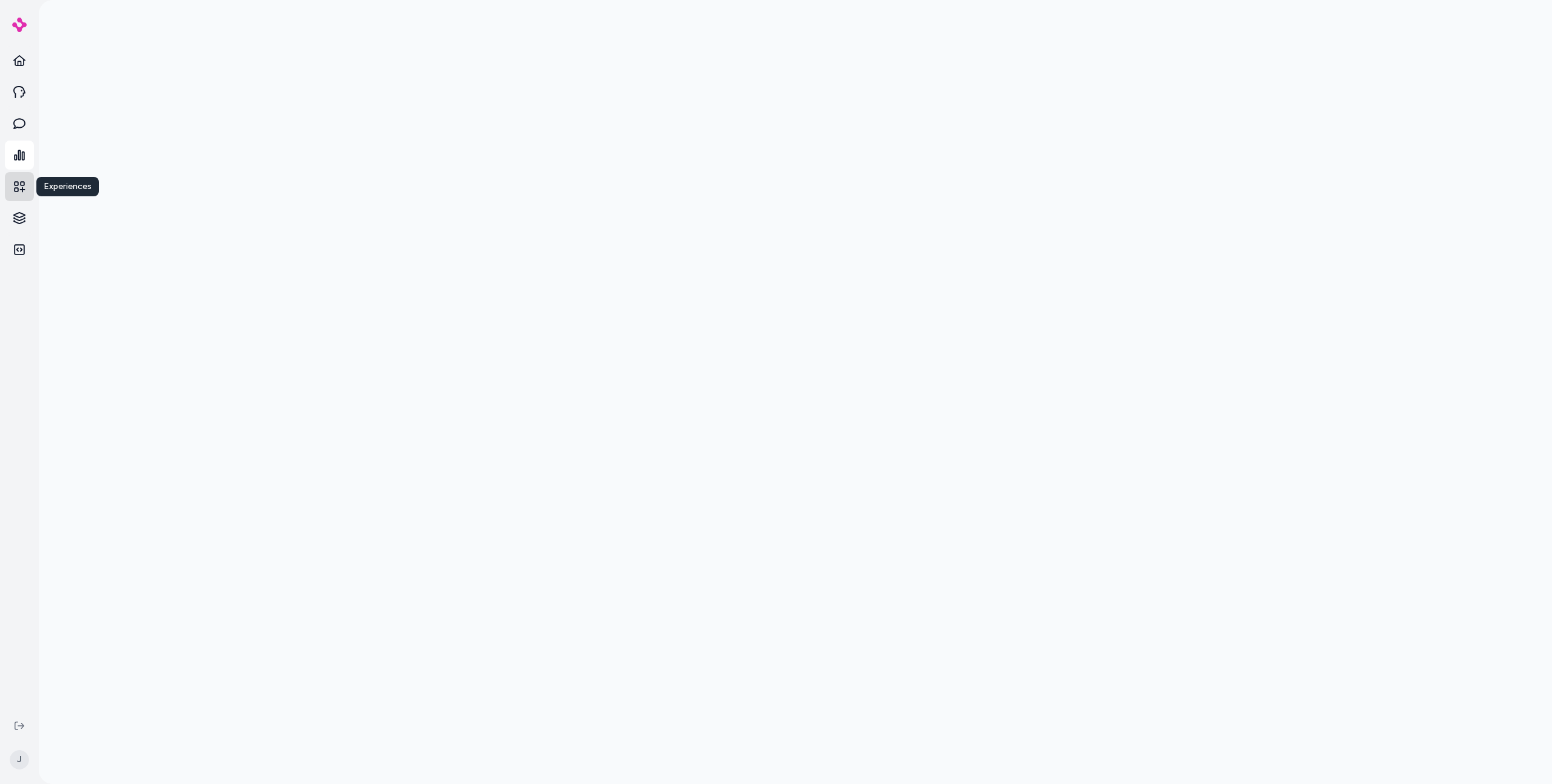
click at [15, 181] on icon at bounding box center [19, 186] width 11 height 11
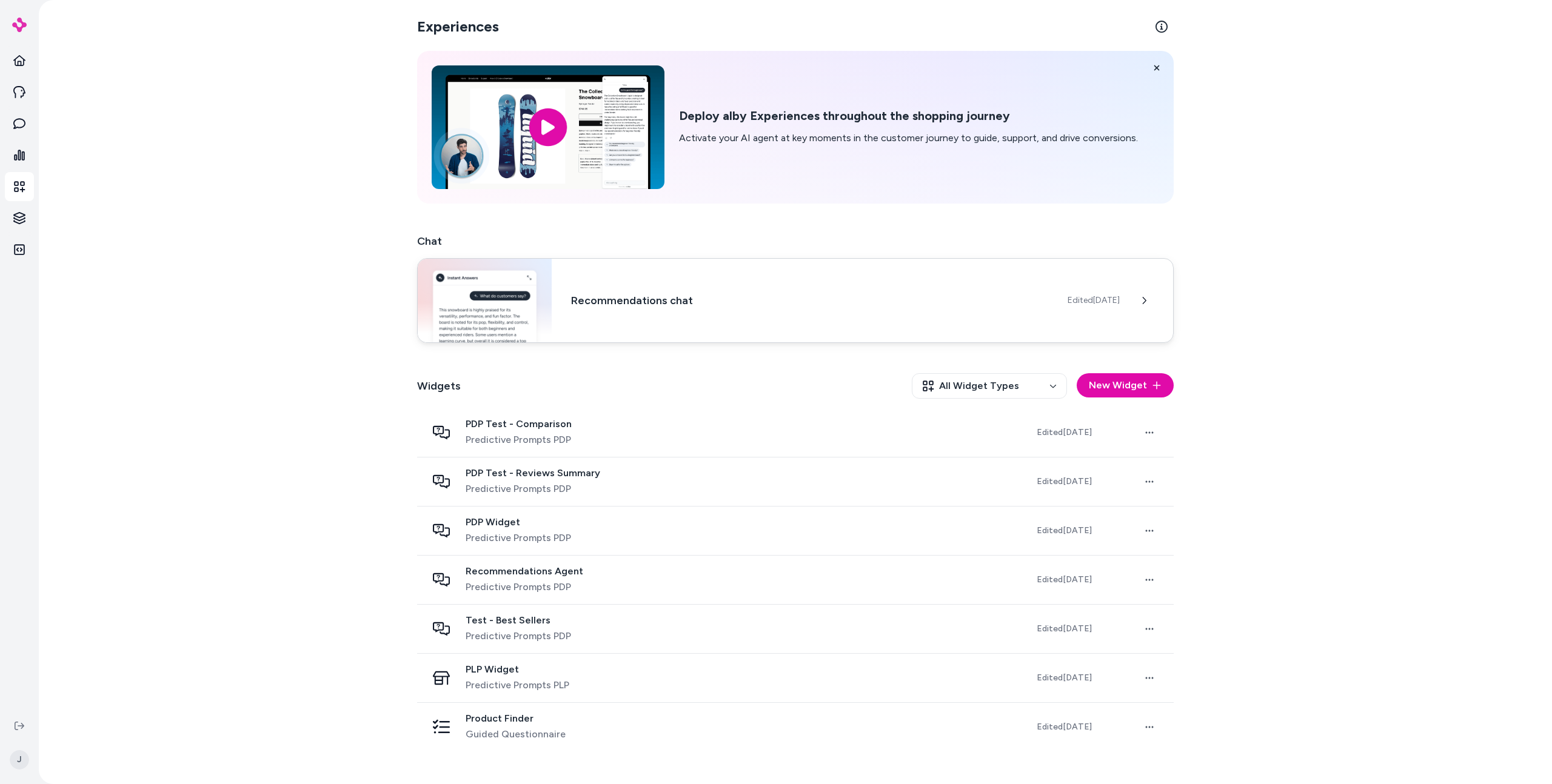
click at [591, 299] on h3 "Recommendations chat" at bounding box center [810, 300] width 477 height 17
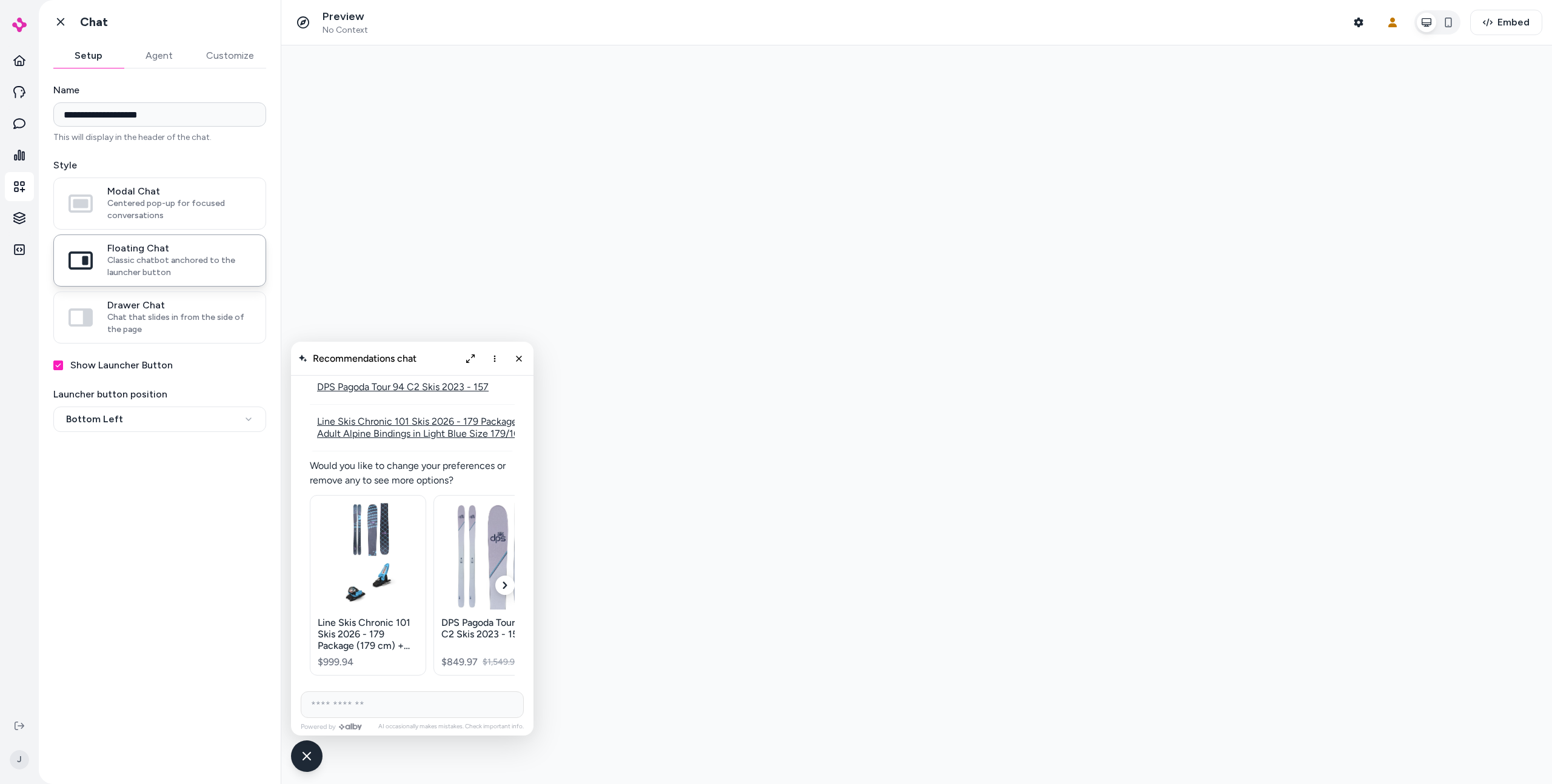
scroll to position [1956, 0]
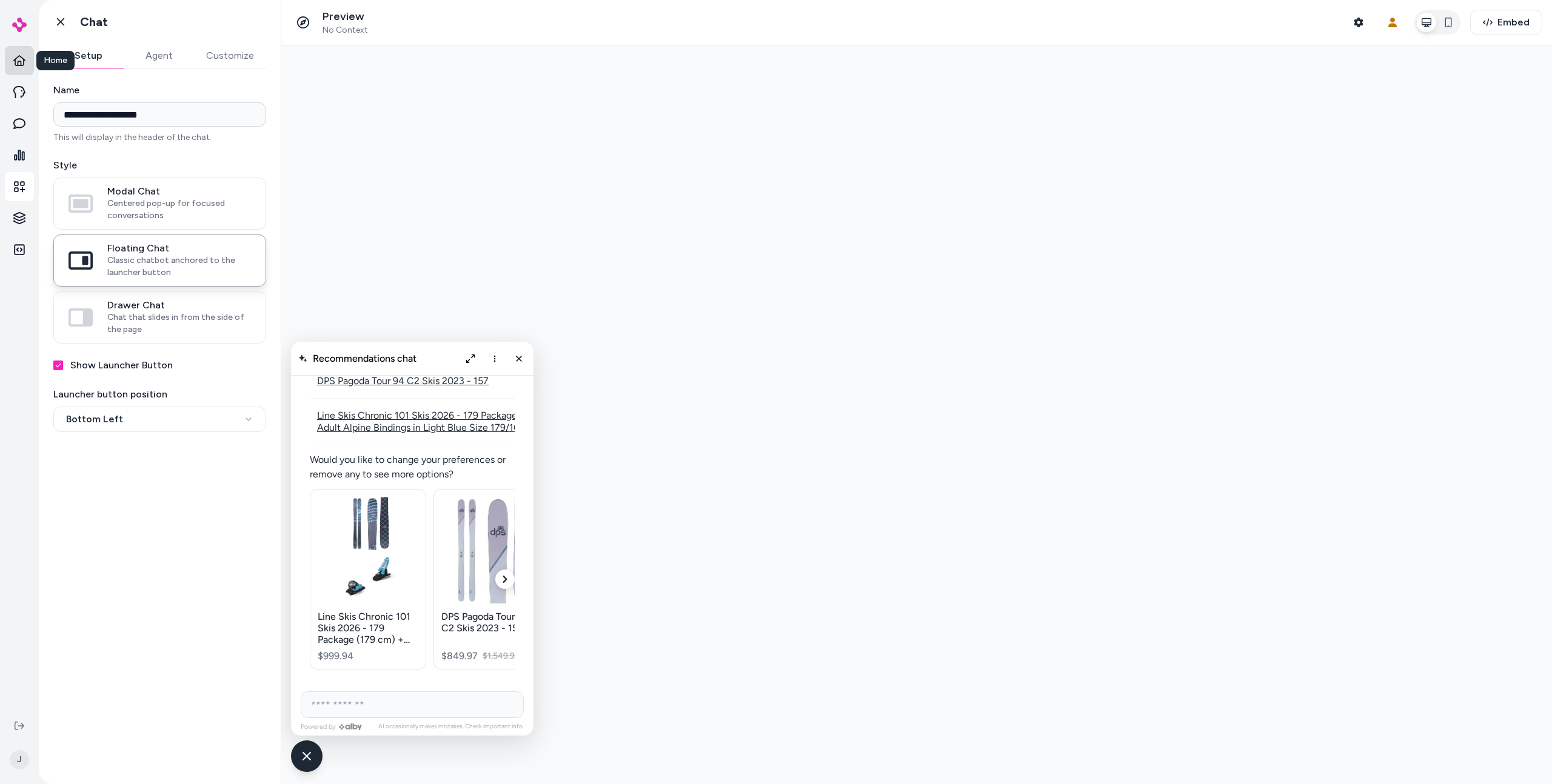
click at [19, 54] on icon at bounding box center [19, 60] width 12 height 12
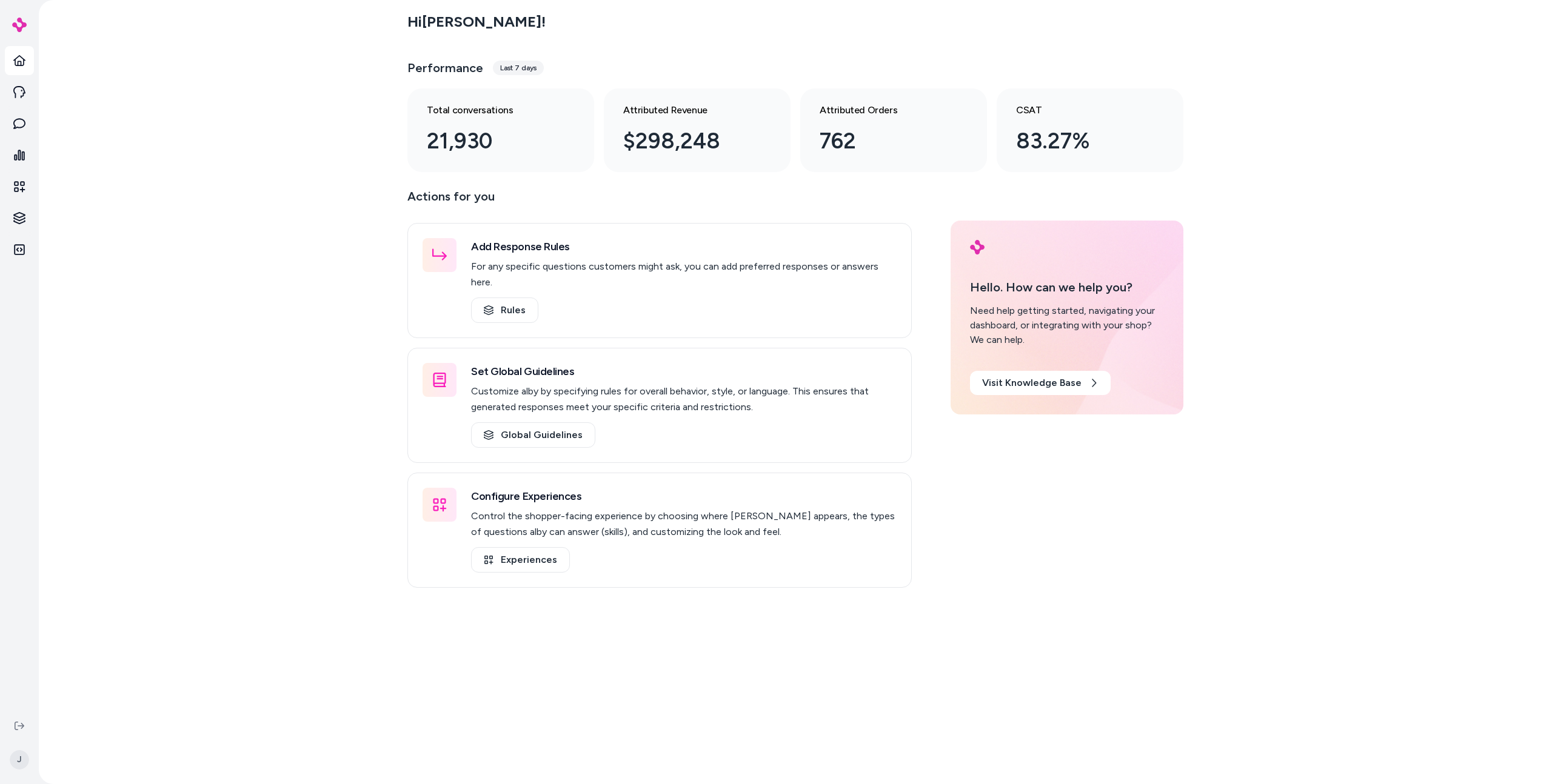
click at [195, 397] on div "Hi Jason ! Performance Last 7 days Total conversations 21,930 Attributed Revenu…" at bounding box center [795, 392] width 1513 height 784
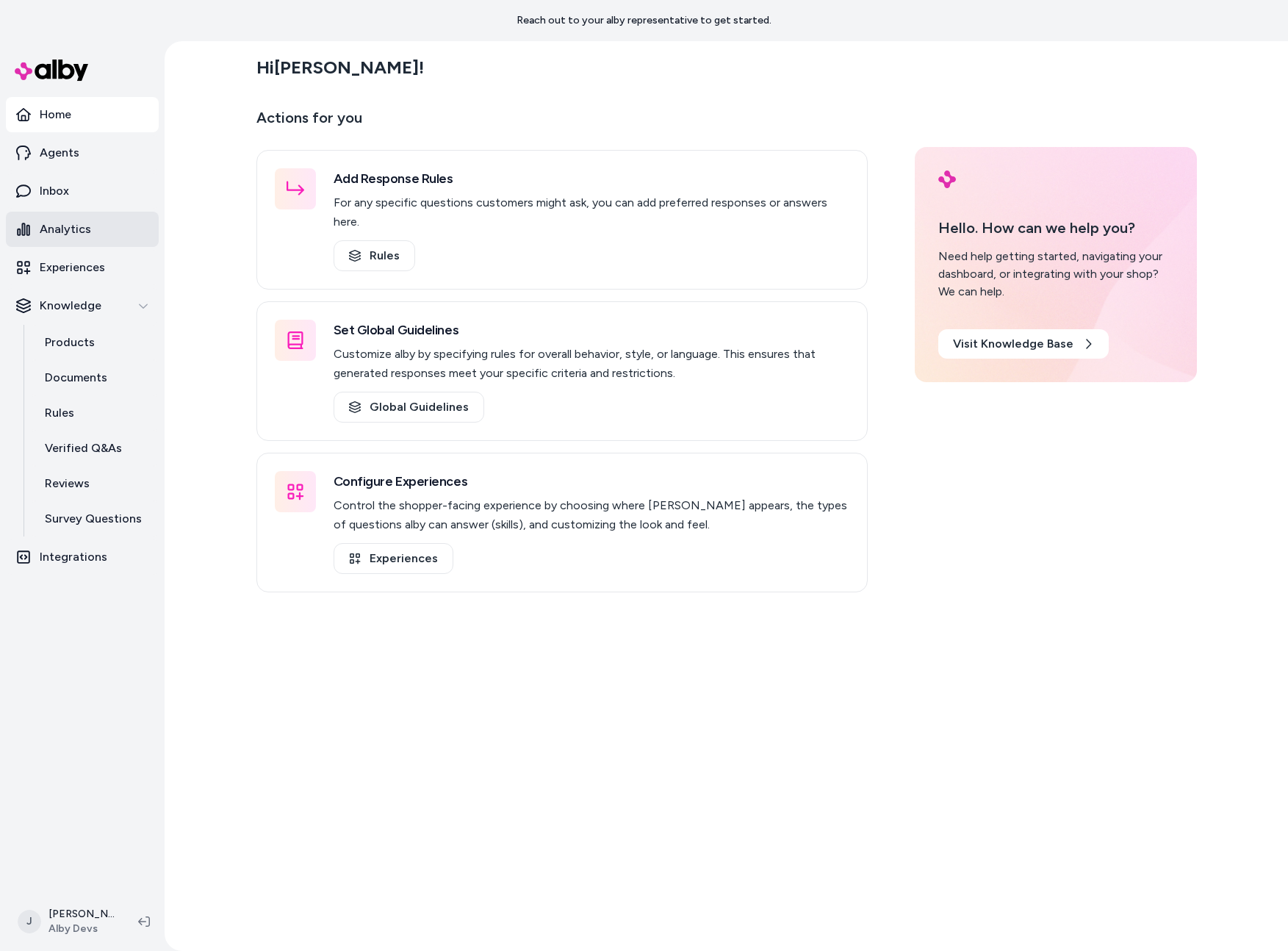
click at [47, 232] on p "Analytics" at bounding box center [65, 229] width 51 height 18
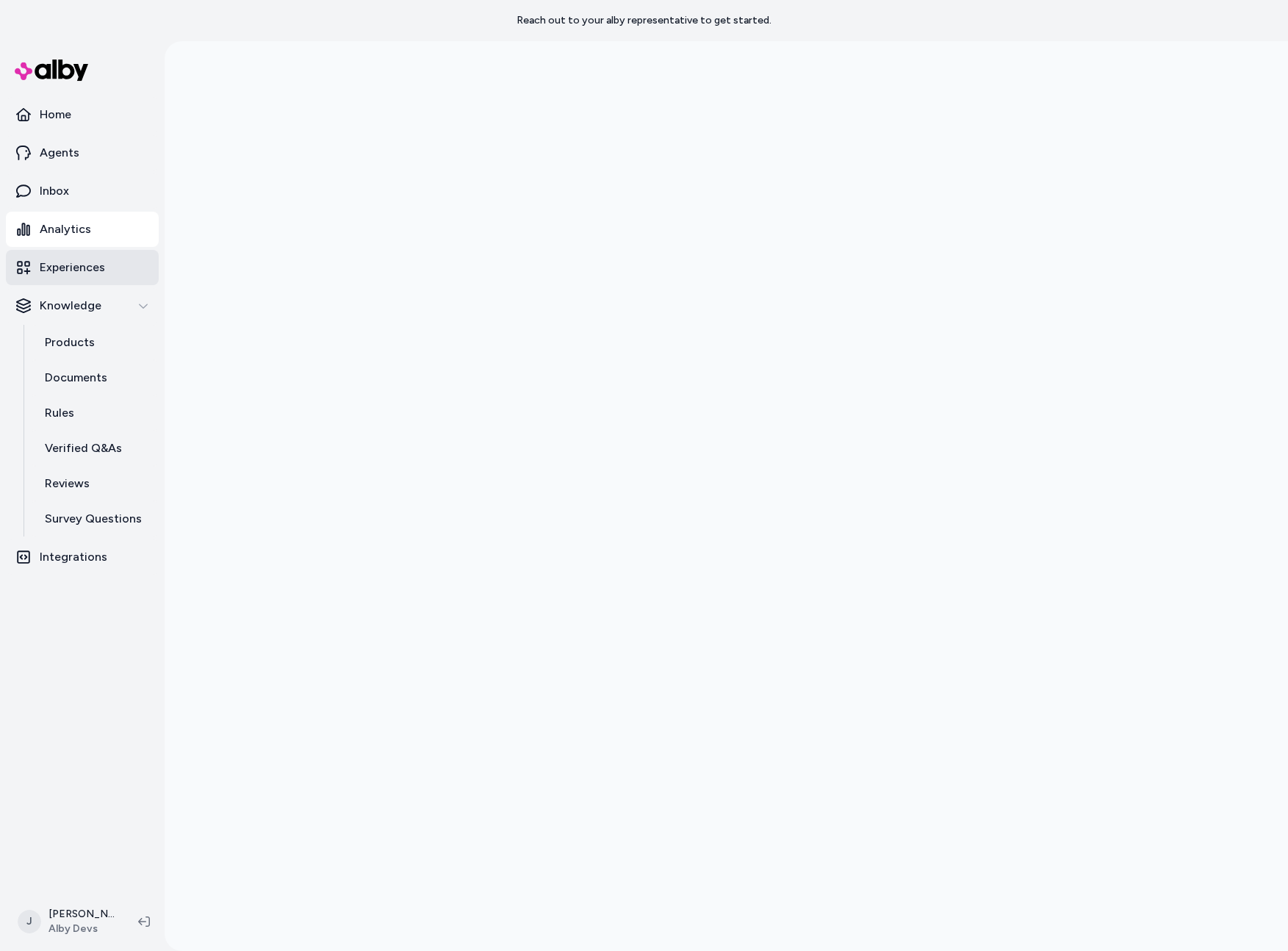
click at [50, 263] on p "Experiences" at bounding box center [72, 267] width 65 height 18
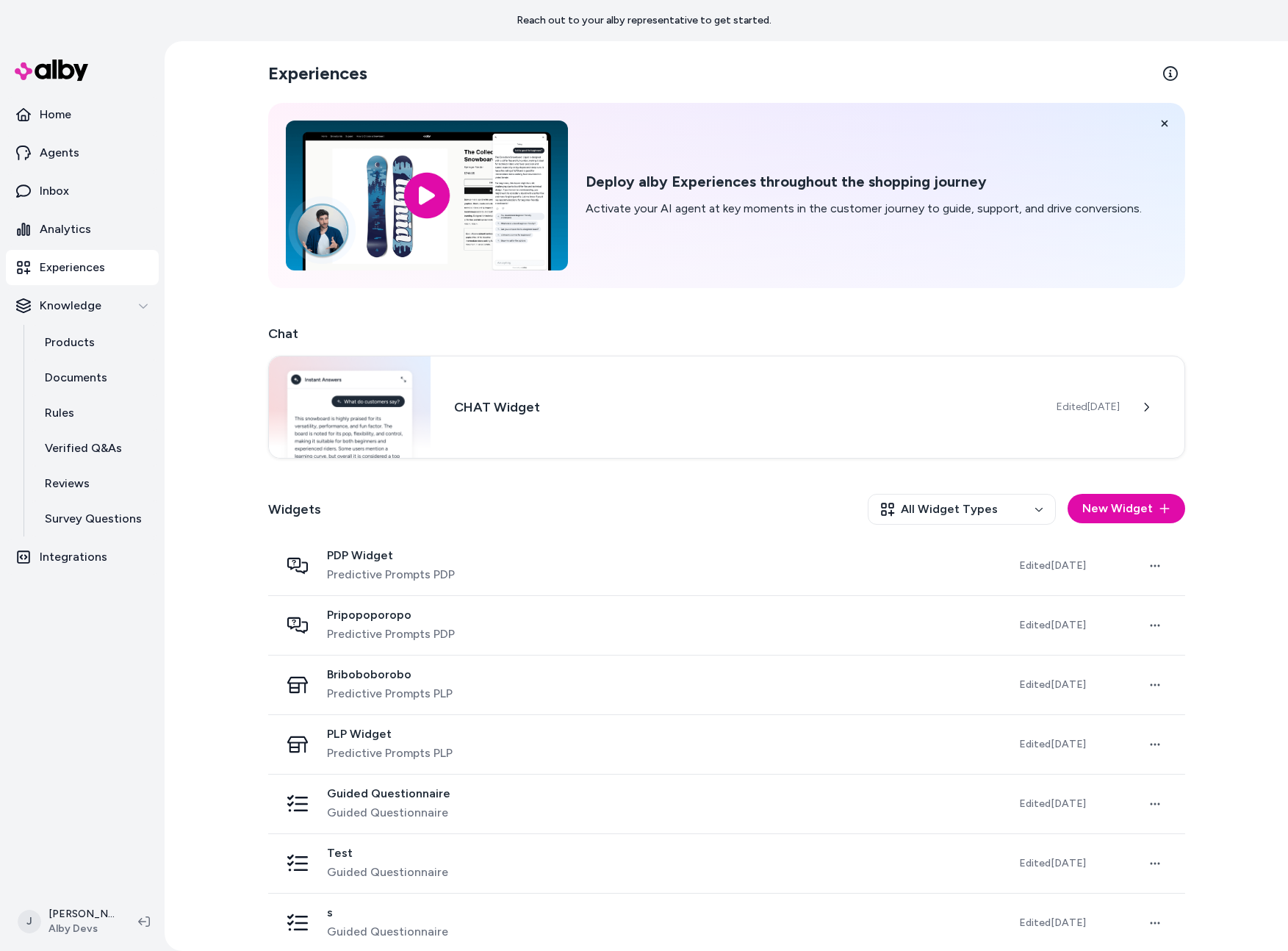
click at [471, 581] on div "PDP Widget Predictive Prompts PDP" at bounding box center [638, 566] width 716 height 35
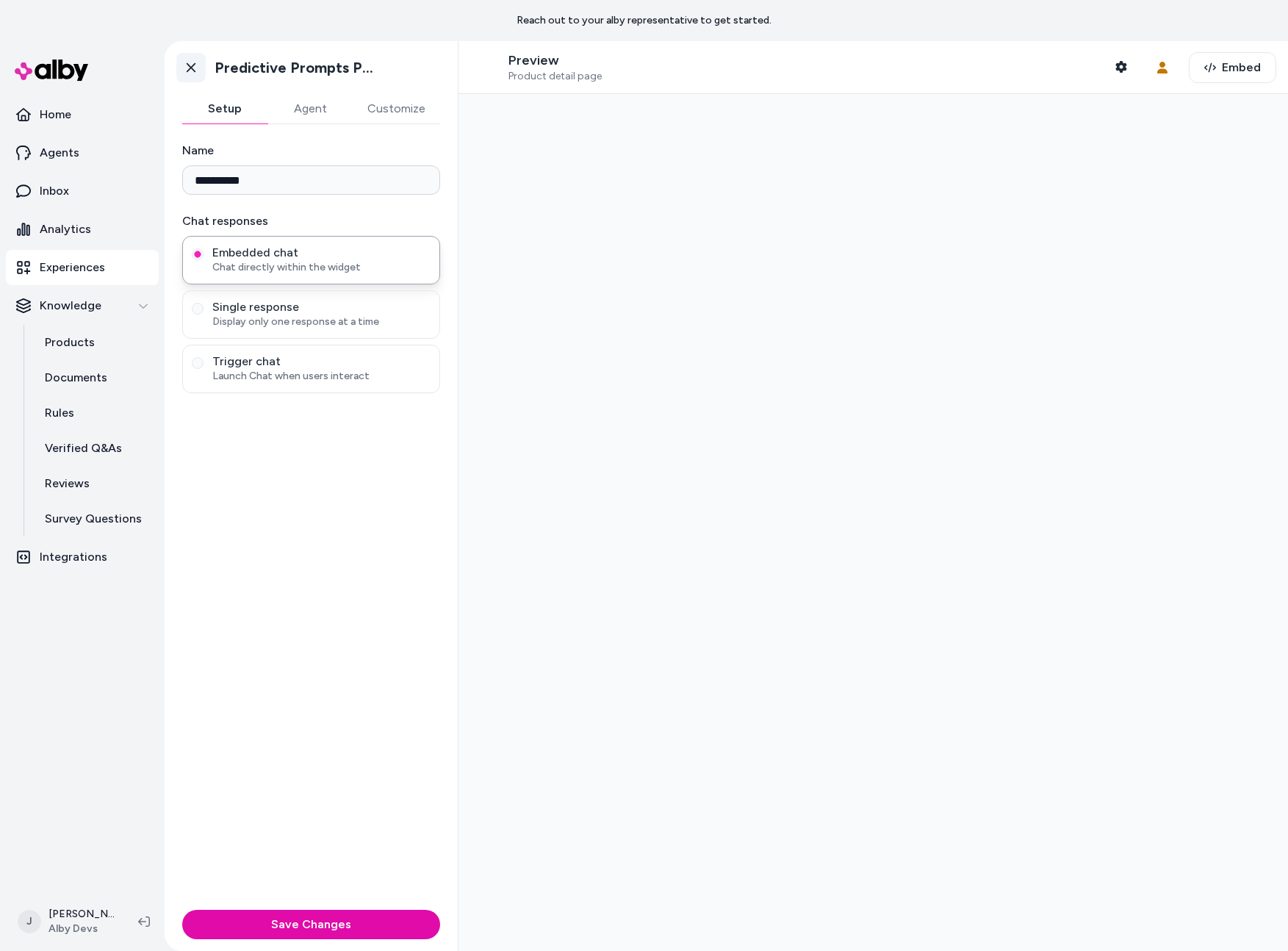
click at [190, 73] on icon at bounding box center [191, 67] width 15 height 15
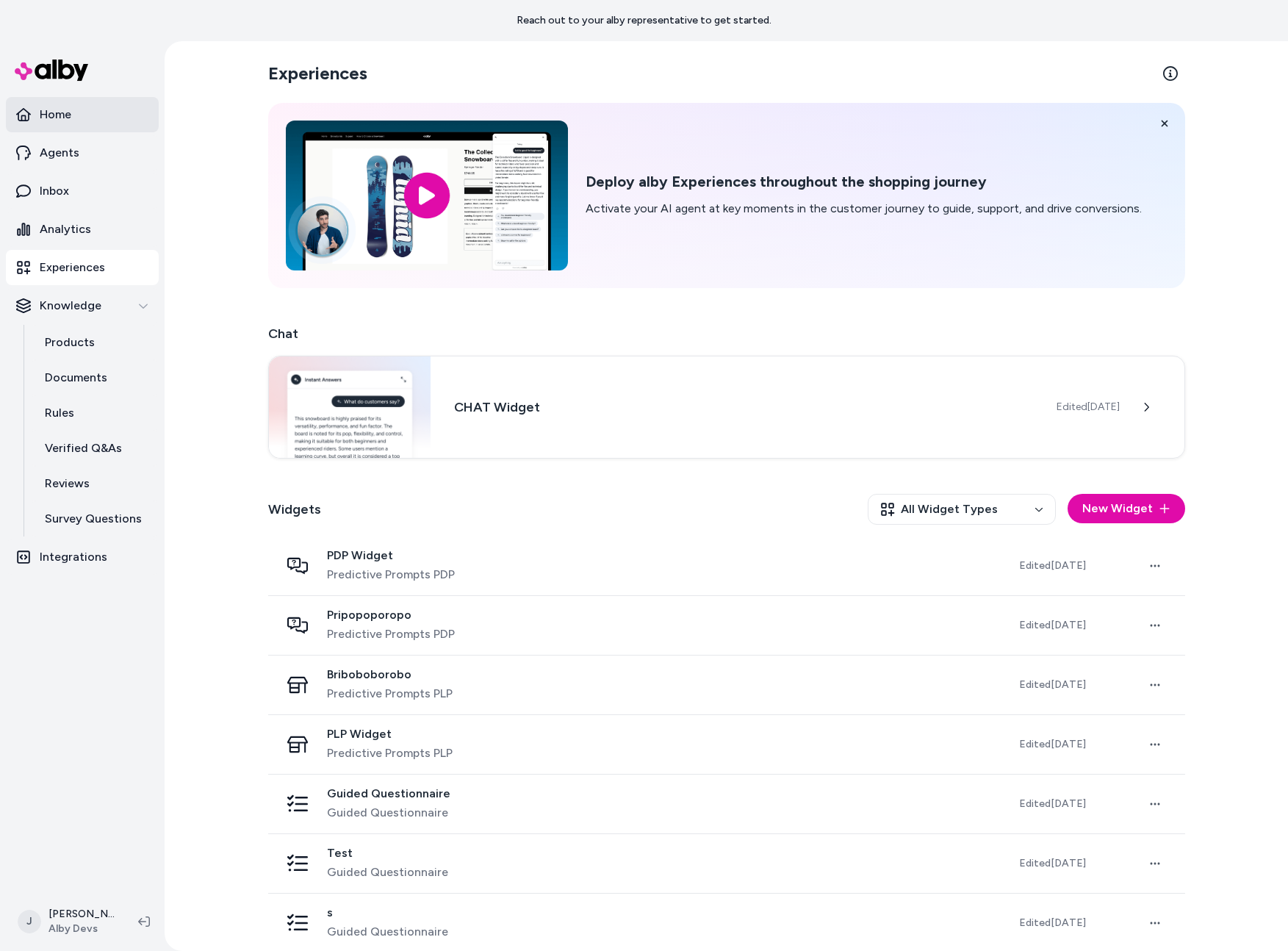
click at [73, 119] on link "Home" at bounding box center [82, 114] width 153 height 35
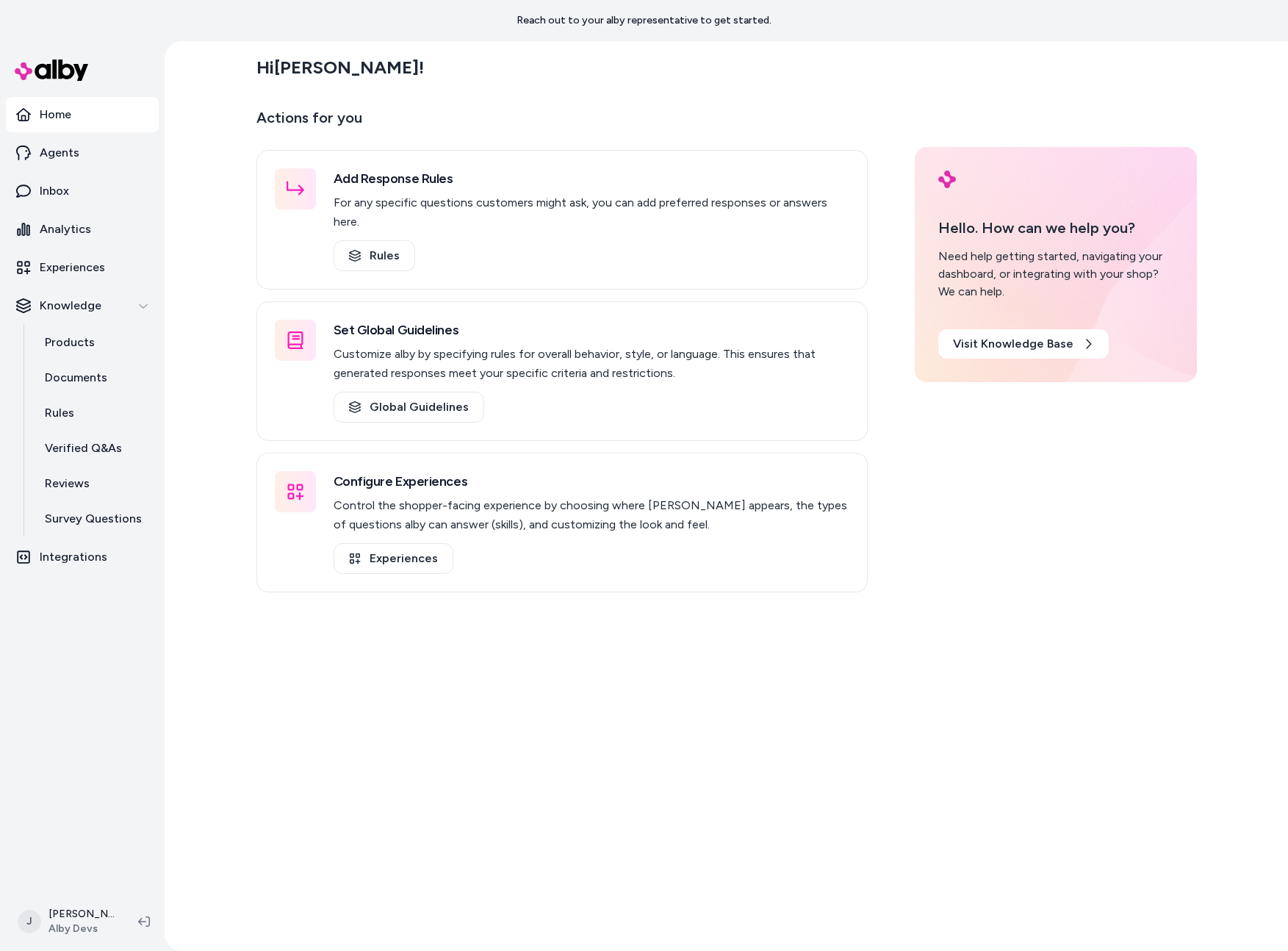
click at [1078, 619] on main "Hi Jason ! Actions for you Add Response Rules For any specific questions custom…" at bounding box center [727, 517] width 941 height 951
click at [961, 698] on main "Hi [PERSON_NAME] ! Actions for you Add Response Rules For any specific question…" at bounding box center [727, 517] width 941 height 951
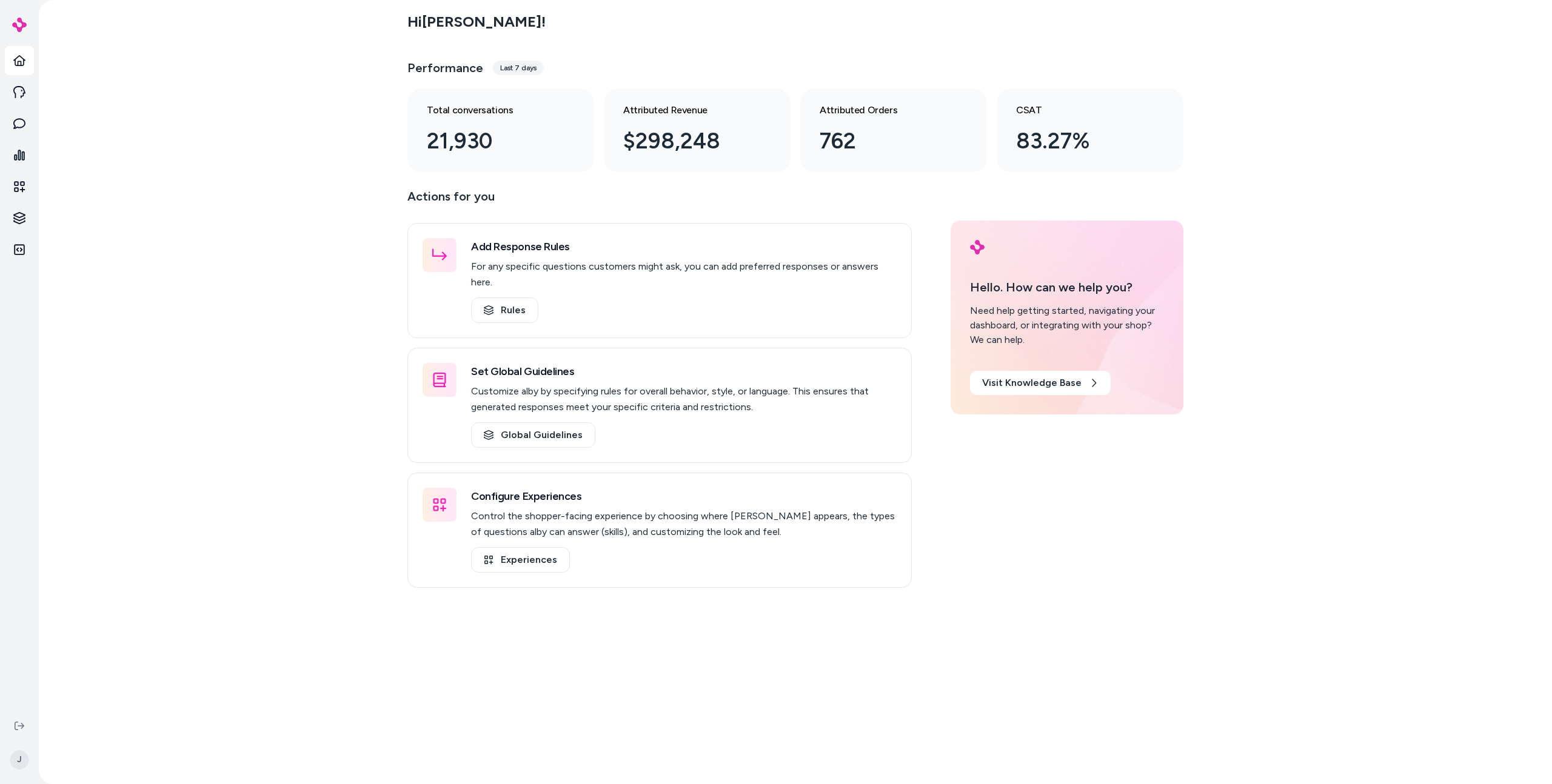
click at [1014, 529] on div "Actions for you Add Response Rules For any specific questions customers might a…" at bounding box center [796, 387] width 776 height 401
